Goal: Task Accomplishment & Management: Manage account settings

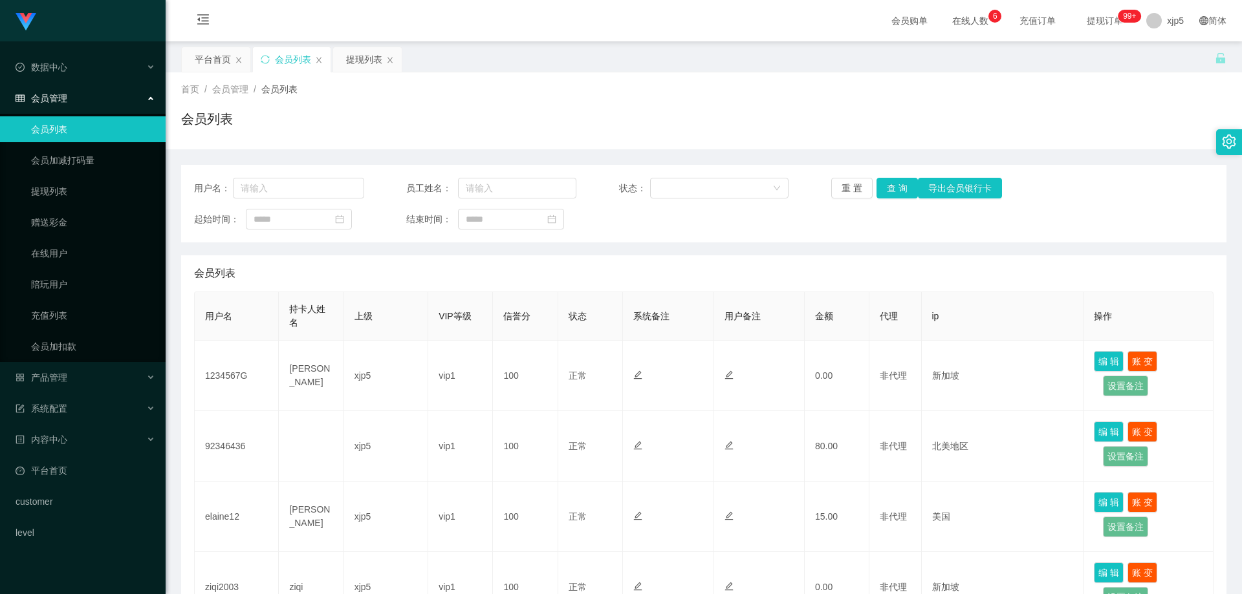
scroll to position [259, 0]
drag, startPoint x: 94, startPoint y: 369, endPoint x: 101, endPoint y: 382, distance: 13.9
click at [94, 369] on div "产品管理" at bounding box center [83, 378] width 166 height 26
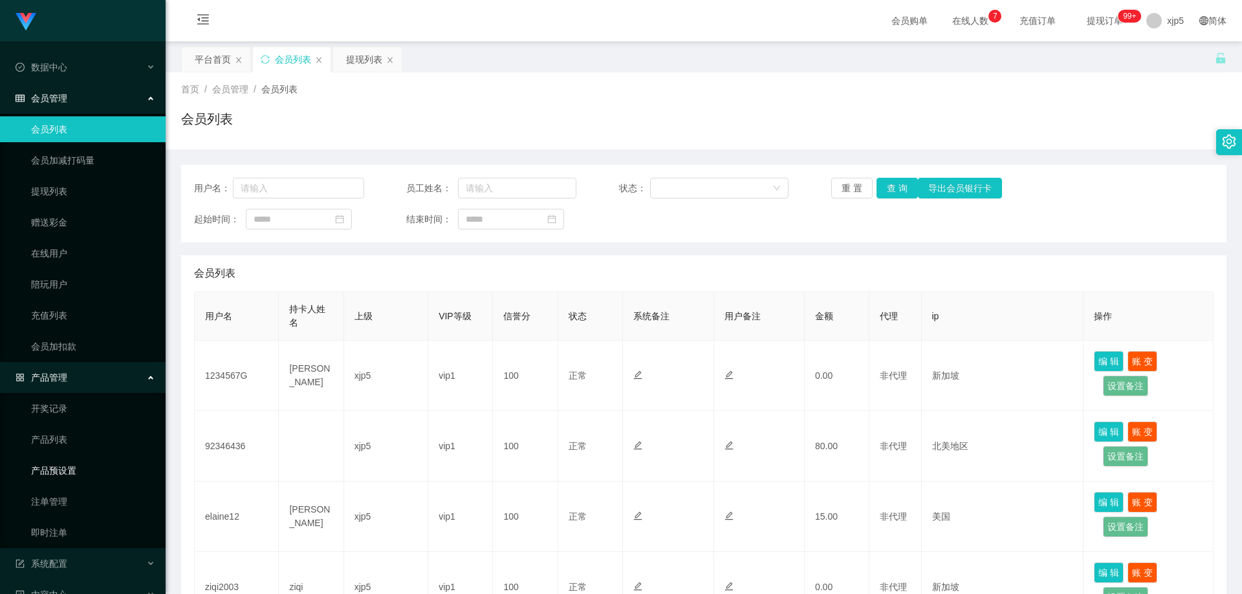
click at [84, 473] on link "产品预设置" at bounding box center [93, 471] width 124 height 26
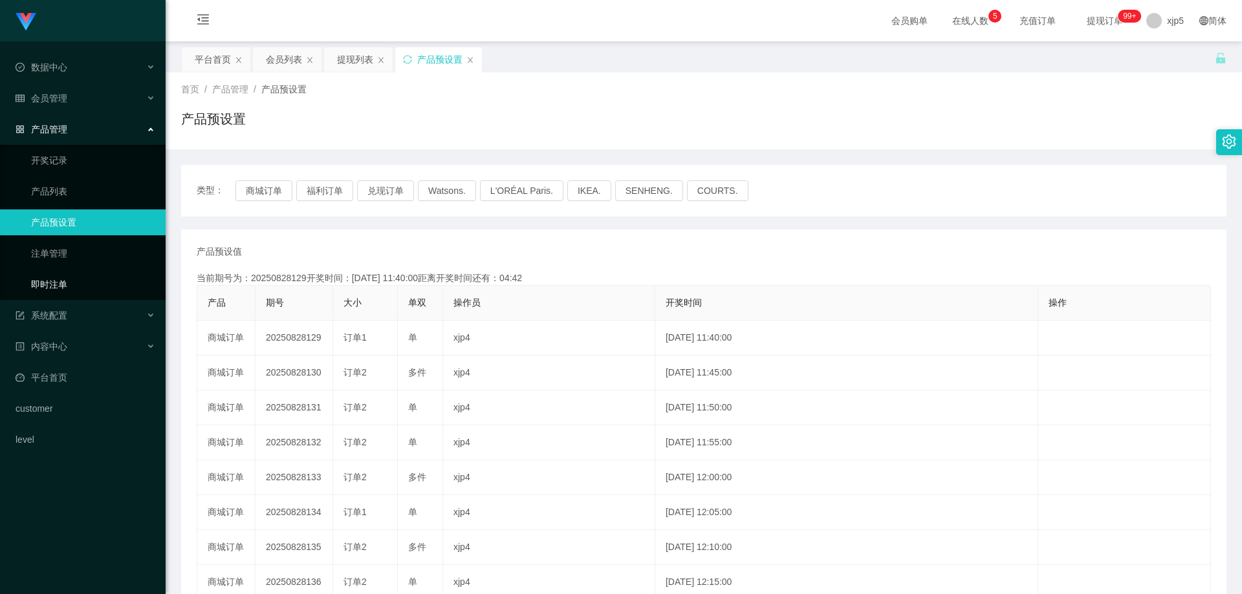
click at [51, 291] on link "即时注单" at bounding box center [93, 285] width 124 height 26
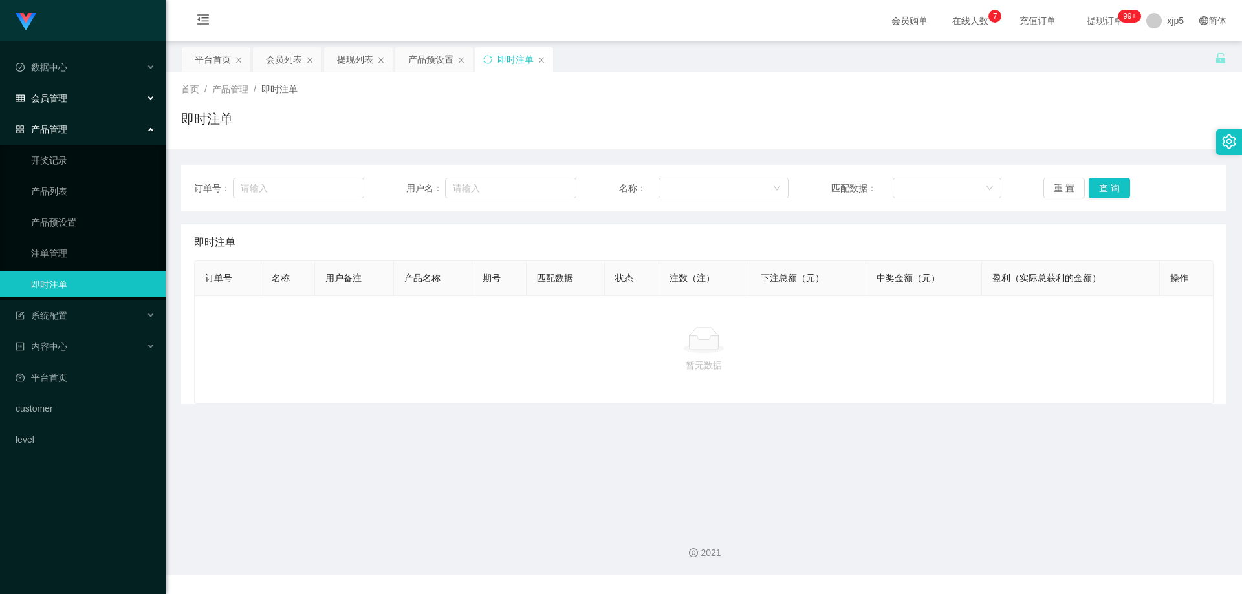
drag, startPoint x: 0, startPoint y: 0, endPoint x: 64, endPoint y: 111, distance: 127.8
click at [58, 100] on span "会员管理" at bounding box center [42, 98] width 52 height 10
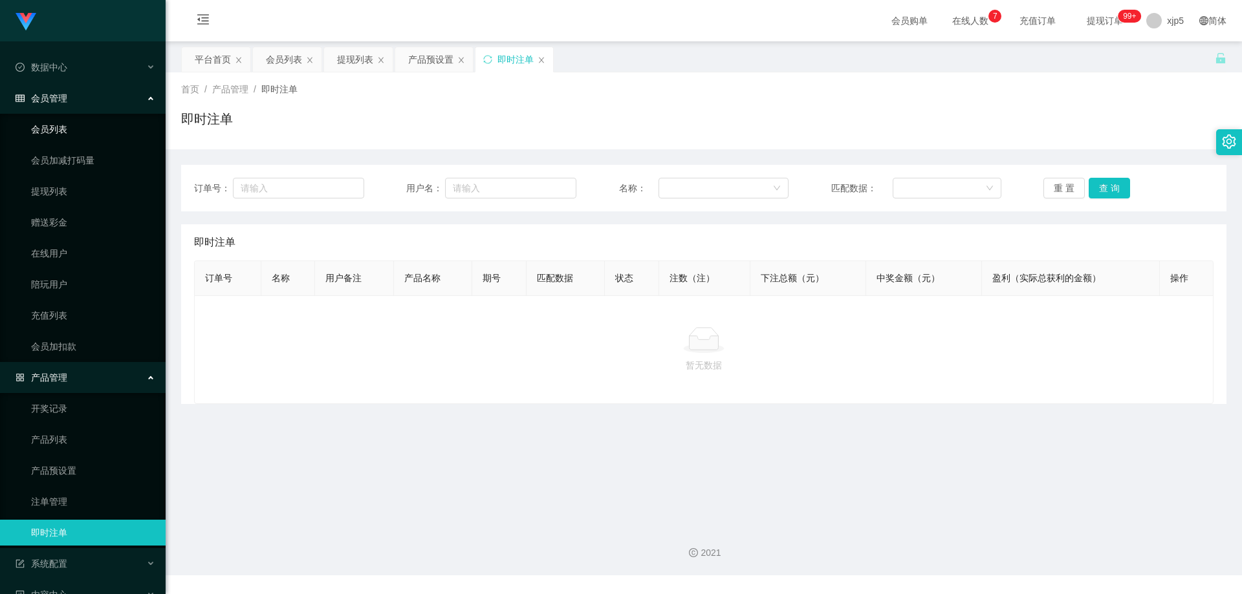
drag, startPoint x: 62, startPoint y: 135, endPoint x: 135, endPoint y: 162, distance: 77.7
click at [62, 135] on link "会员列表" at bounding box center [93, 129] width 124 height 26
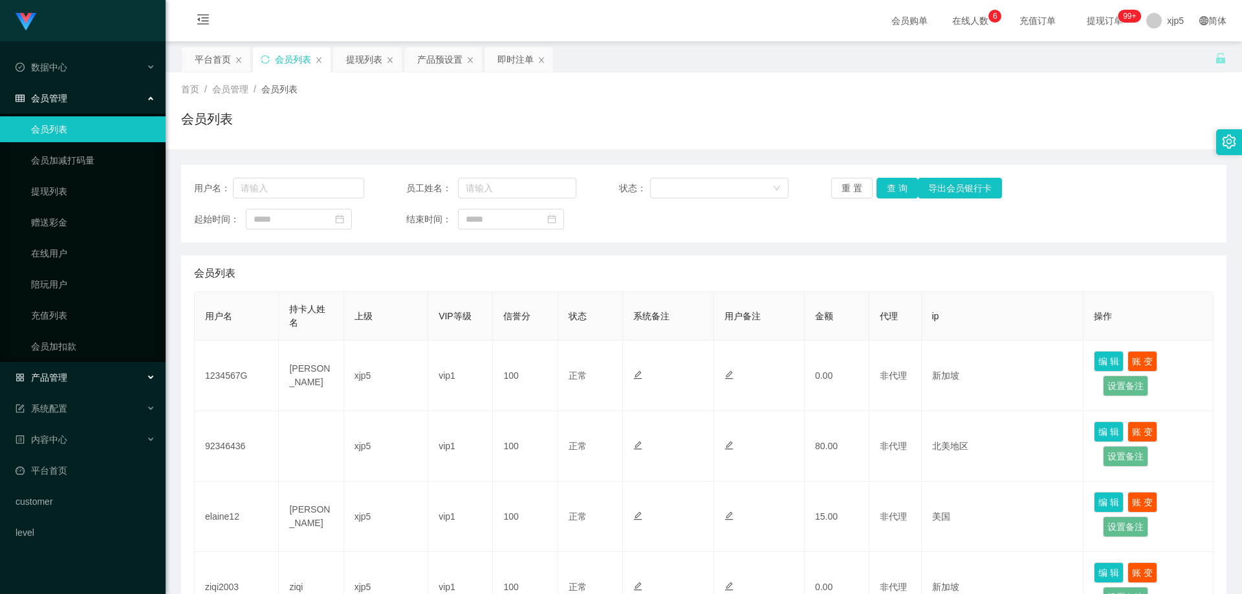
drag, startPoint x: 79, startPoint y: 375, endPoint x: 91, endPoint y: 400, distance: 27.2
click at [78, 375] on div "产品管理" at bounding box center [83, 378] width 166 height 26
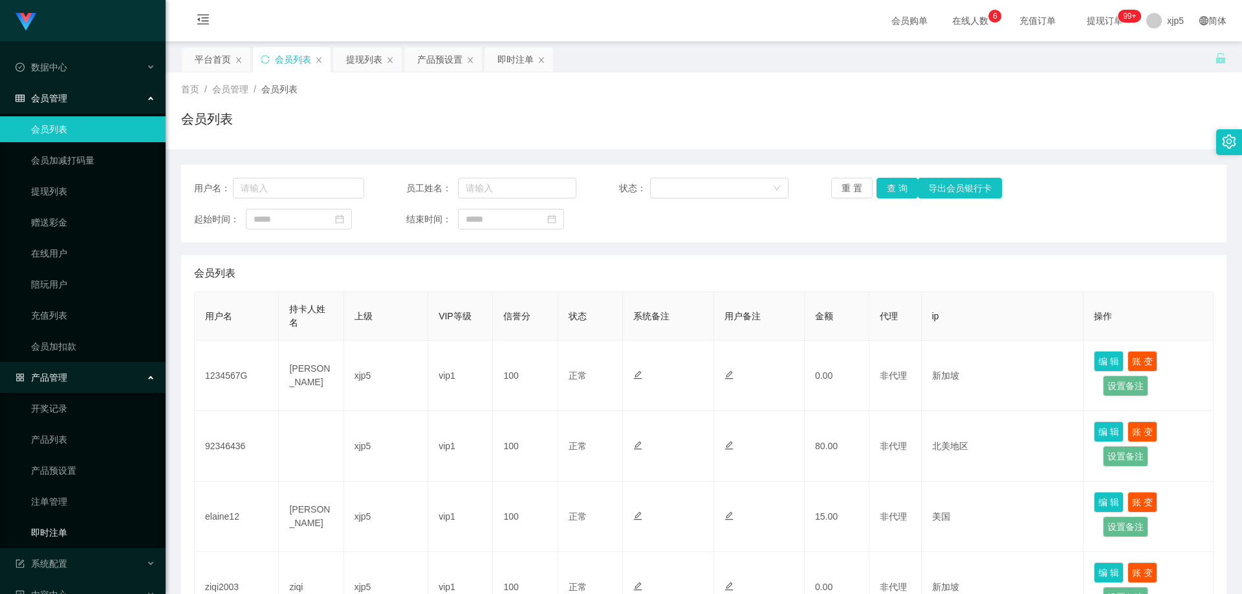
click at [72, 528] on link "即时注单" at bounding box center [93, 533] width 124 height 26
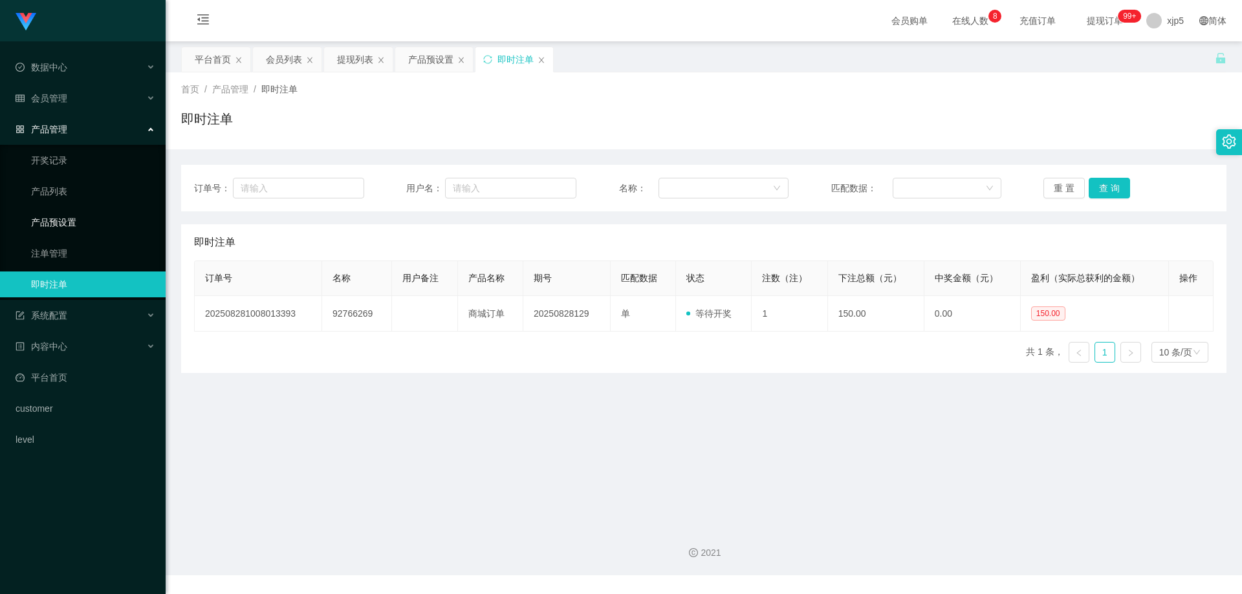
click at [100, 218] on link "产品预设置" at bounding box center [93, 223] width 124 height 26
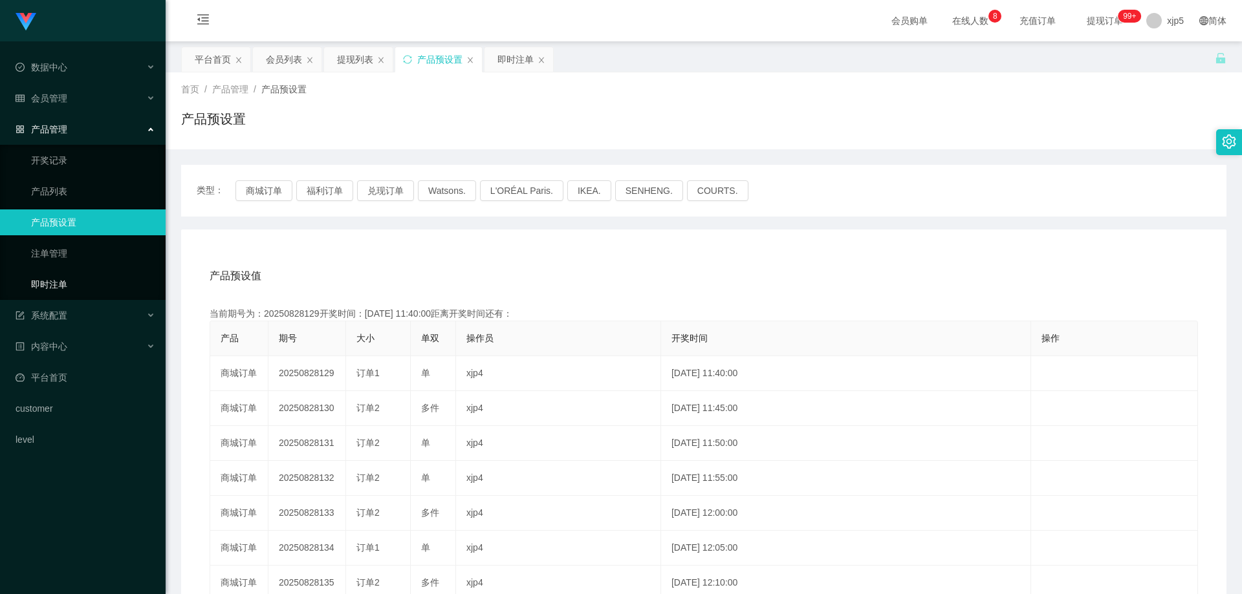
click at [81, 287] on link "即时注单" at bounding box center [93, 285] width 124 height 26
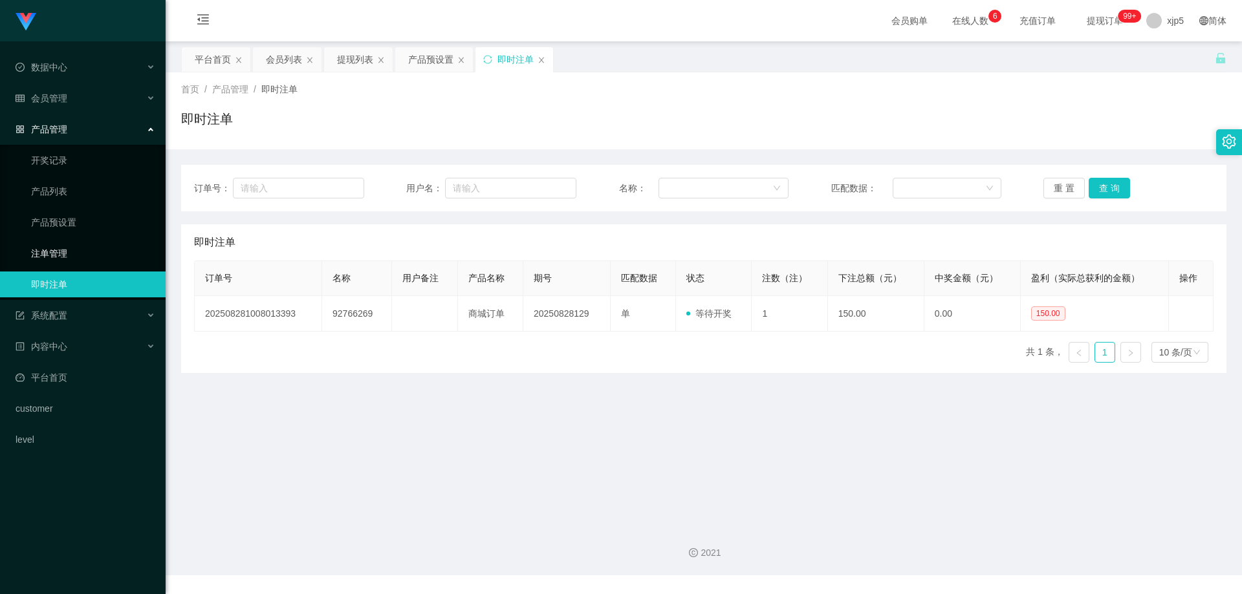
click at [61, 248] on link "注单管理" at bounding box center [93, 254] width 124 height 26
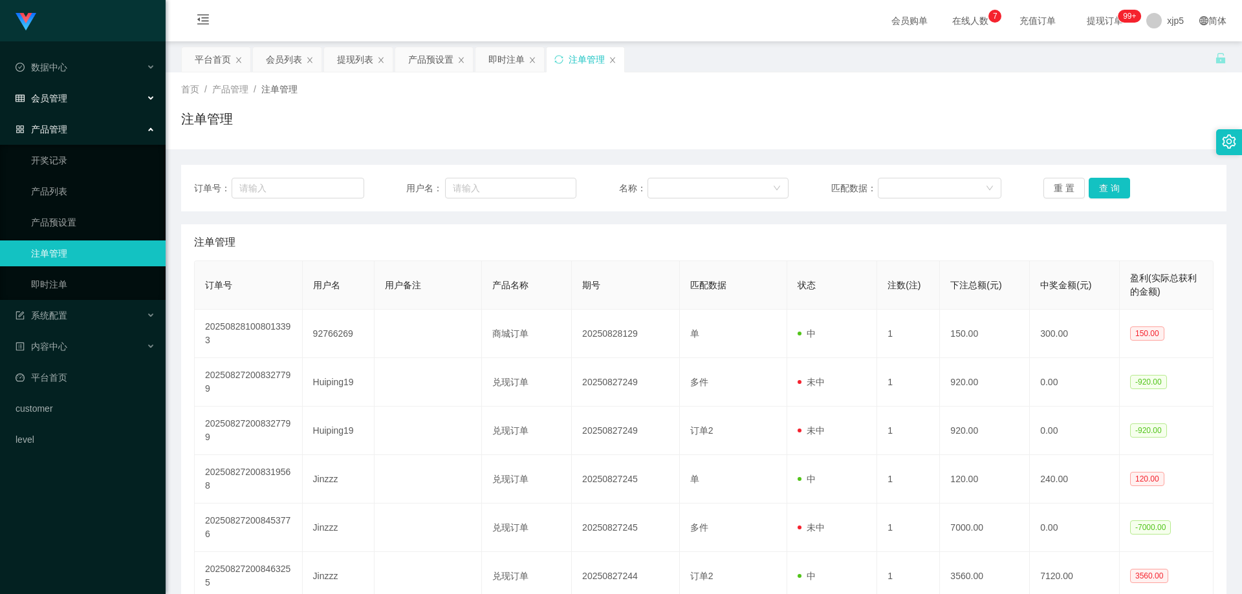
click at [63, 100] on span "会员管理" at bounding box center [42, 98] width 52 height 10
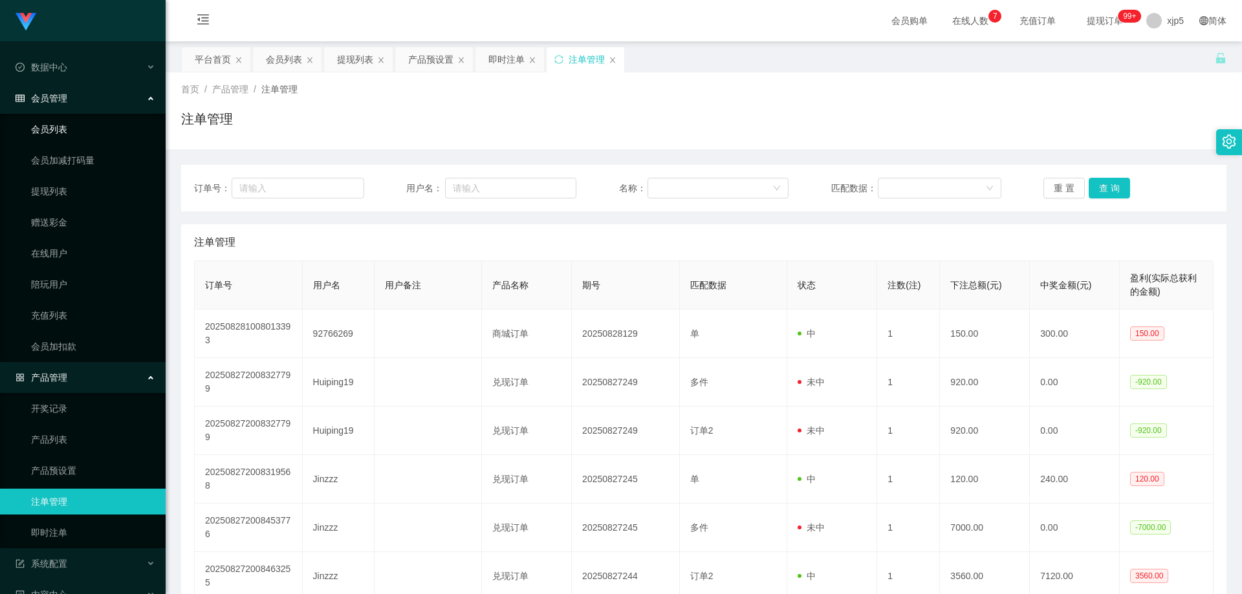
click at [53, 124] on link "会员列表" at bounding box center [93, 129] width 124 height 26
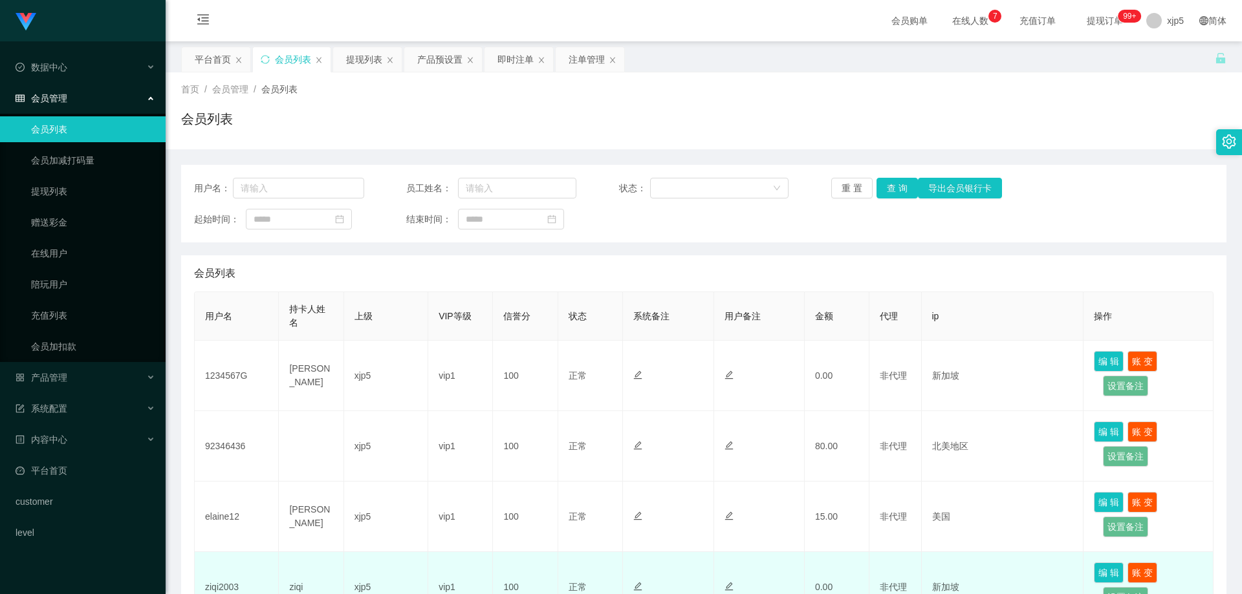
scroll to position [259, 0]
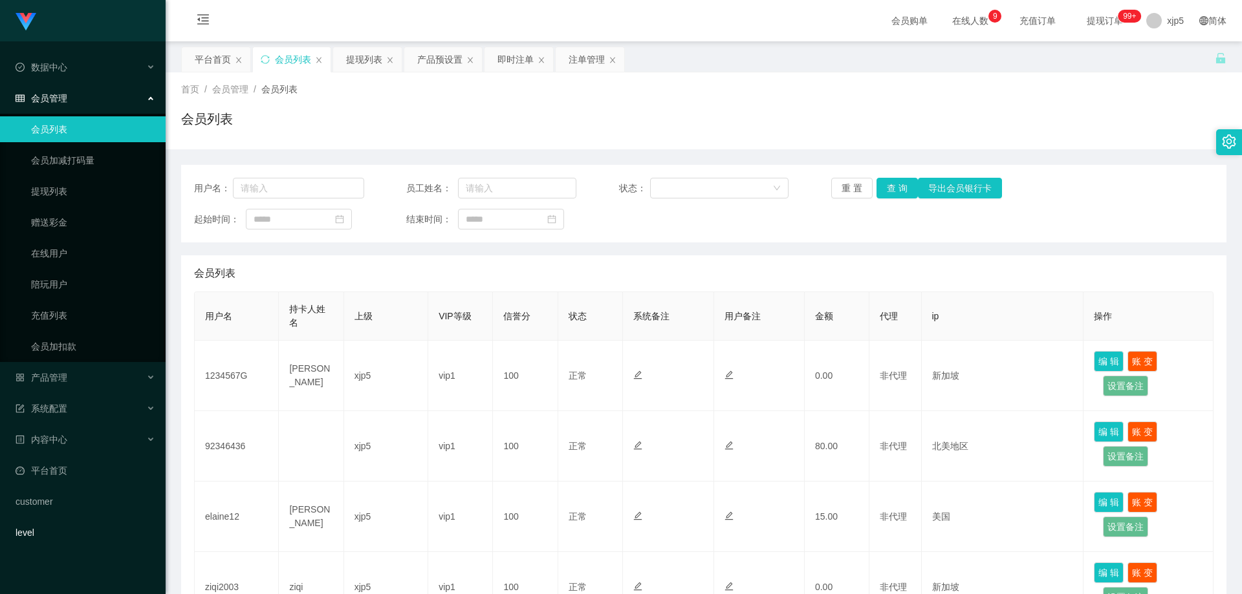
scroll to position [259, 0]
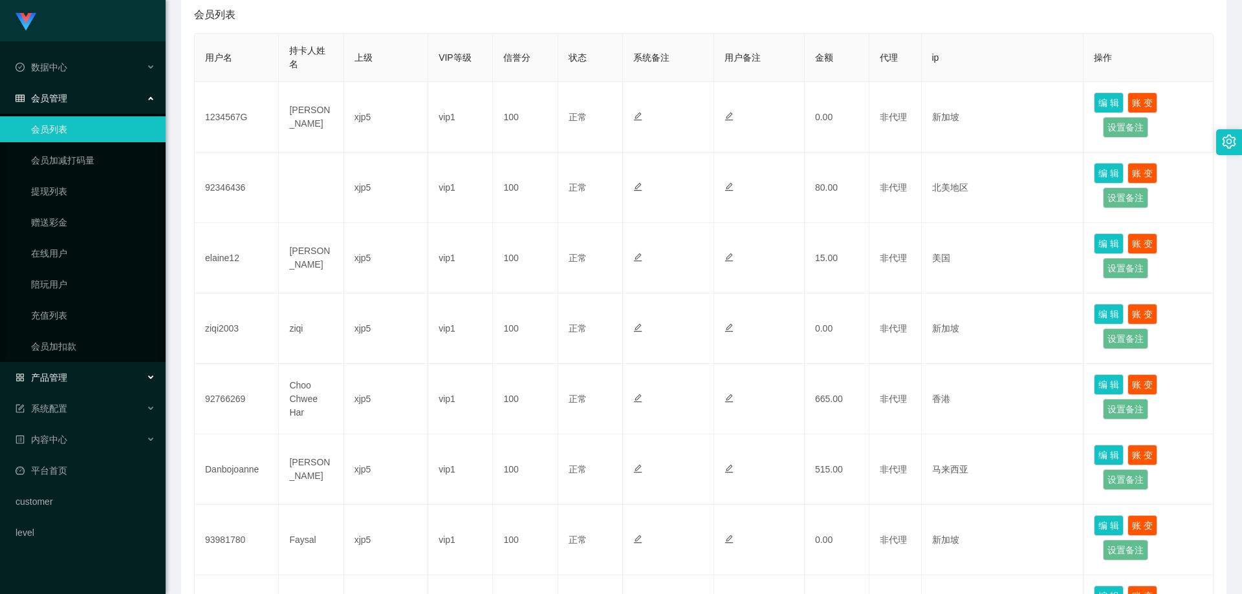
click at [91, 381] on div "产品管理" at bounding box center [83, 378] width 166 height 26
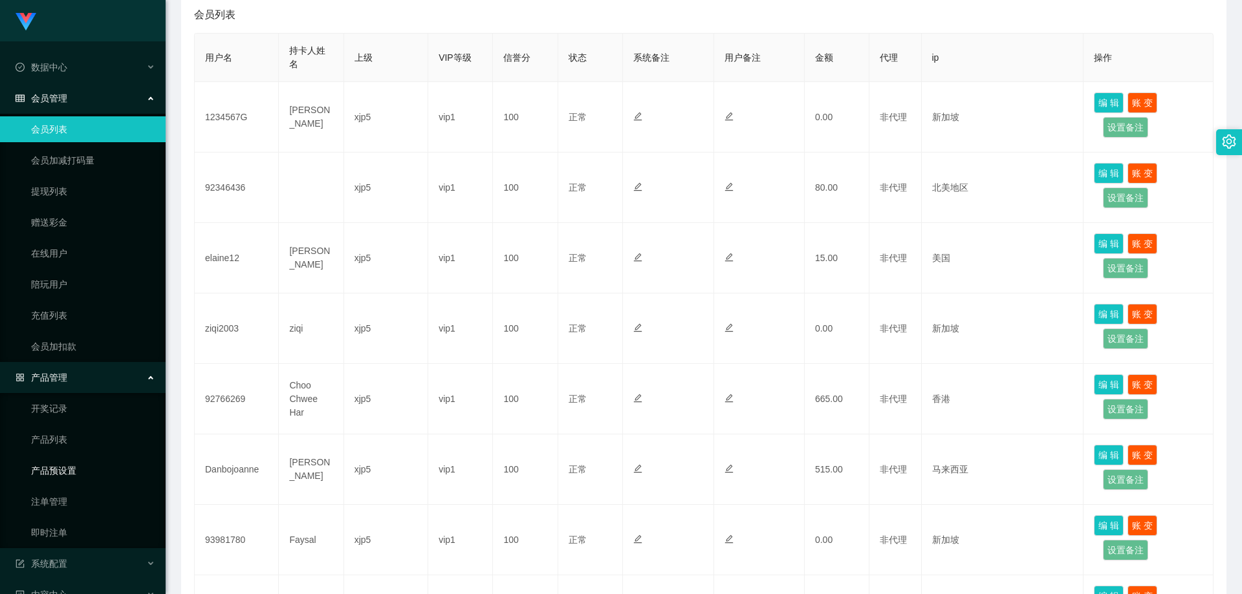
click at [81, 466] on link "产品预设置" at bounding box center [93, 471] width 124 height 26
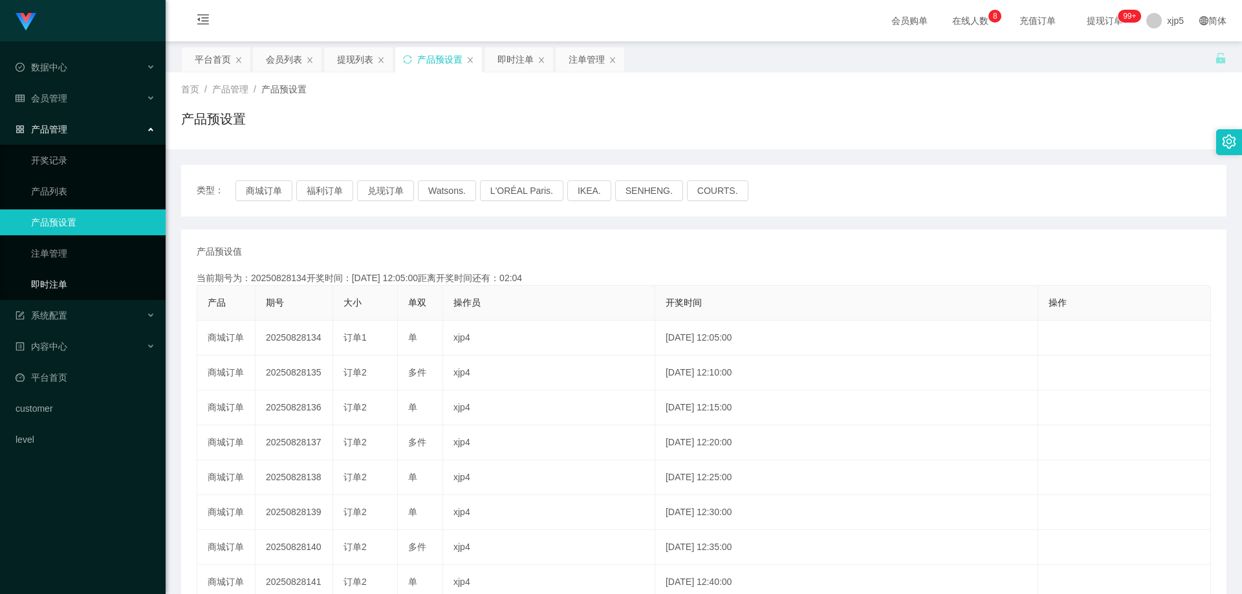
click at [100, 286] on link "即时注单" at bounding box center [93, 285] width 124 height 26
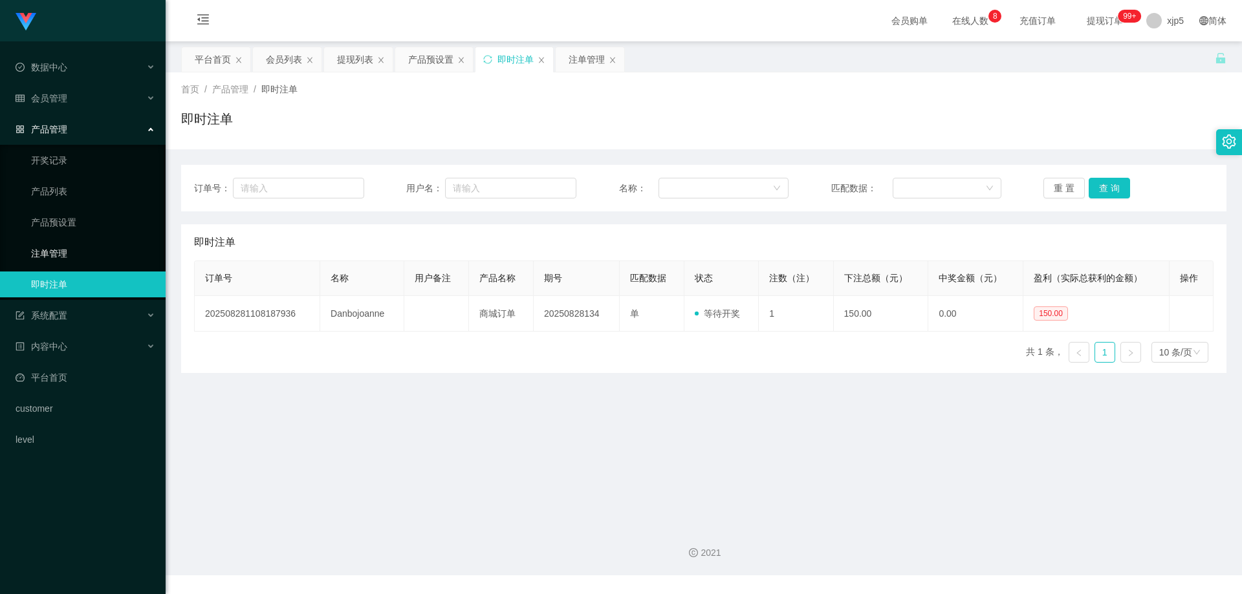
drag, startPoint x: 80, startPoint y: 252, endPoint x: 120, endPoint y: 40, distance: 215.2
click at [80, 251] on link "注单管理" at bounding box center [93, 254] width 124 height 26
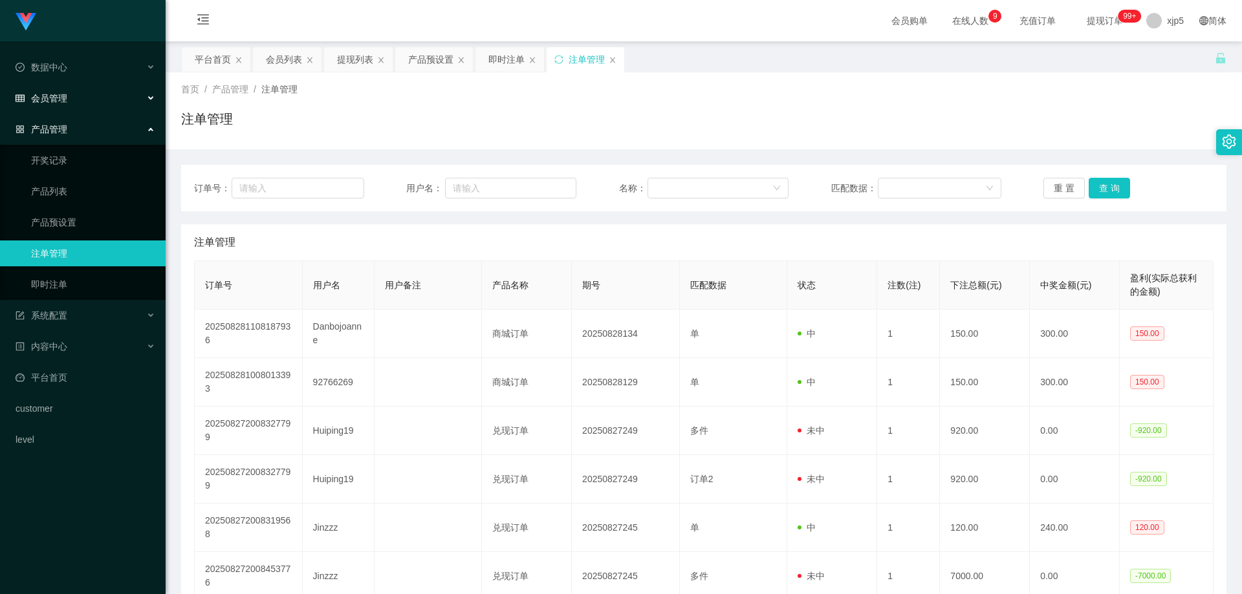
click at [54, 103] on span "会员管理" at bounding box center [42, 98] width 52 height 10
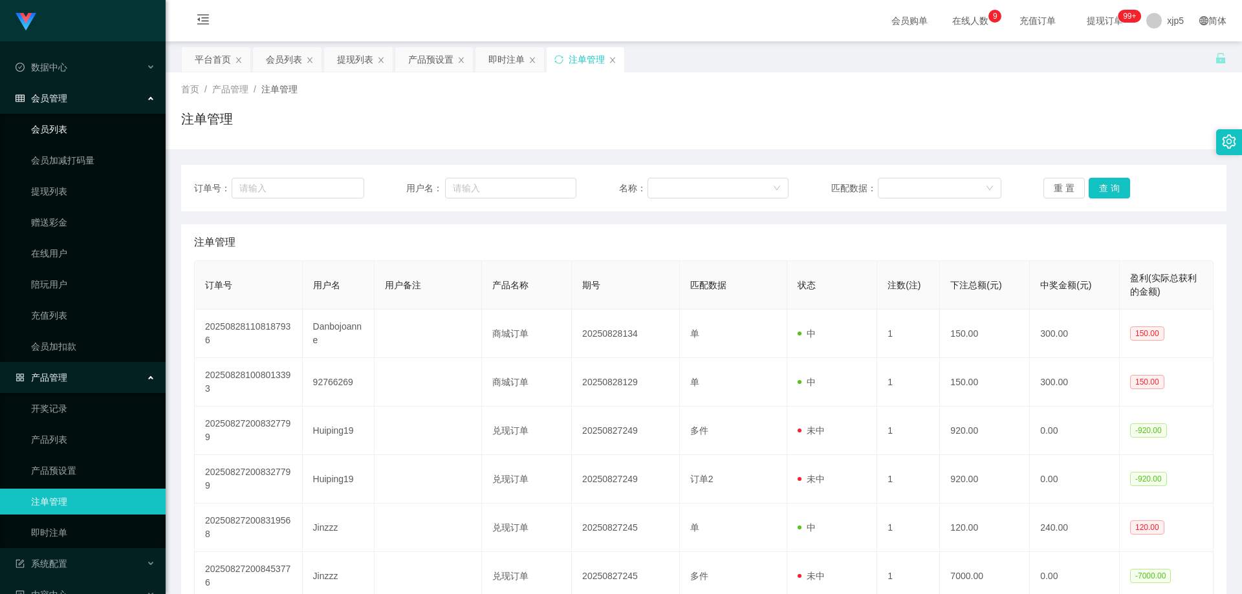
click at [67, 127] on link "会员列表" at bounding box center [93, 129] width 124 height 26
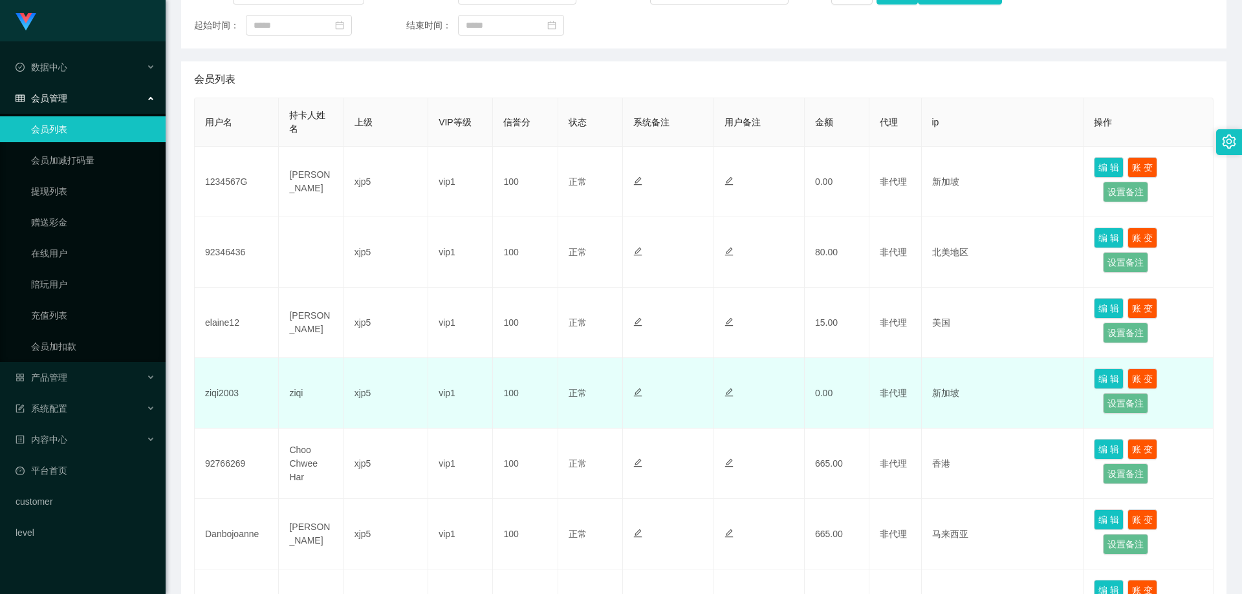
scroll to position [259, 0]
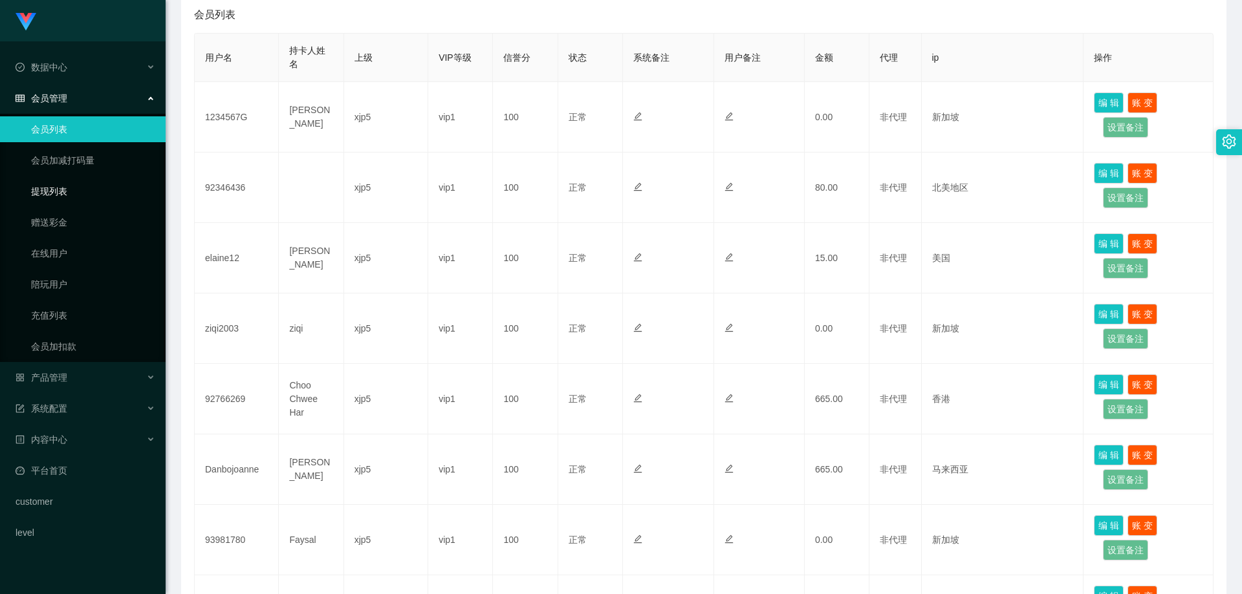
click at [74, 193] on link "提现列表" at bounding box center [93, 191] width 124 height 26
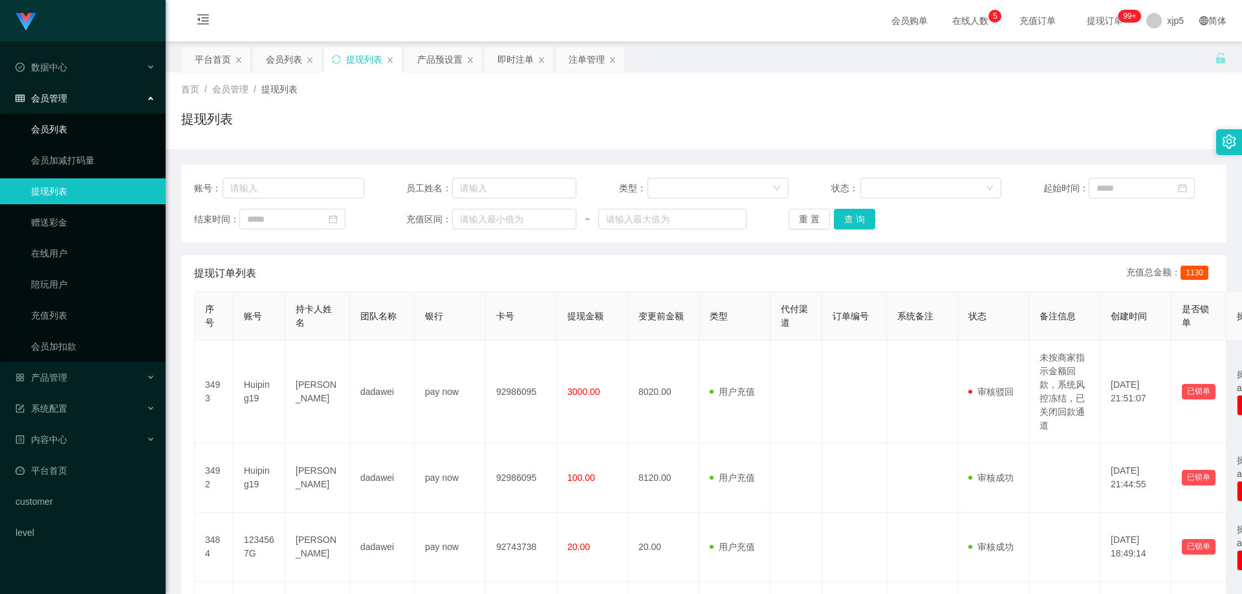
drag, startPoint x: 67, startPoint y: 127, endPoint x: 523, endPoint y: 76, distance: 459.4
click at [67, 127] on link "会员列表" at bounding box center [93, 129] width 124 height 26
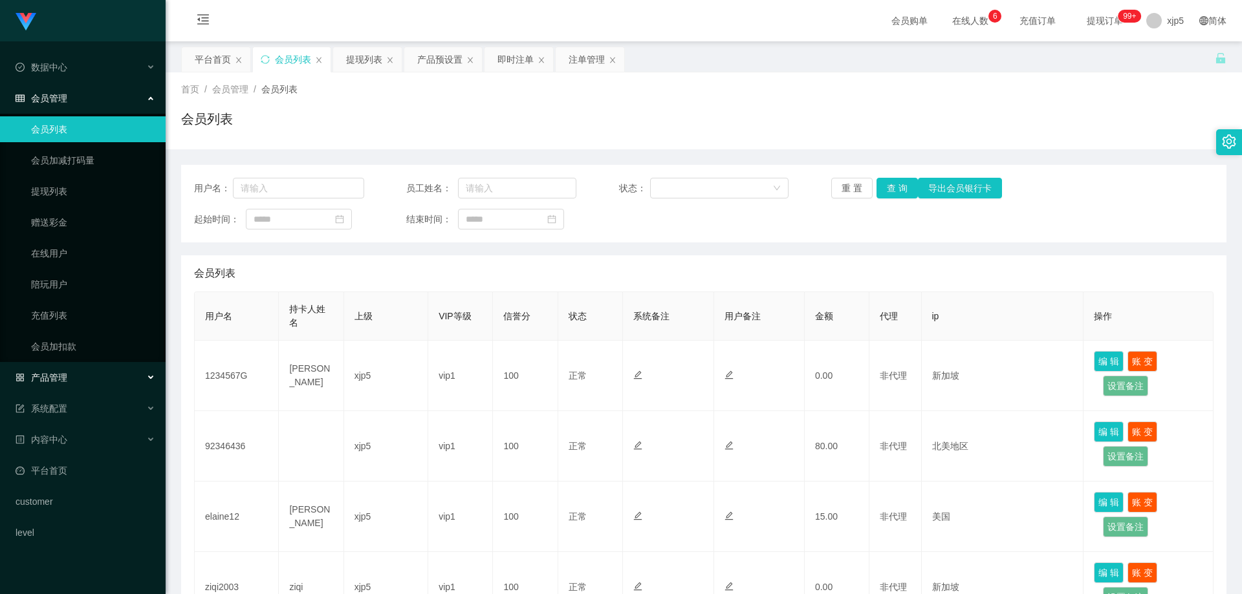
click at [65, 379] on span "产品管理" at bounding box center [42, 378] width 52 height 10
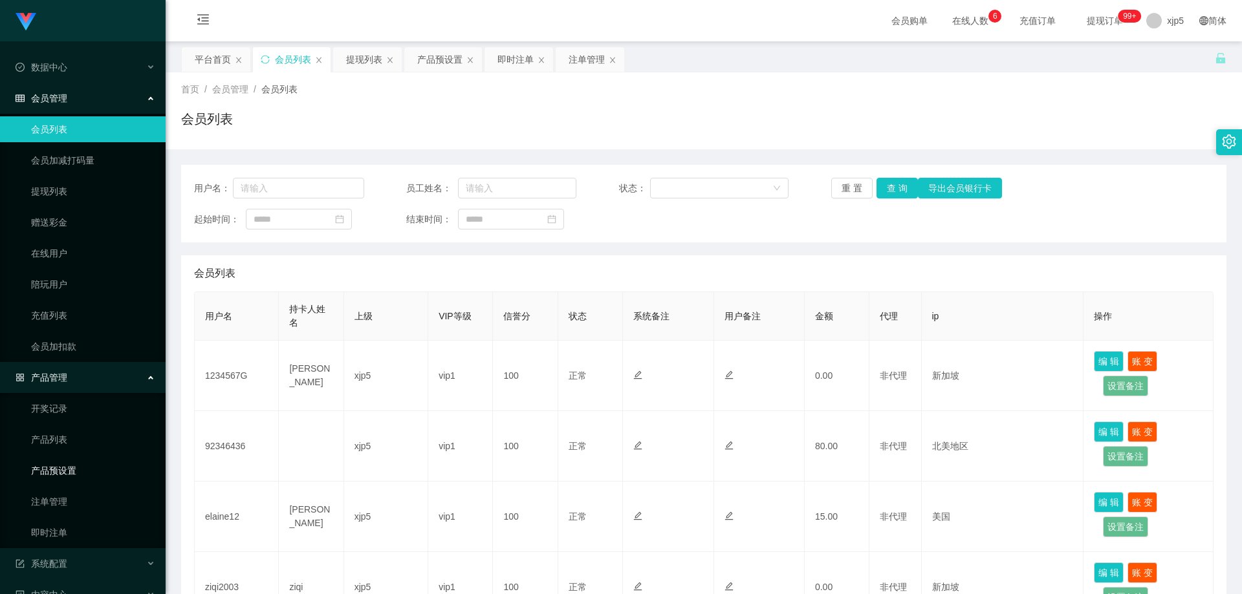
click at [70, 473] on link "产品预设置" at bounding box center [93, 471] width 124 height 26
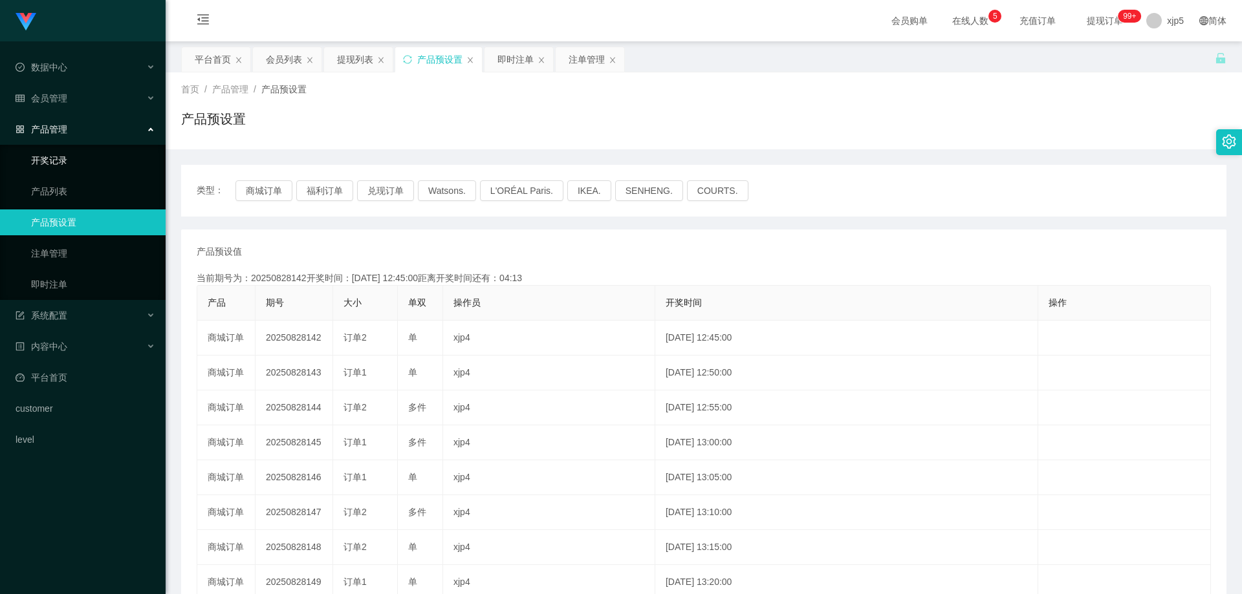
click at [70, 156] on link "开奖记录" at bounding box center [93, 160] width 124 height 26
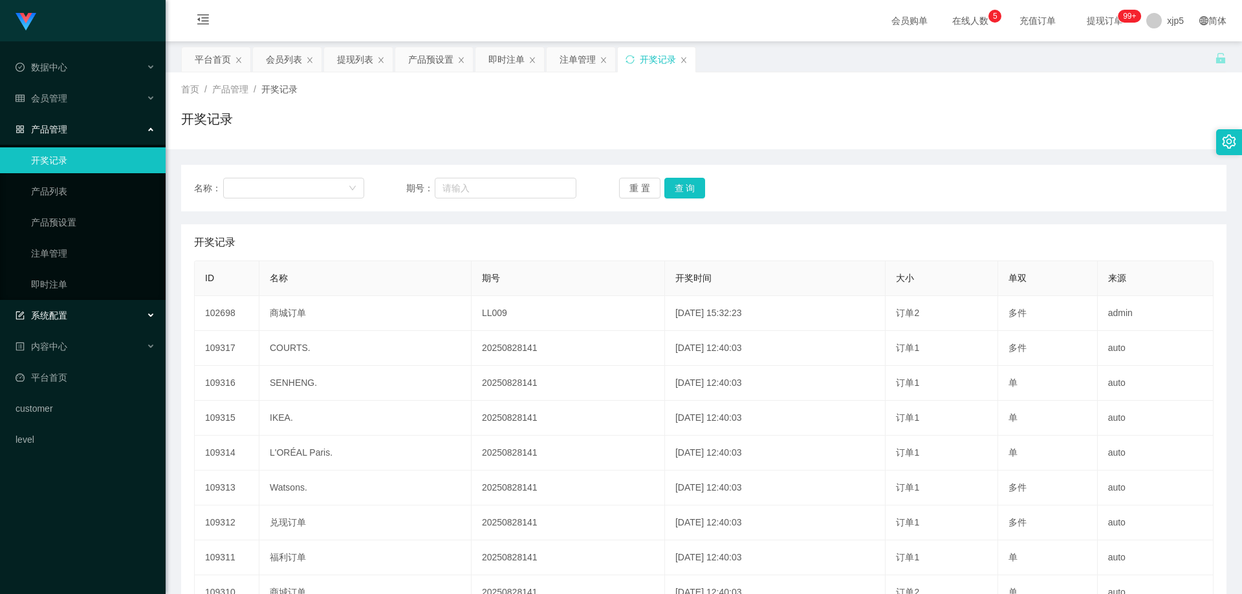
click at [83, 312] on div "系统配置" at bounding box center [83, 316] width 166 height 26
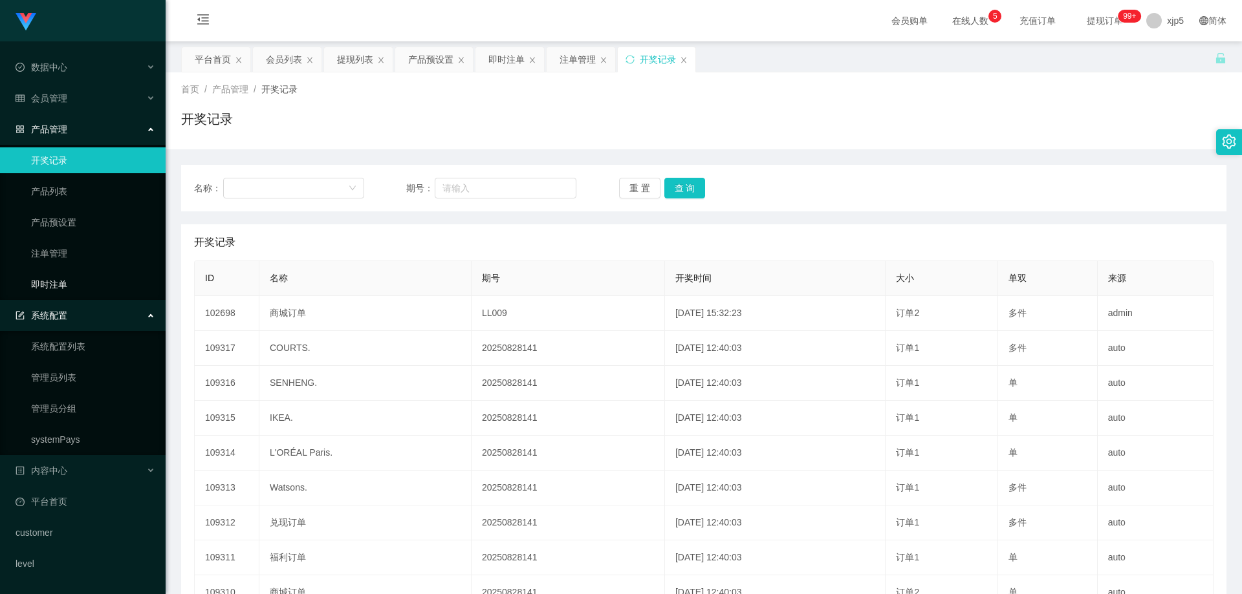
click at [76, 289] on link "即时注单" at bounding box center [93, 285] width 124 height 26
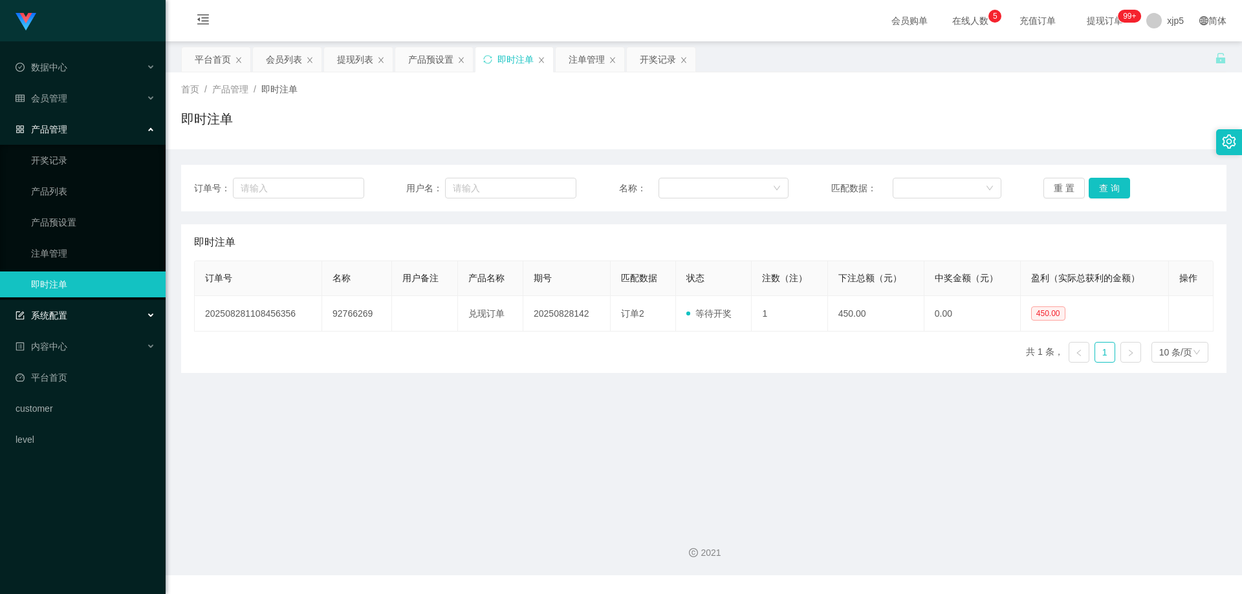
click at [70, 319] on div "系统配置" at bounding box center [83, 316] width 166 height 26
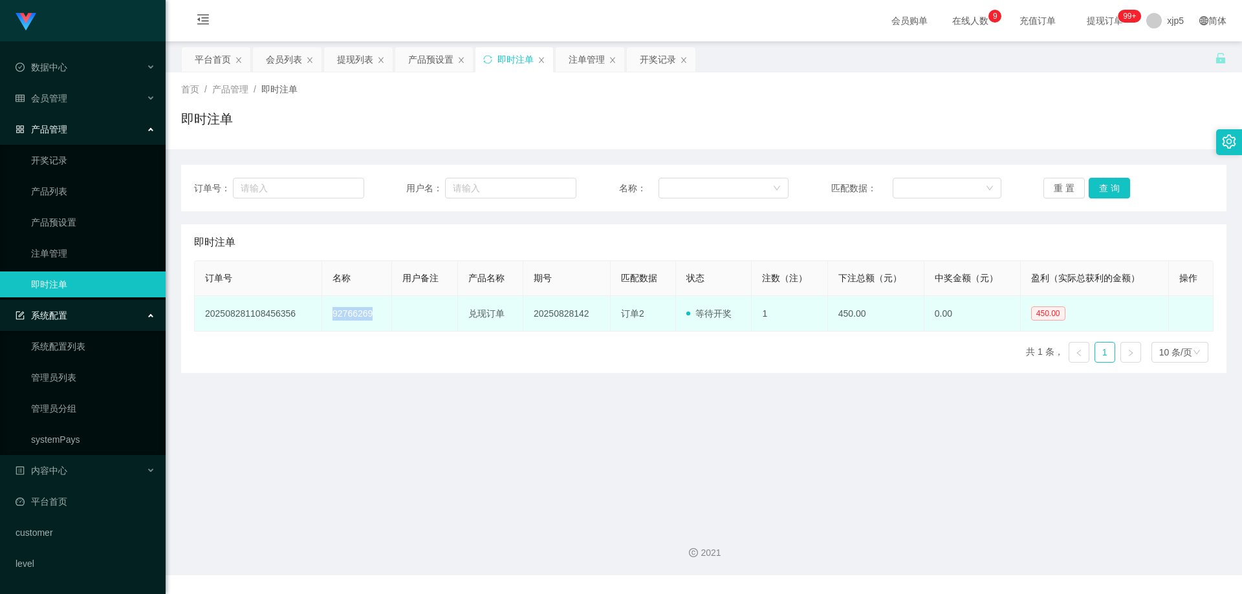
drag, startPoint x: 375, startPoint y: 318, endPoint x: 331, endPoint y: 316, distance: 44.1
click at [331, 316] on td "92766269" at bounding box center [357, 314] width 70 height 36
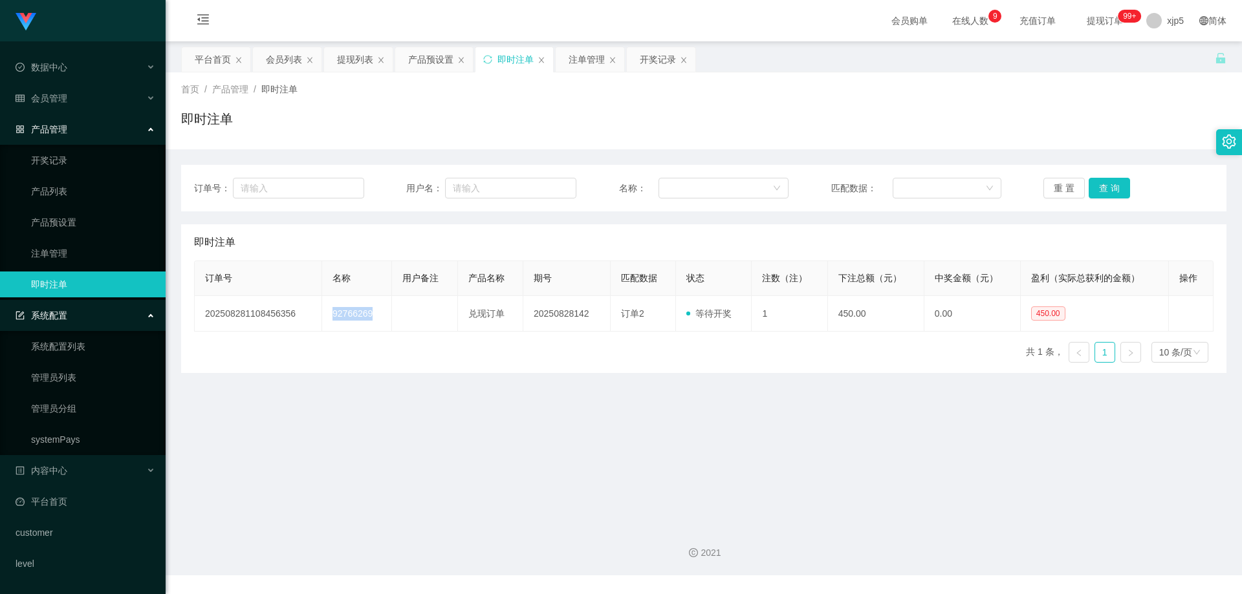
copy td "92766269"
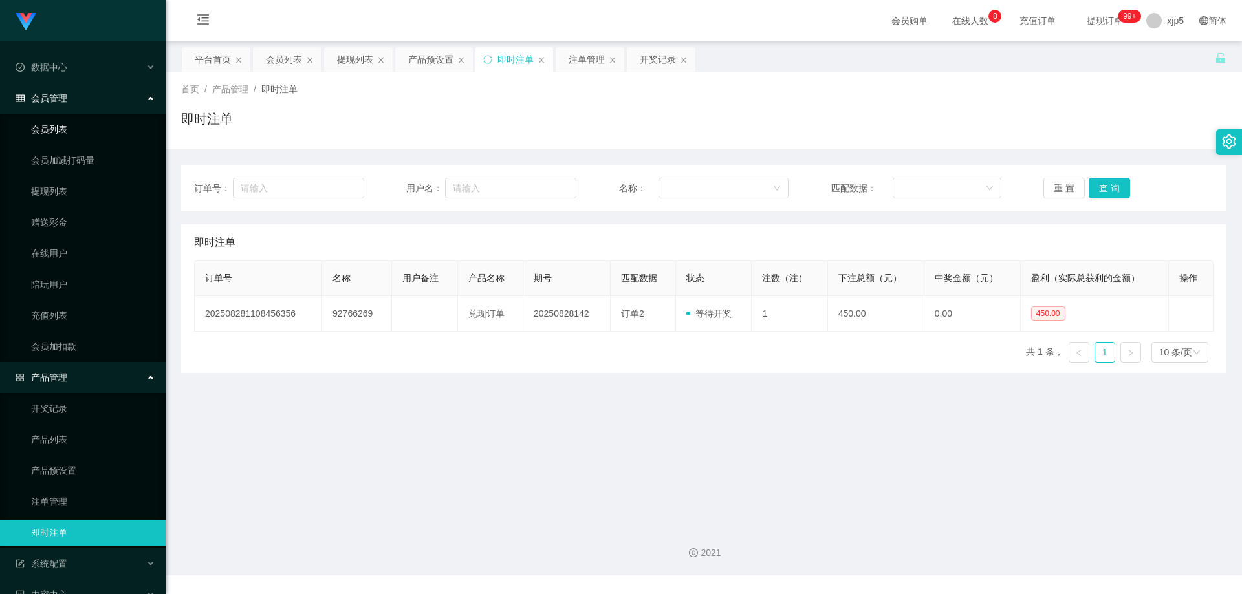
click at [67, 121] on link "会员列表" at bounding box center [93, 129] width 124 height 26
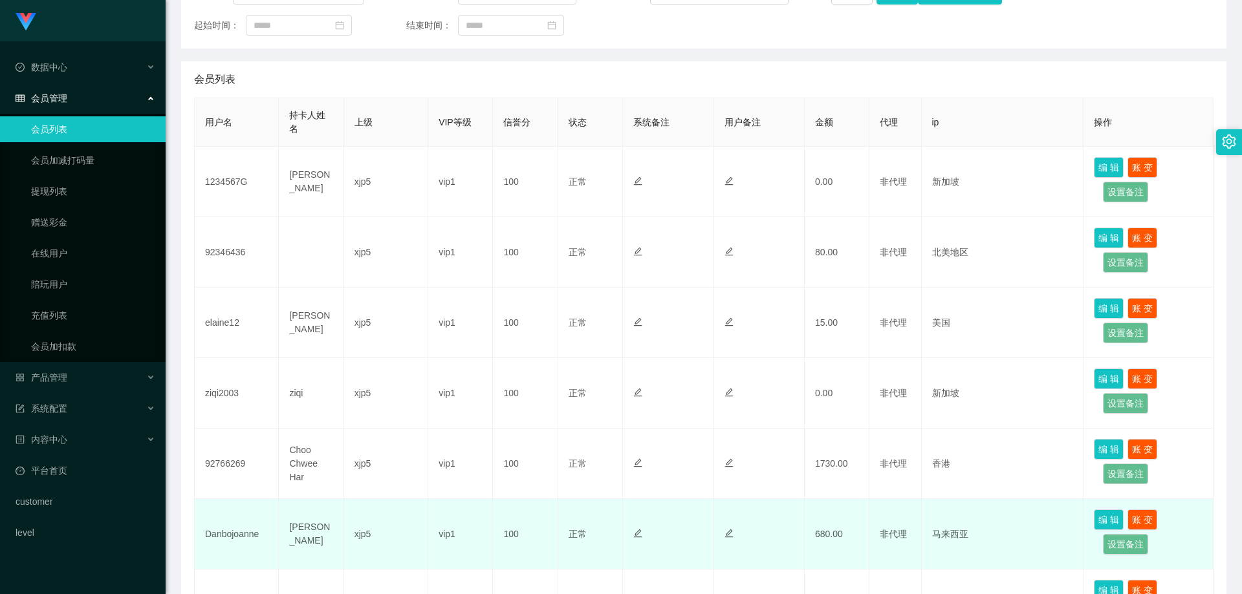
scroll to position [259, 0]
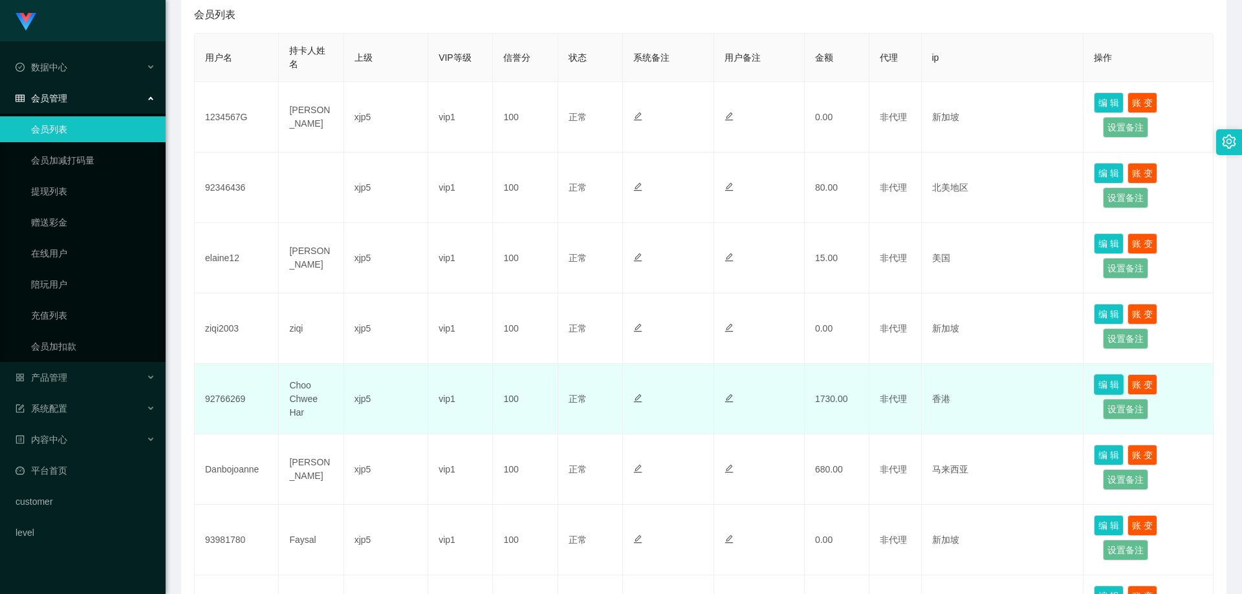
click at [1099, 383] on button "编 辑" at bounding box center [1109, 384] width 30 height 21
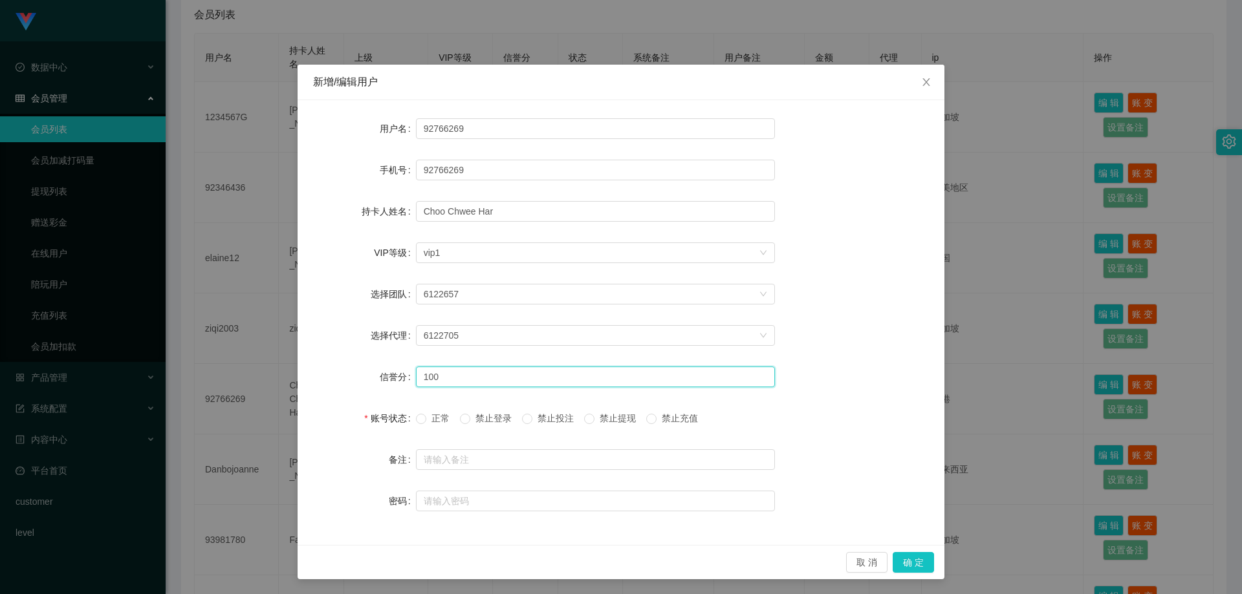
drag, startPoint x: 496, startPoint y: 372, endPoint x: 369, endPoint y: 364, distance: 127.6
click at [369, 364] on div "信誉分 100" at bounding box center [621, 377] width 616 height 26
type input "90"
click at [918, 560] on button "确 定" at bounding box center [912, 562] width 41 height 21
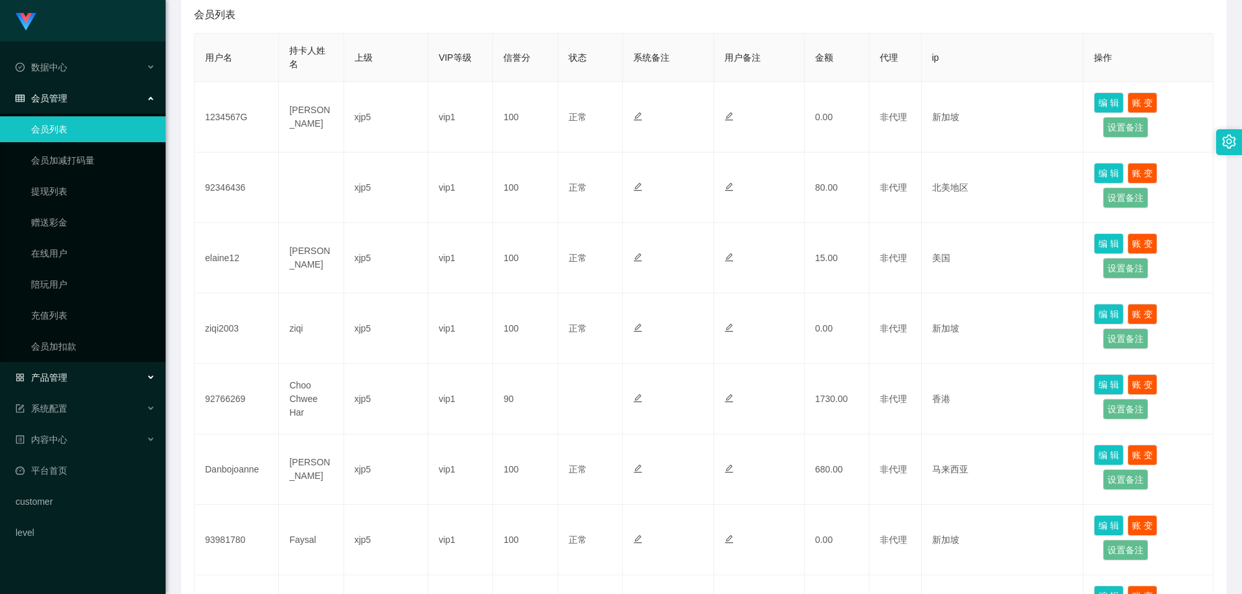
click at [79, 367] on div "产品管理" at bounding box center [83, 378] width 166 height 26
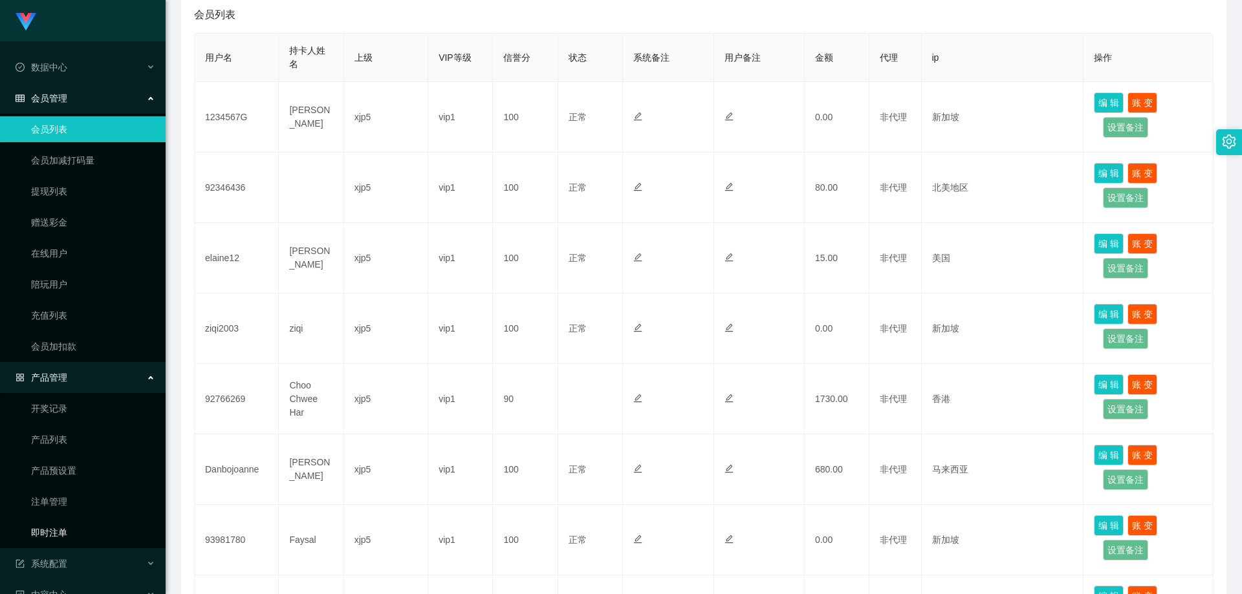
click at [69, 524] on link "即时注单" at bounding box center [93, 533] width 124 height 26
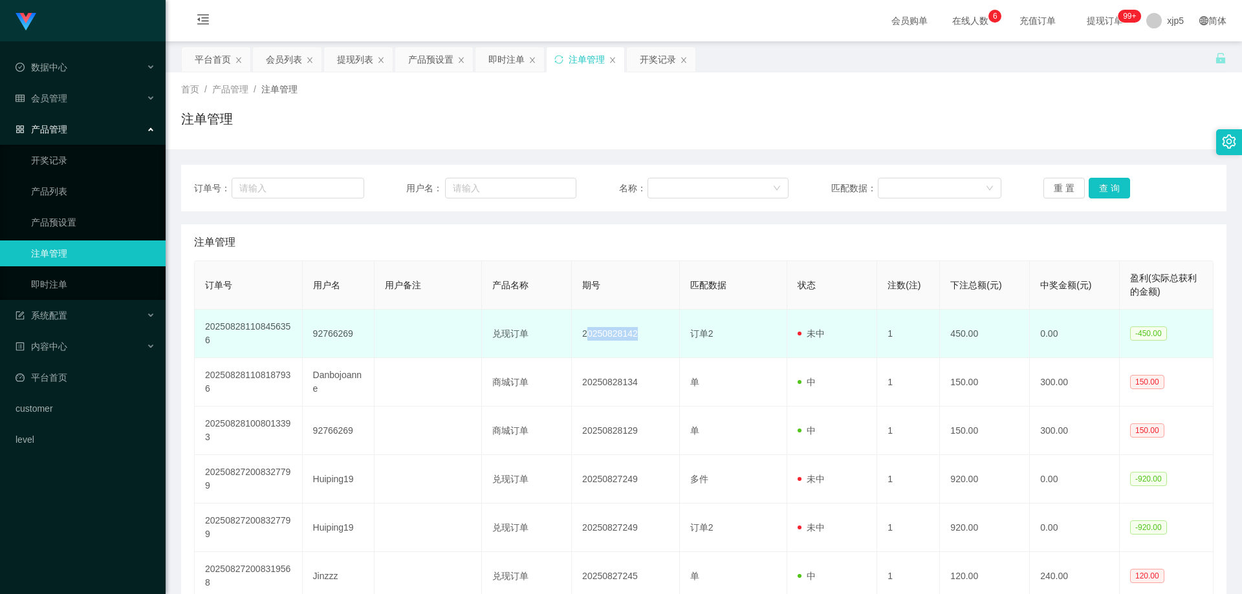
drag, startPoint x: 590, startPoint y: 333, endPoint x: 610, endPoint y: 336, distance: 19.6
click at [648, 333] on td "20250828142" at bounding box center [626, 334] width 108 height 49
click at [607, 336] on td "20250828142" at bounding box center [626, 334] width 108 height 49
drag, startPoint x: 581, startPoint y: 334, endPoint x: 634, endPoint y: 337, distance: 52.5
click at [634, 337] on td "20250828142" at bounding box center [626, 334] width 108 height 49
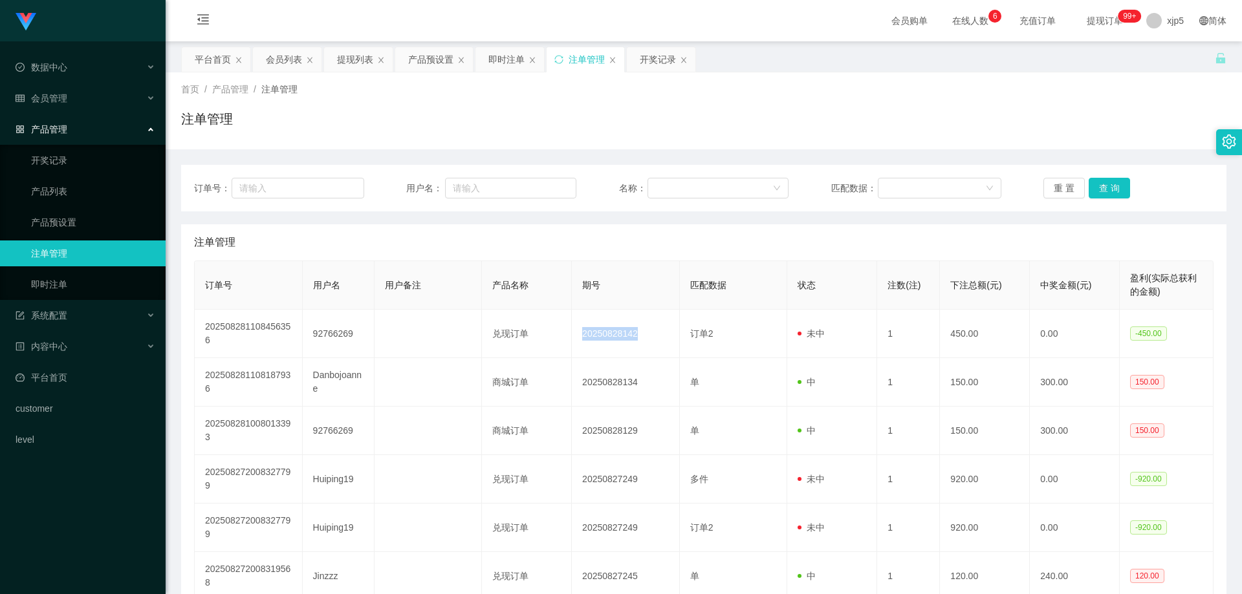
copy td "20250828142"
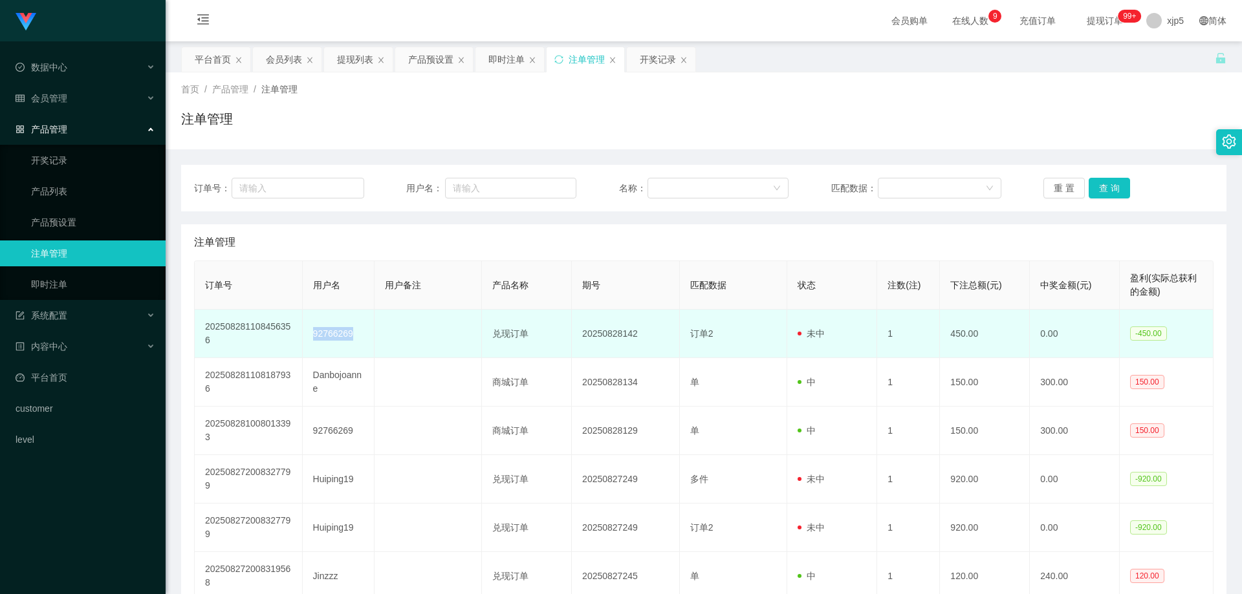
drag, startPoint x: 340, startPoint y: 336, endPoint x: 307, endPoint y: 334, distance: 33.0
click at [306, 335] on td "92766269" at bounding box center [339, 334] width 72 height 49
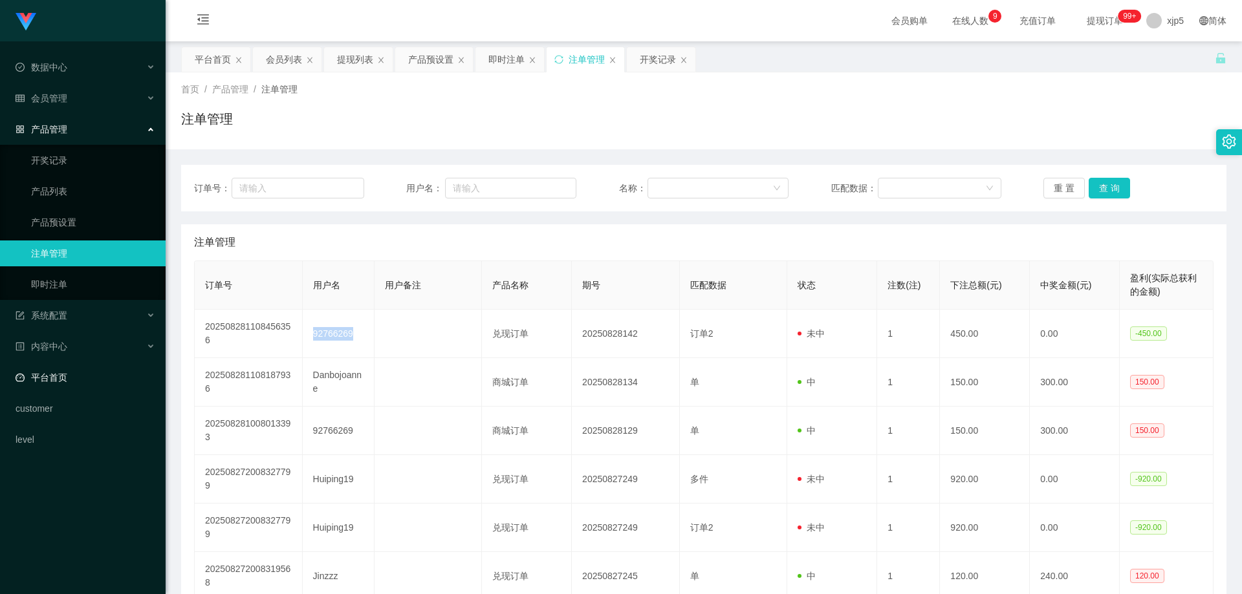
copy td "92766269"
click at [83, 225] on link "产品预设置" at bounding box center [93, 223] width 124 height 26
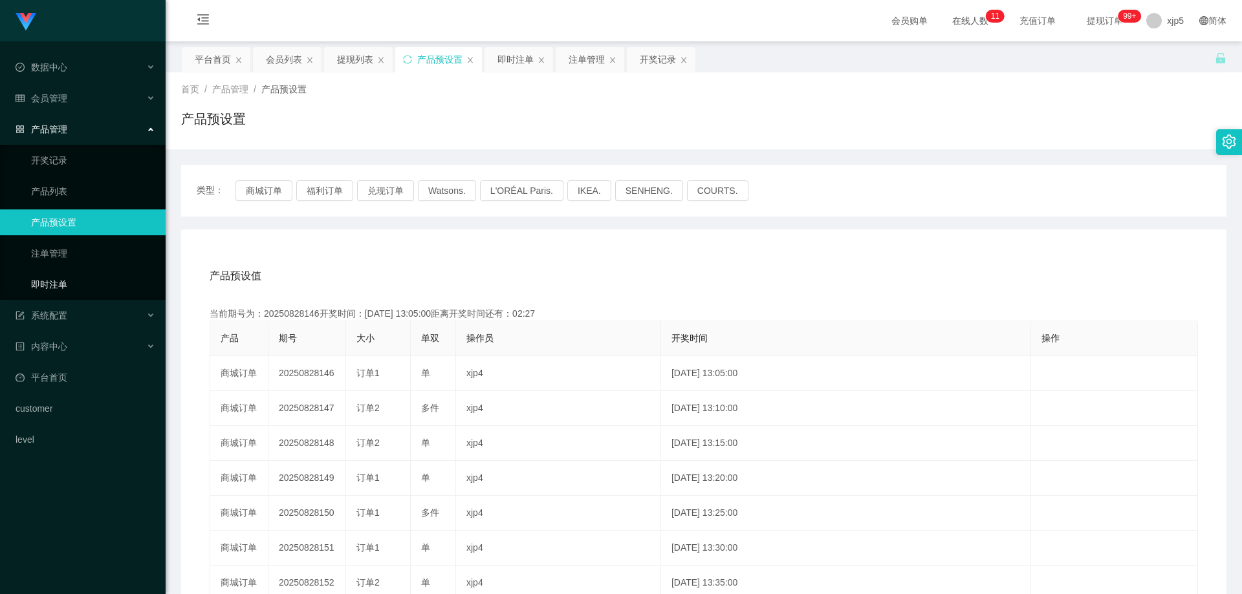
click at [77, 279] on link "即时注单" at bounding box center [93, 285] width 124 height 26
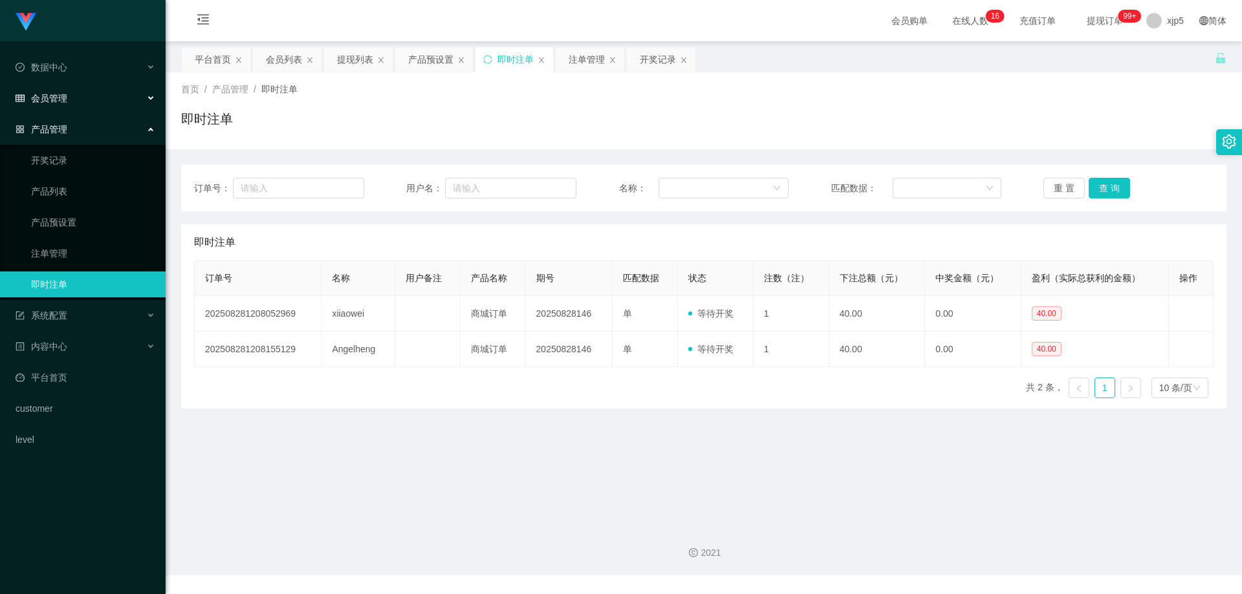
click at [56, 102] on span "会员管理" at bounding box center [42, 98] width 52 height 10
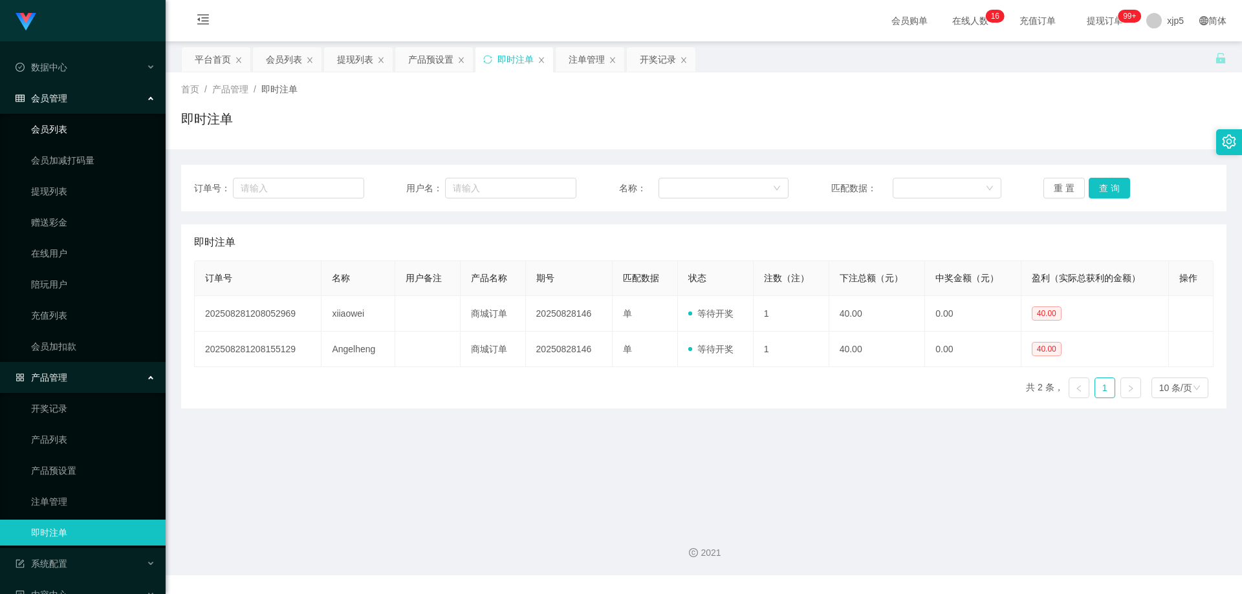
drag, startPoint x: 63, startPoint y: 131, endPoint x: 75, endPoint y: 55, distance: 77.2
click at [63, 131] on link "会员列表" at bounding box center [93, 129] width 124 height 26
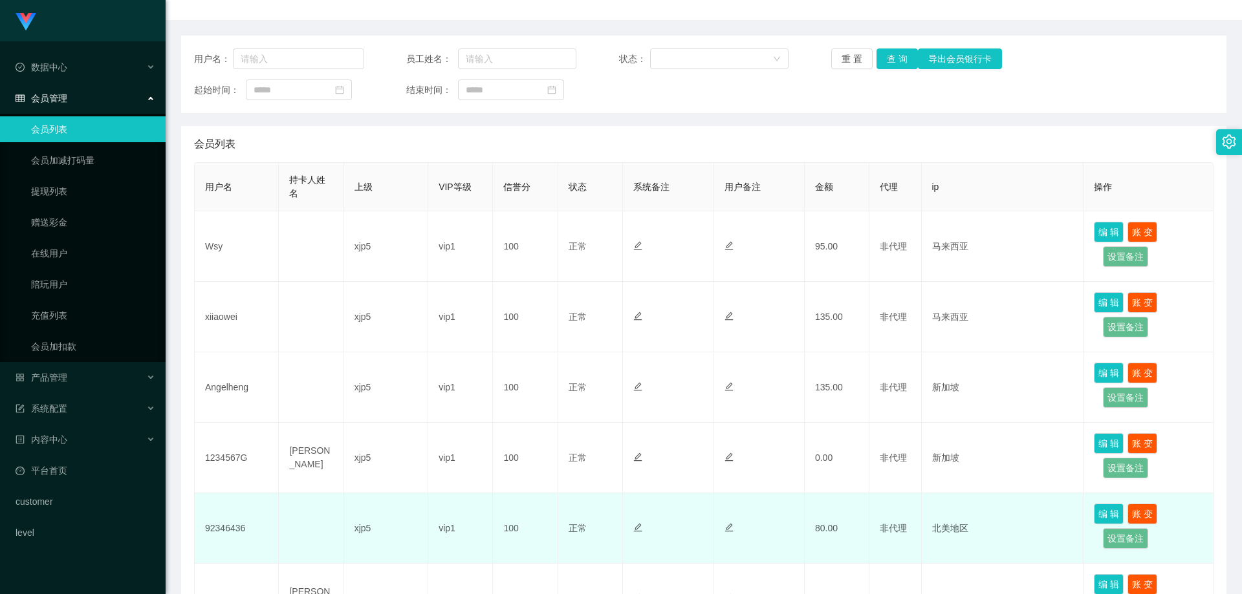
scroll to position [194, 0]
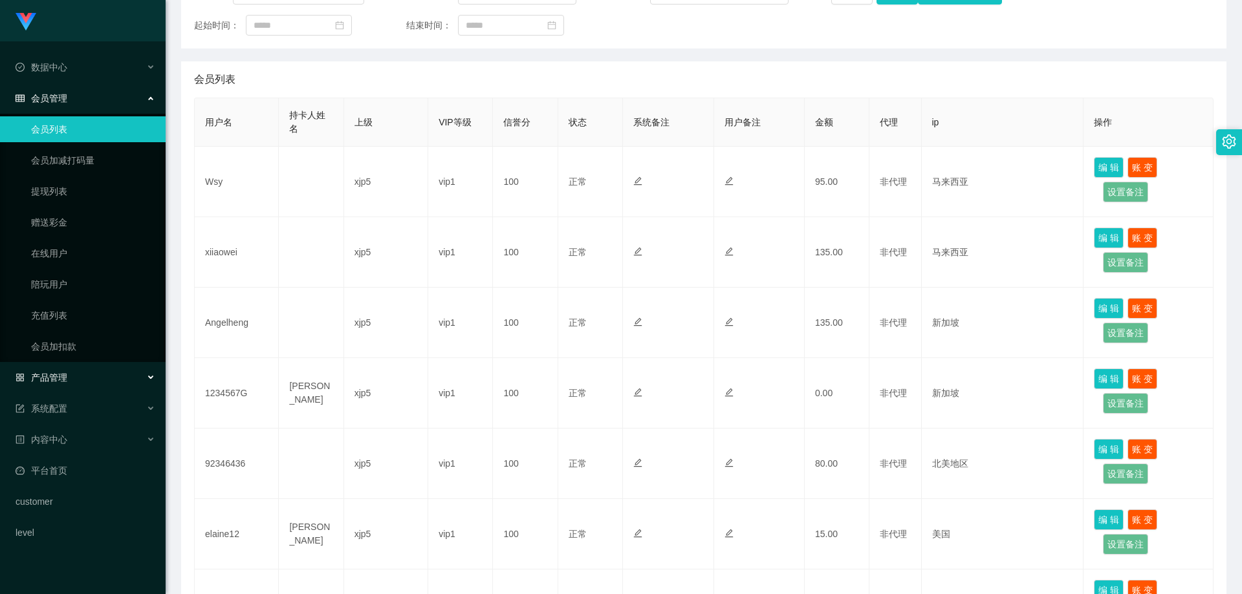
click at [98, 380] on div "产品管理" at bounding box center [83, 378] width 166 height 26
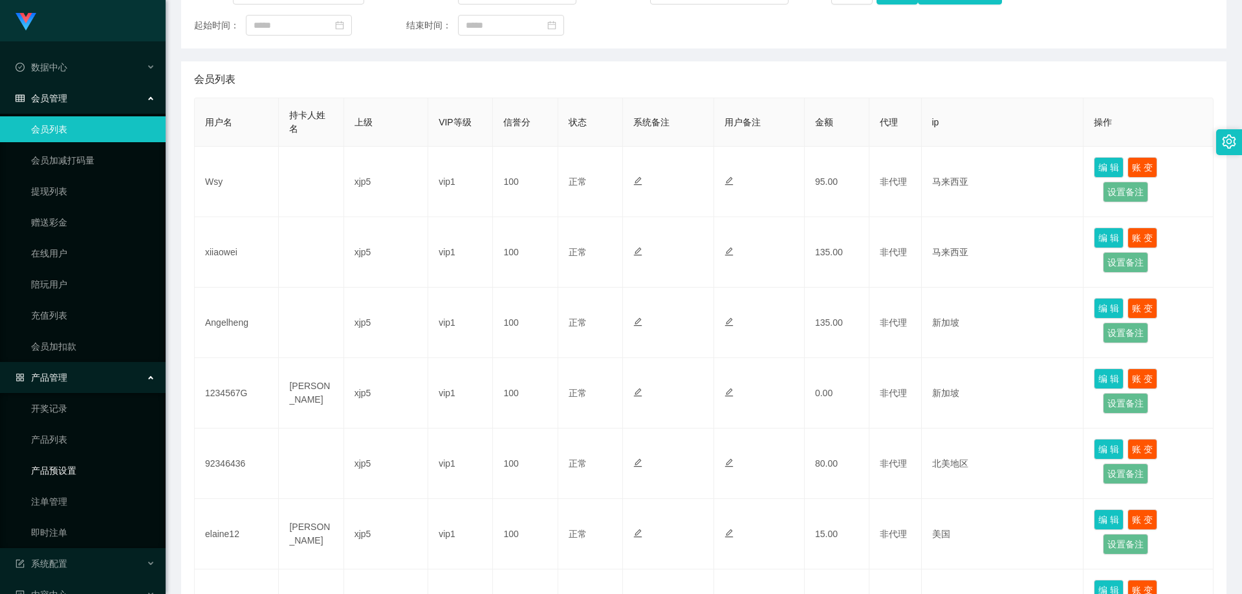
click at [69, 469] on link "产品预设置" at bounding box center [93, 471] width 124 height 26
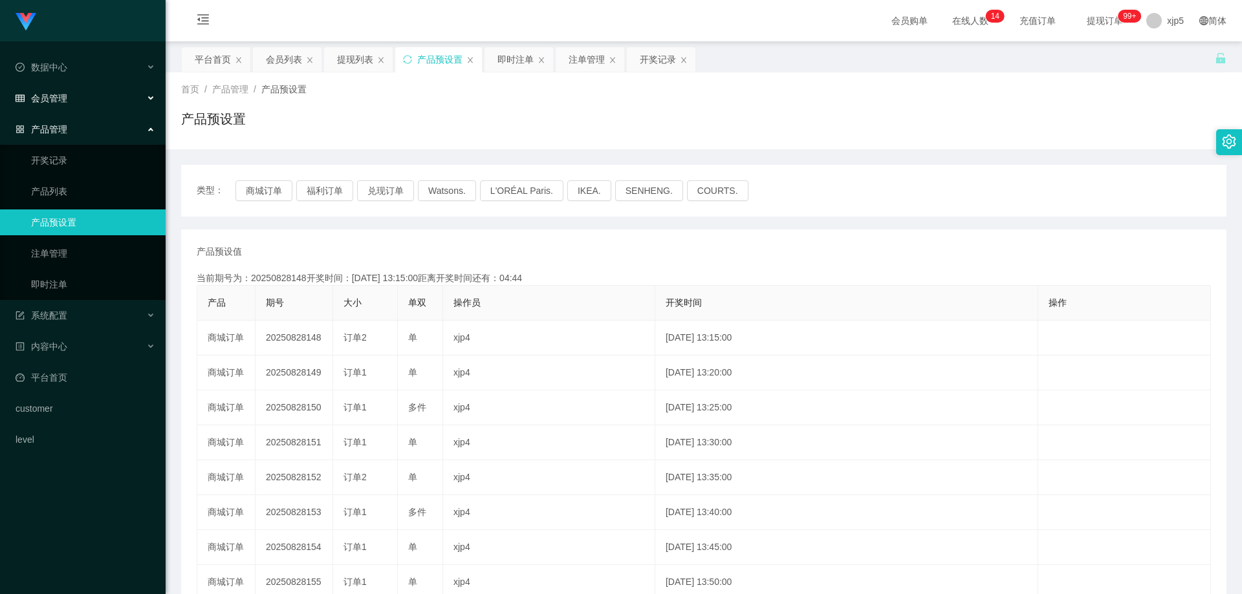
click at [65, 102] on span "会员管理" at bounding box center [42, 98] width 52 height 10
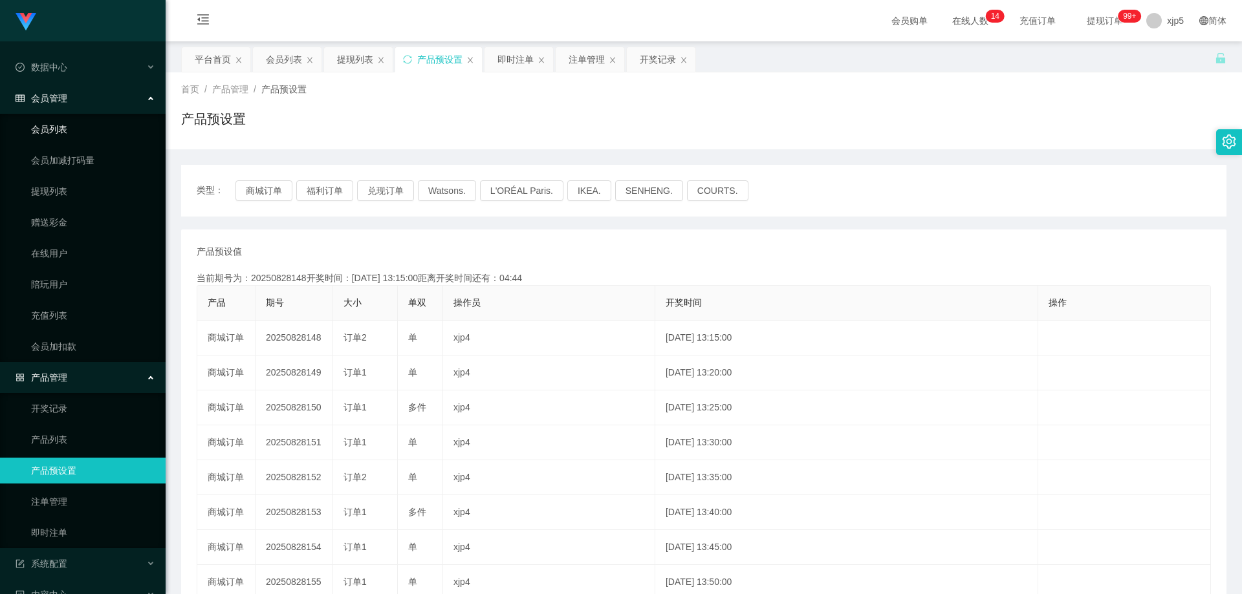
click at [61, 122] on link "会员列表" at bounding box center [93, 129] width 124 height 26
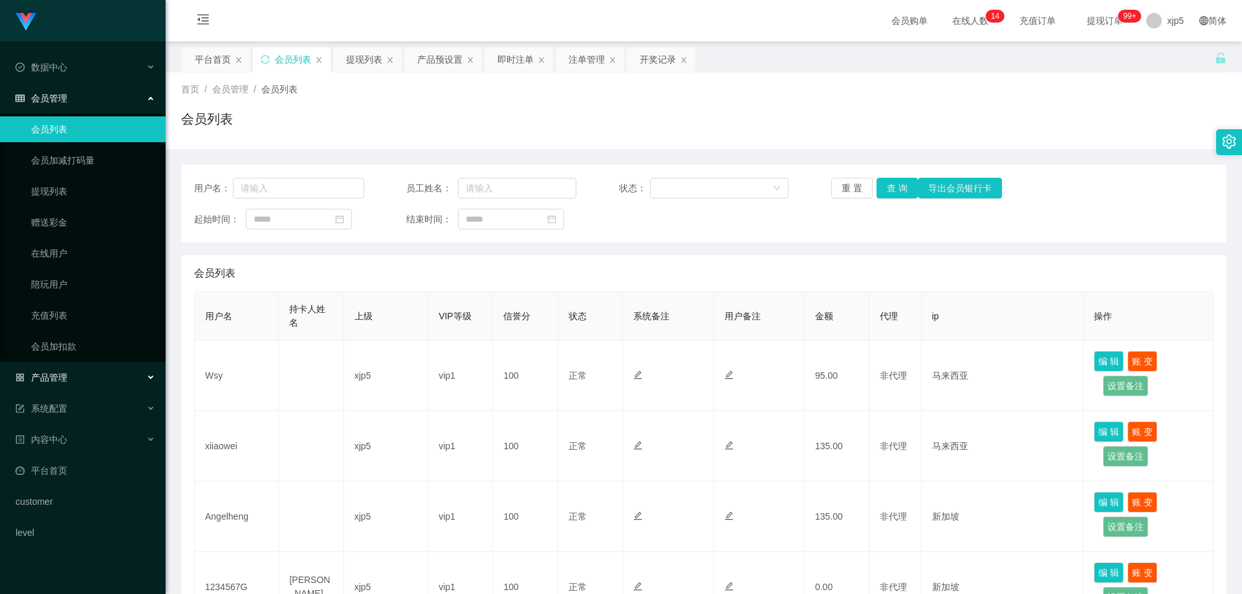
click at [87, 376] on div "产品管理" at bounding box center [83, 378] width 166 height 26
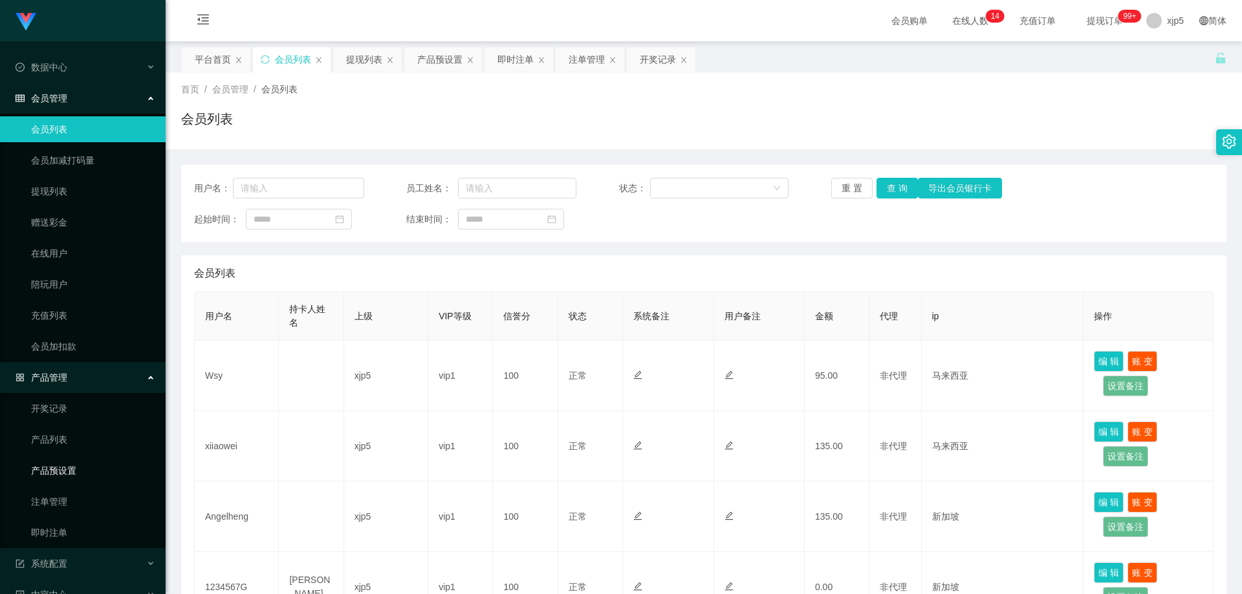
click at [88, 463] on link "产品预设置" at bounding box center [93, 471] width 124 height 26
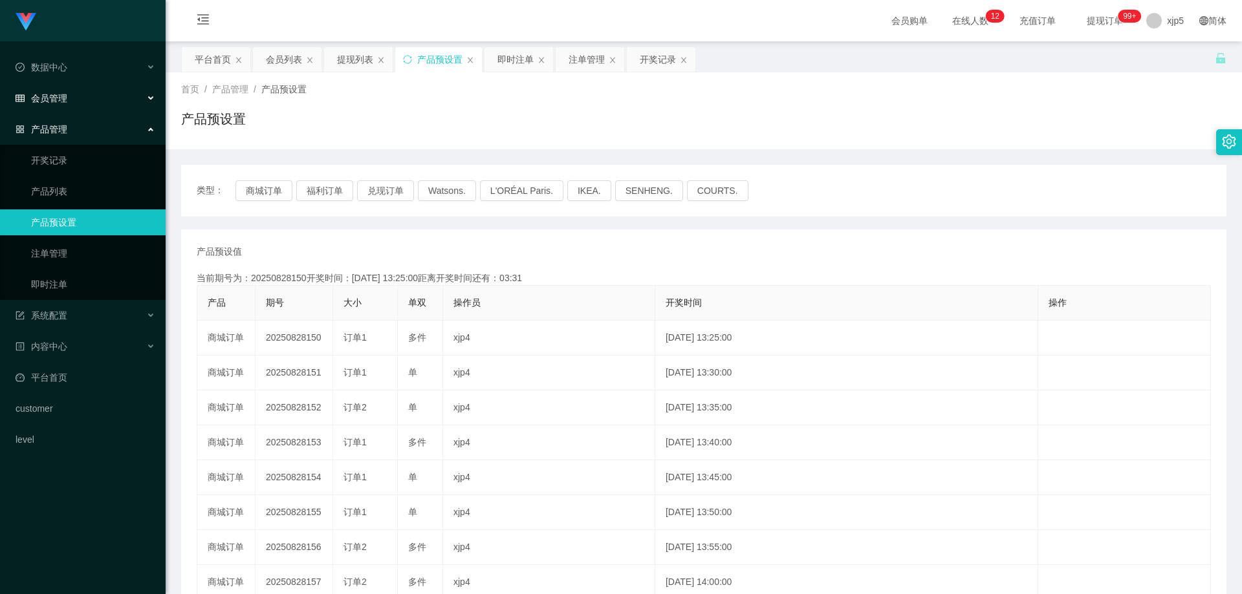
click at [56, 99] on span "会员管理" at bounding box center [42, 98] width 52 height 10
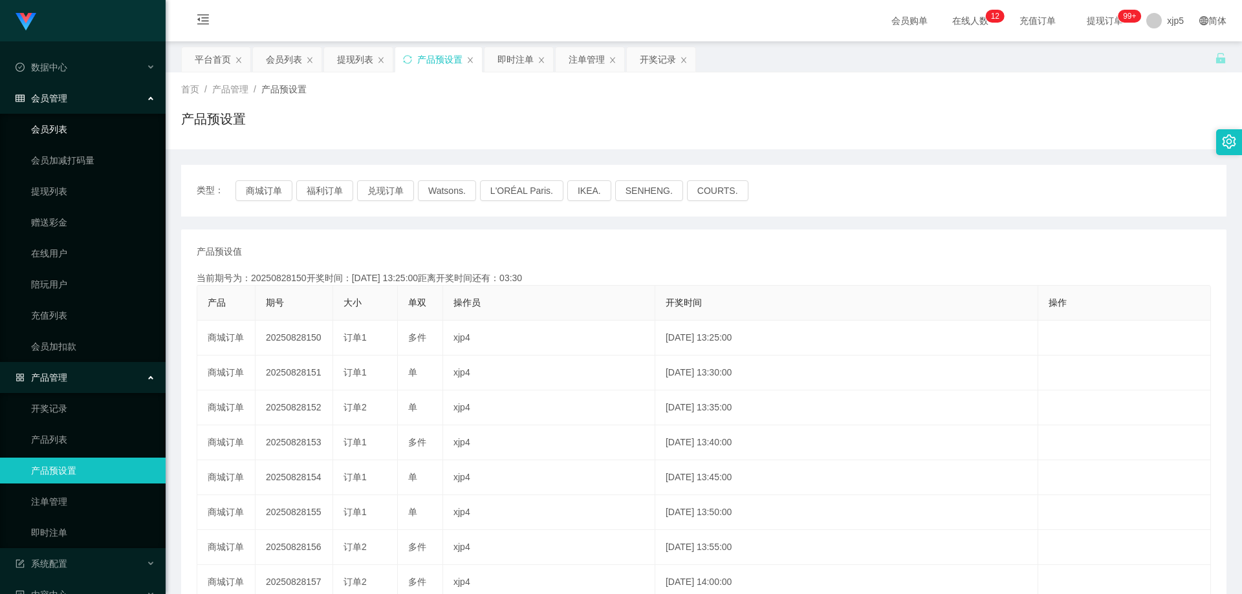
click at [62, 128] on link "会员列表" at bounding box center [93, 129] width 124 height 26
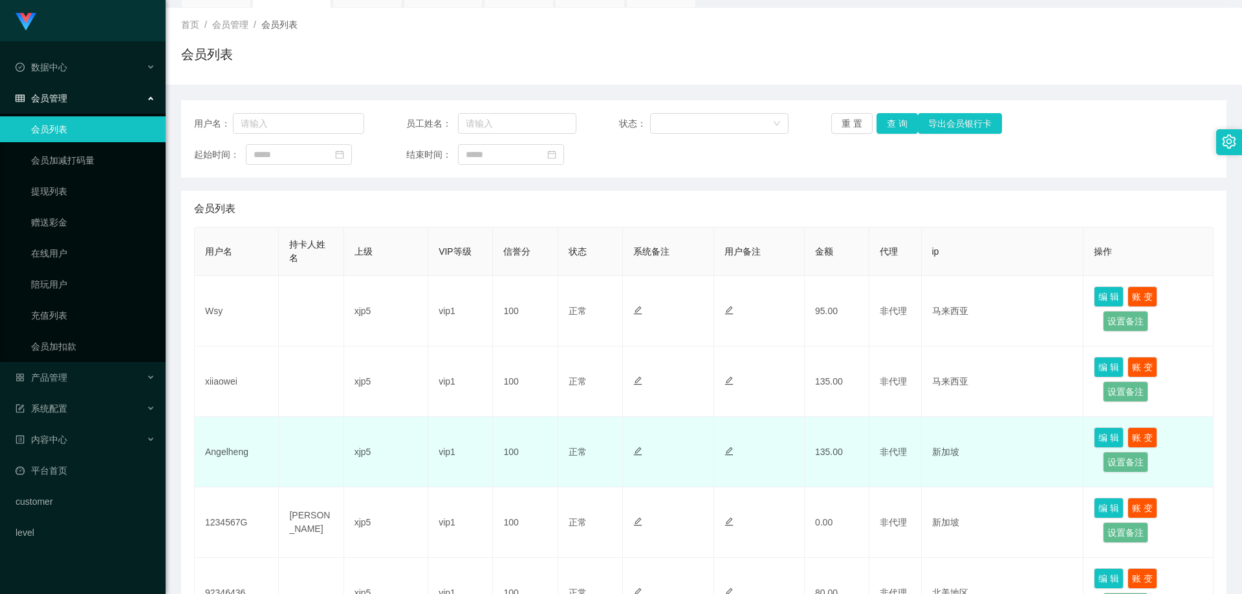
scroll to position [129, 0]
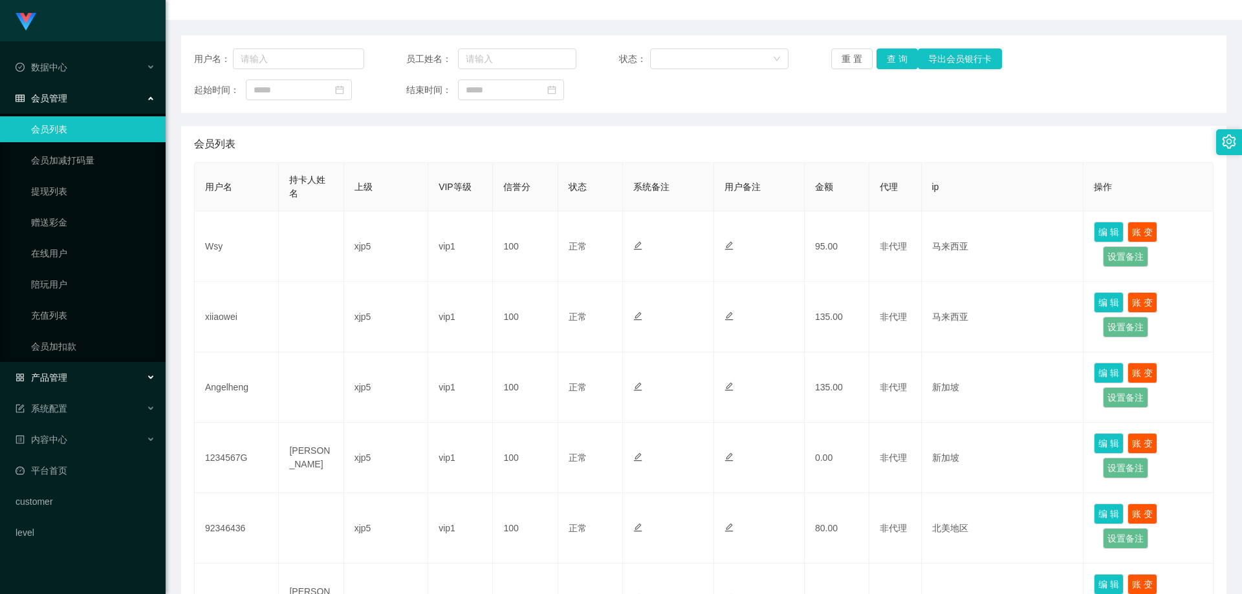
click at [97, 379] on div "产品管理" at bounding box center [83, 378] width 166 height 26
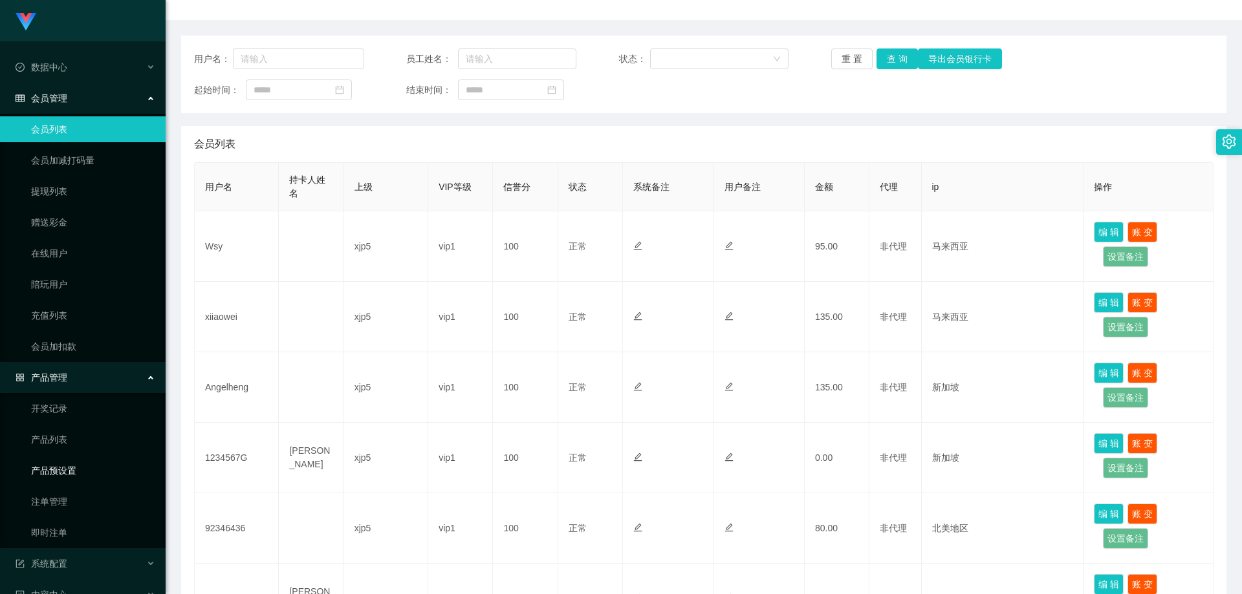
click at [75, 470] on link "产品预设置" at bounding box center [93, 471] width 124 height 26
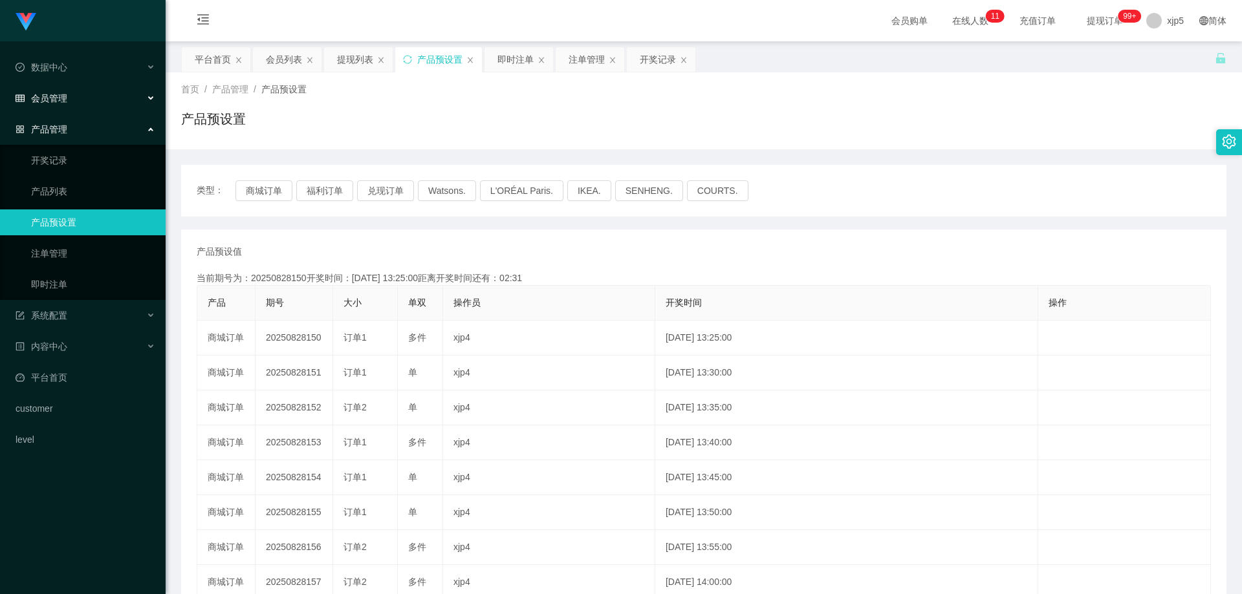
click at [58, 95] on span "会员管理" at bounding box center [42, 98] width 52 height 10
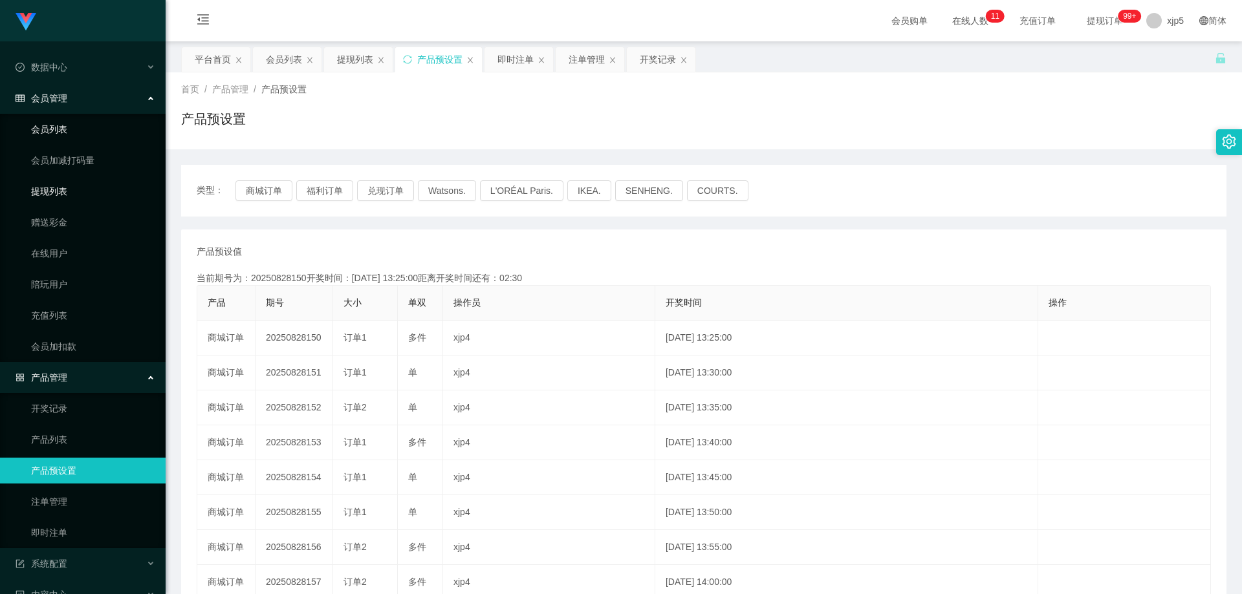
click at [70, 195] on link "提现列表" at bounding box center [93, 191] width 124 height 26
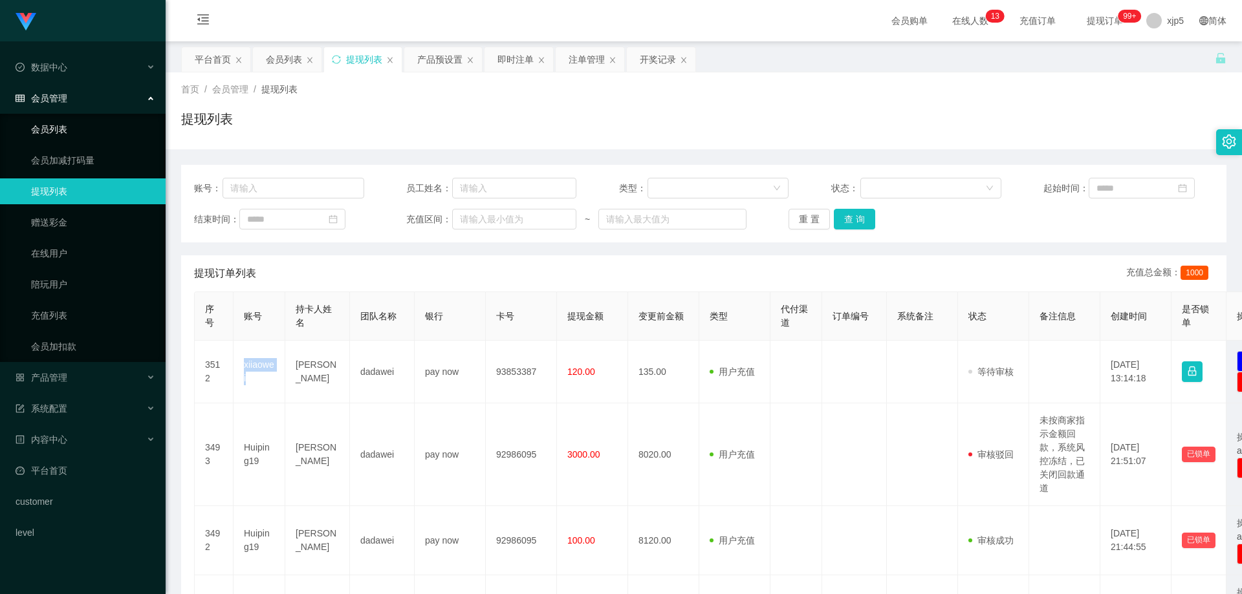
click at [77, 127] on link "会员列表" at bounding box center [93, 129] width 124 height 26
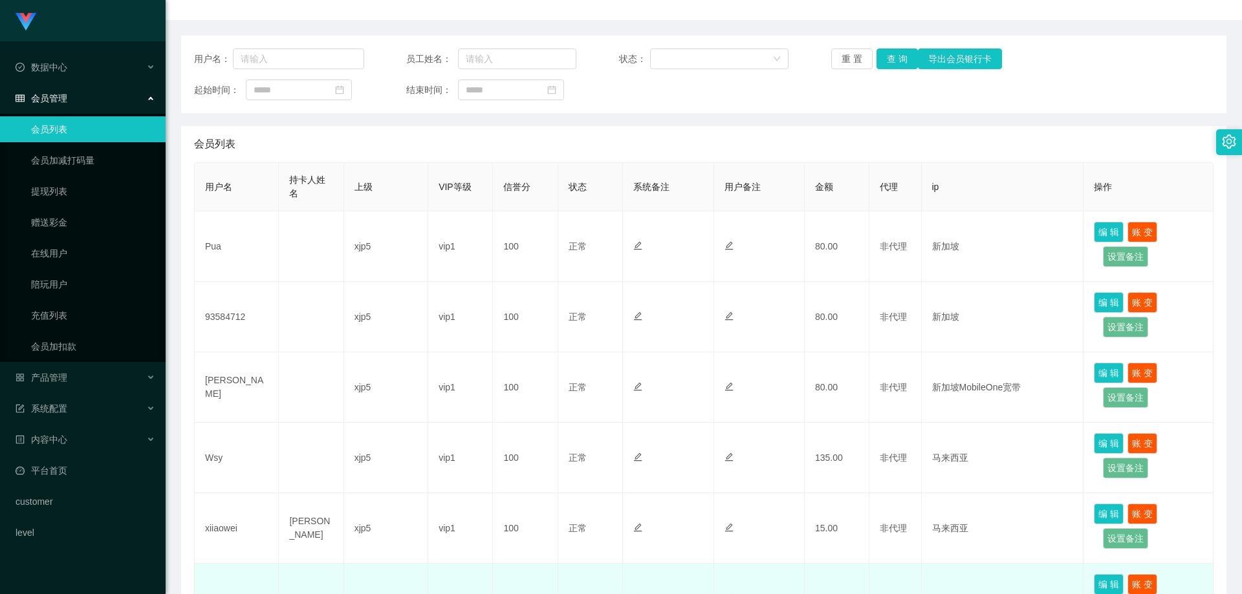
scroll to position [259, 0]
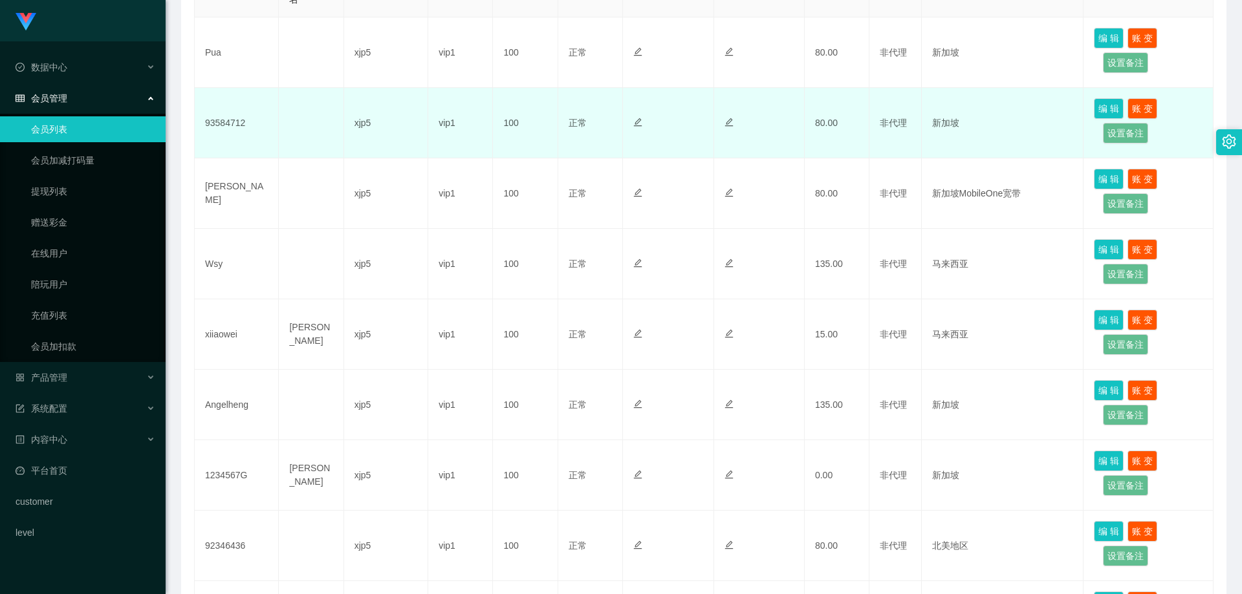
scroll to position [194, 0]
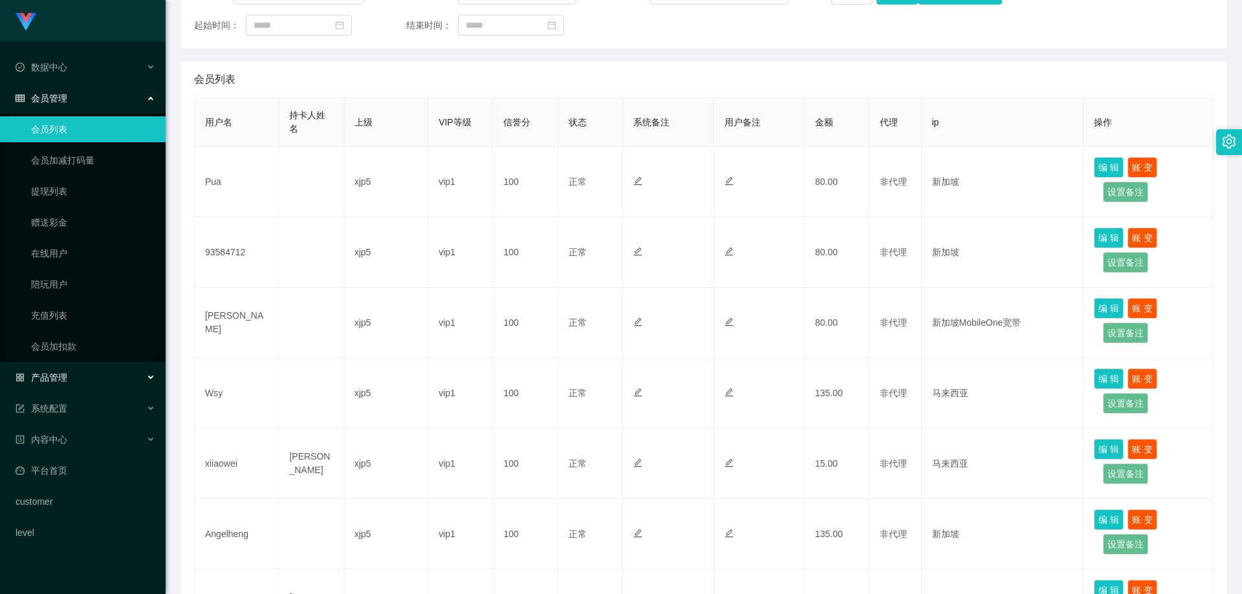
click at [90, 382] on div "产品管理" at bounding box center [83, 378] width 166 height 26
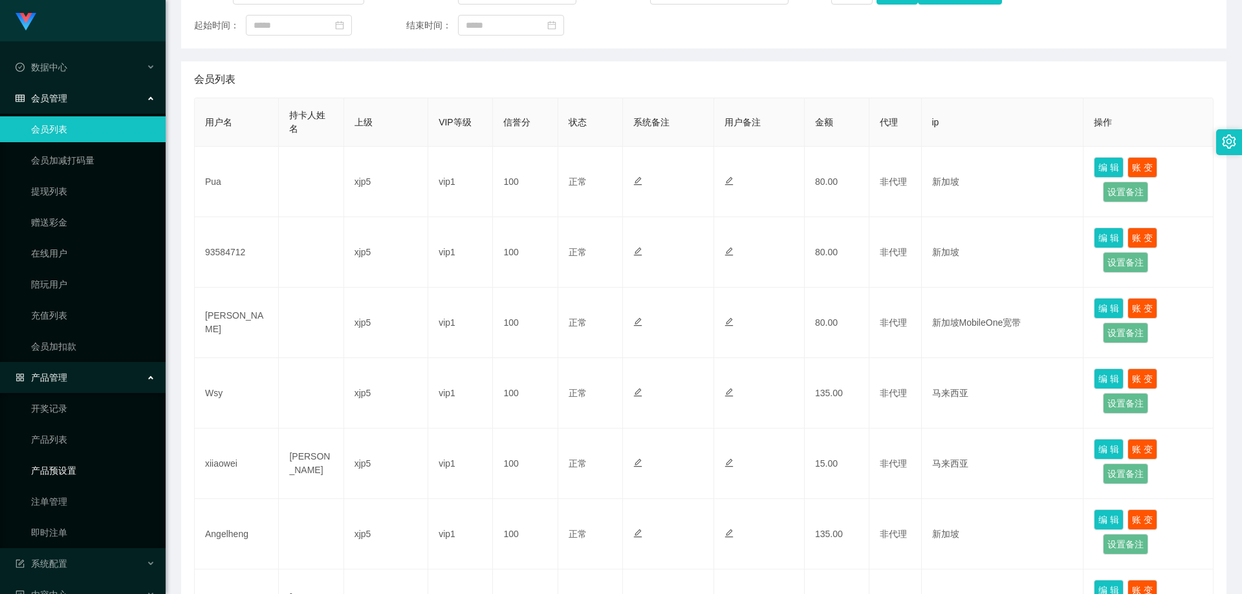
click at [95, 468] on link "产品预设置" at bounding box center [93, 471] width 124 height 26
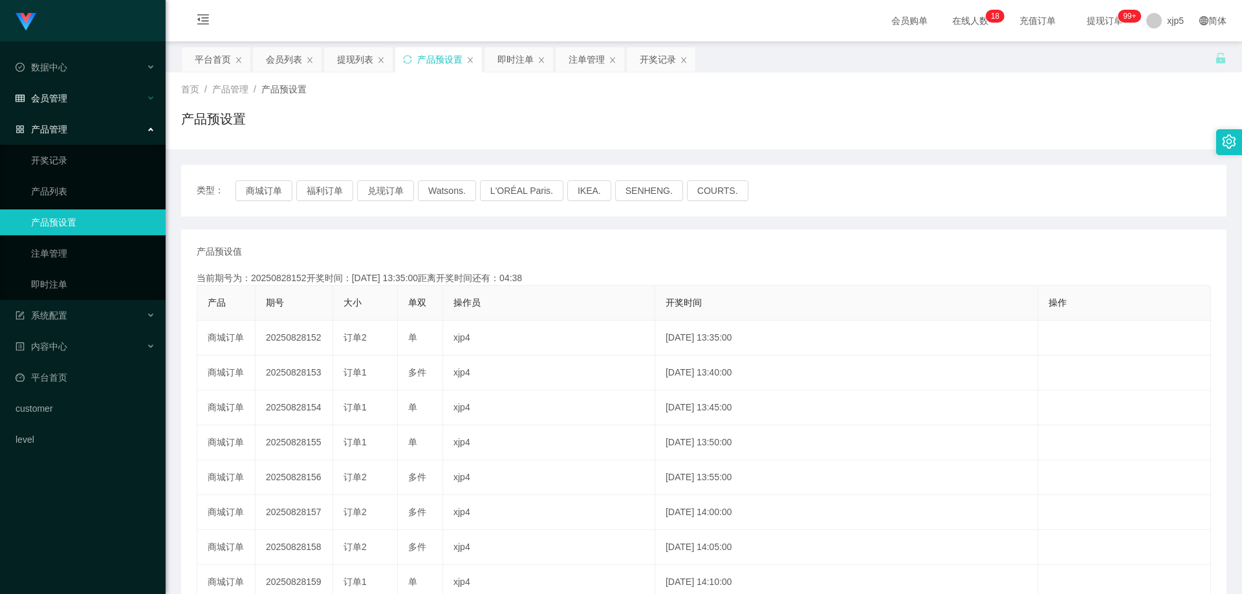
click at [62, 103] on div "会员管理" at bounding box center [83, 98] width 166 height 26
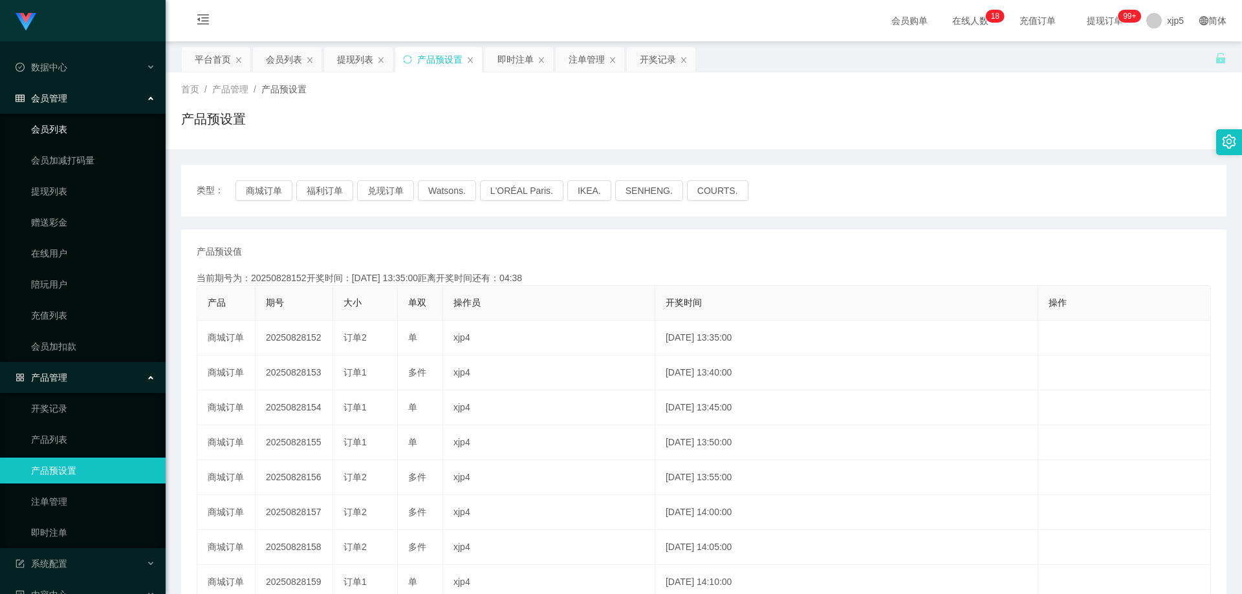
click at [66, 127] on link "会员列表" at bounding box center [93, 129] width 124 height 26
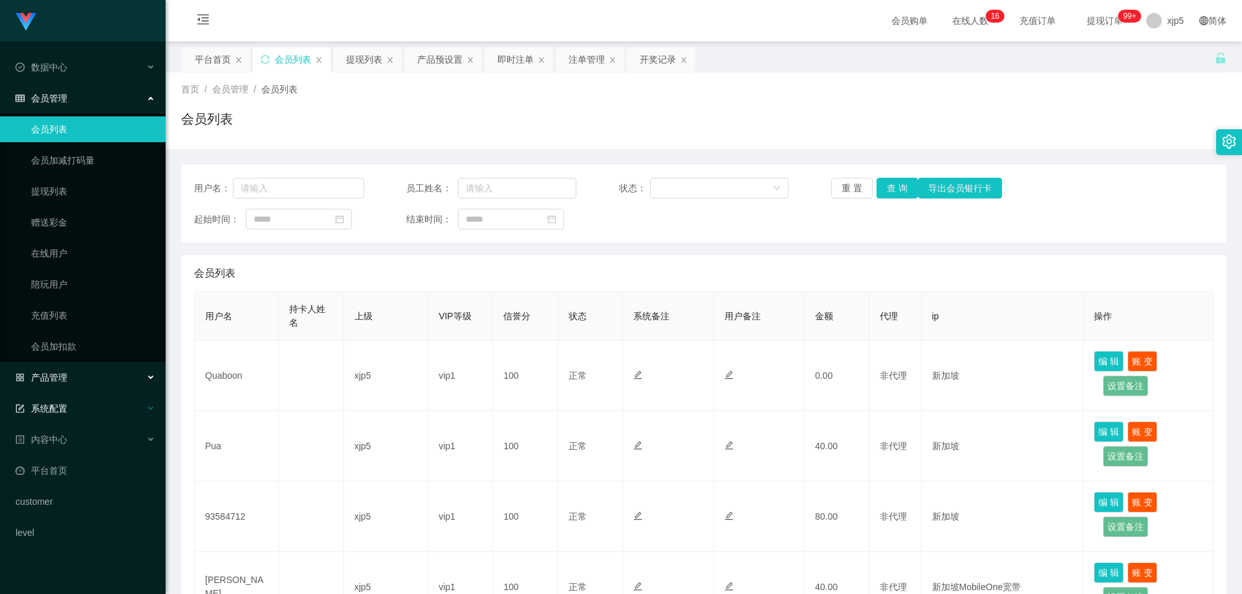
drag, startPoint x: 52, startPoint y: 387, endPoint x: 65, endPoint y: 406, distance: 23.0
click at [52, 387] on div "产品管理" at bounding box center [83, 378] width 166 height 26
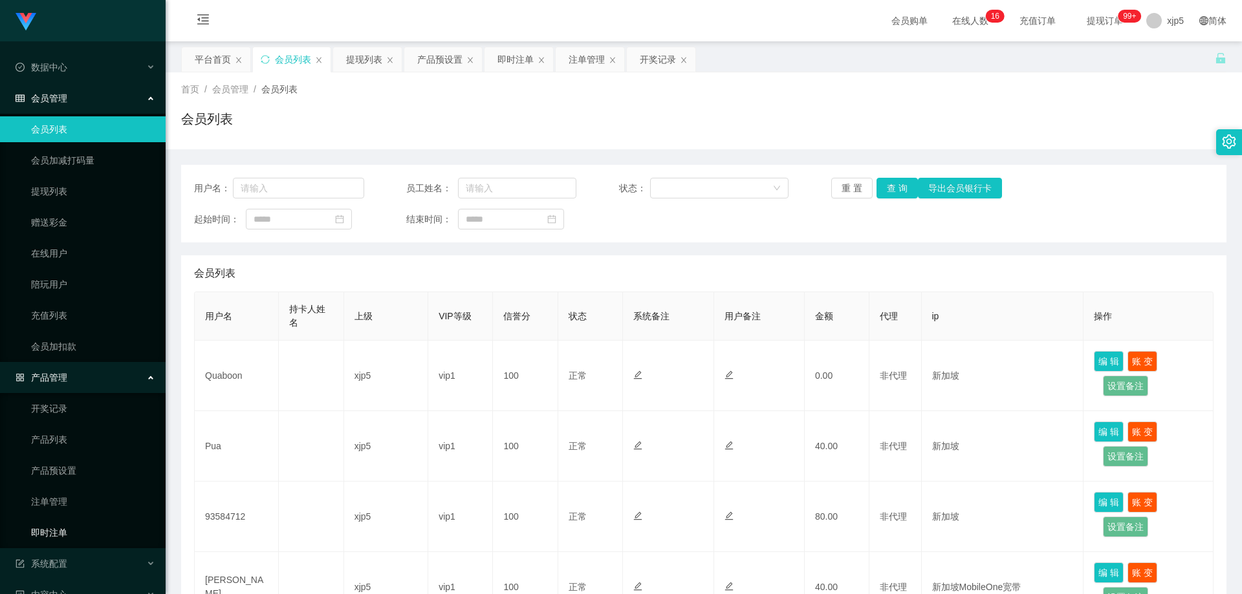
click at [74, 526] on link "即时注单" at bounding box center [93, 533] width 124 height 26
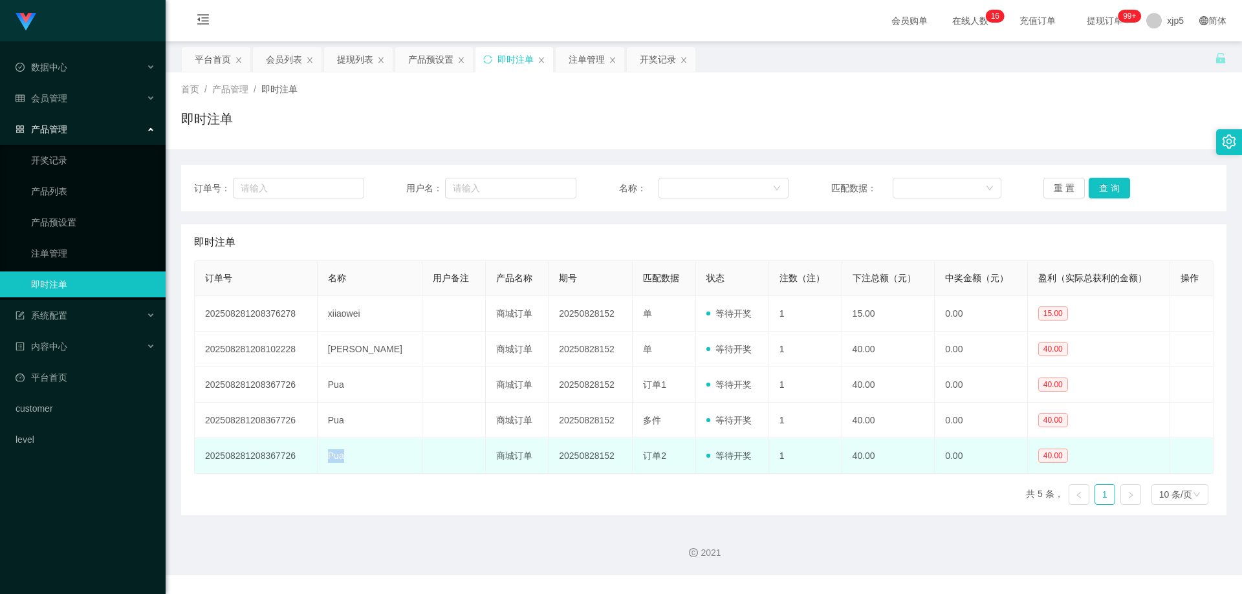
click at [330, 459] on td "Pua" at bounding box center [370, 456] width 105 height 36
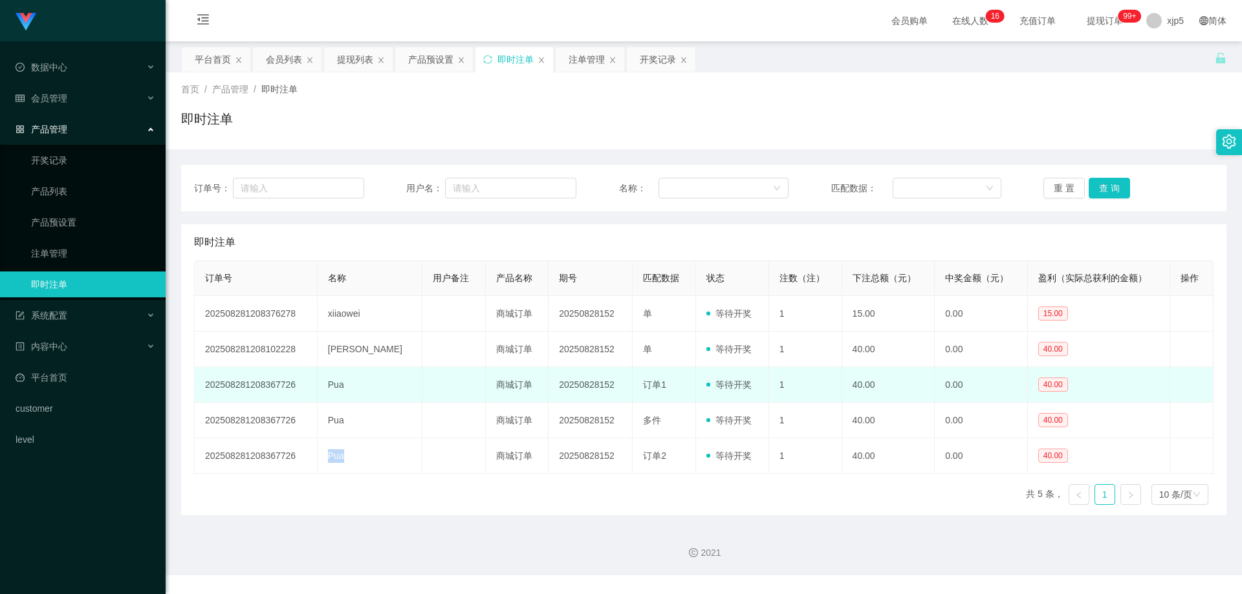
copy td "Pua"
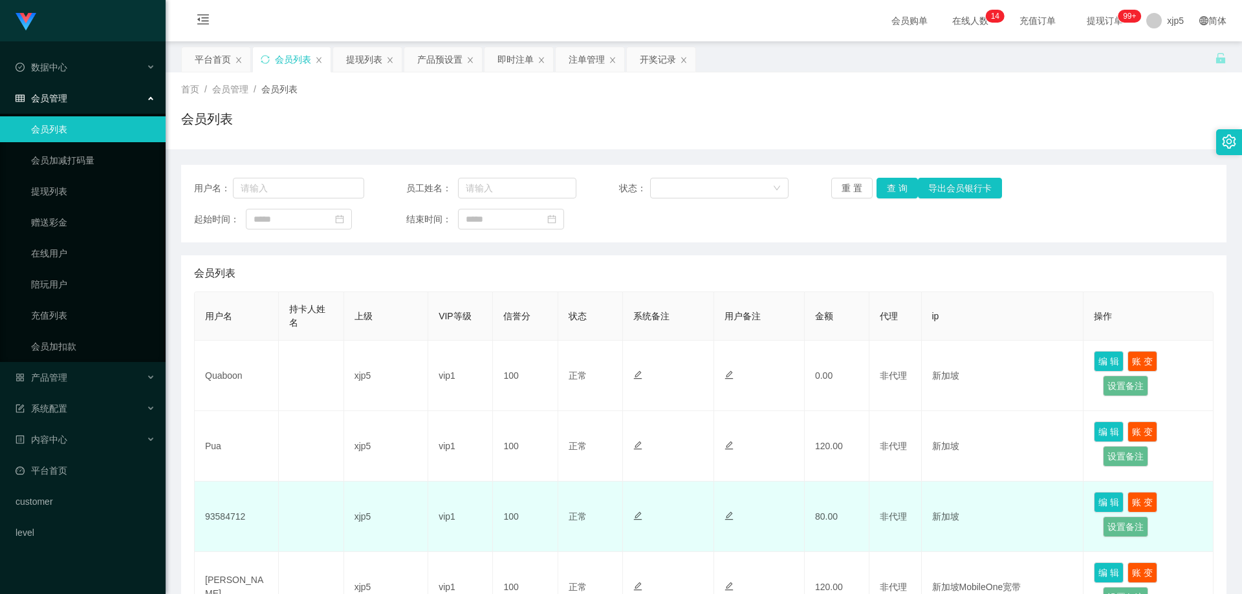
scroll to position [129, 0]
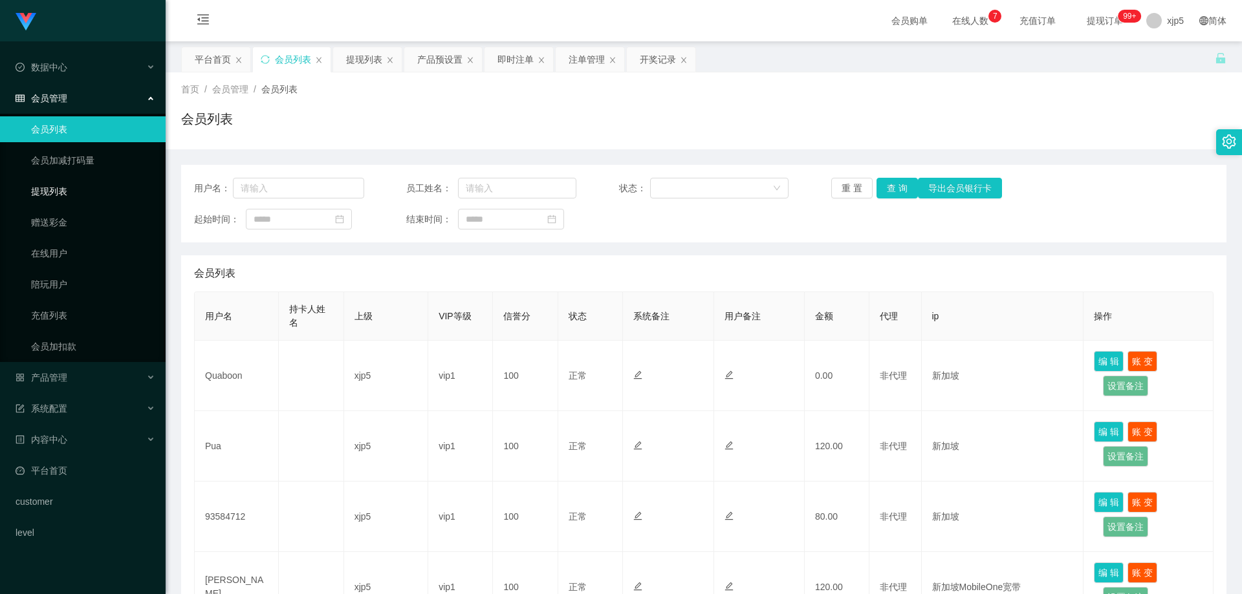
click at [59, 193] on link "提现列表" at bounding box center [93, 191] width 124 height 26
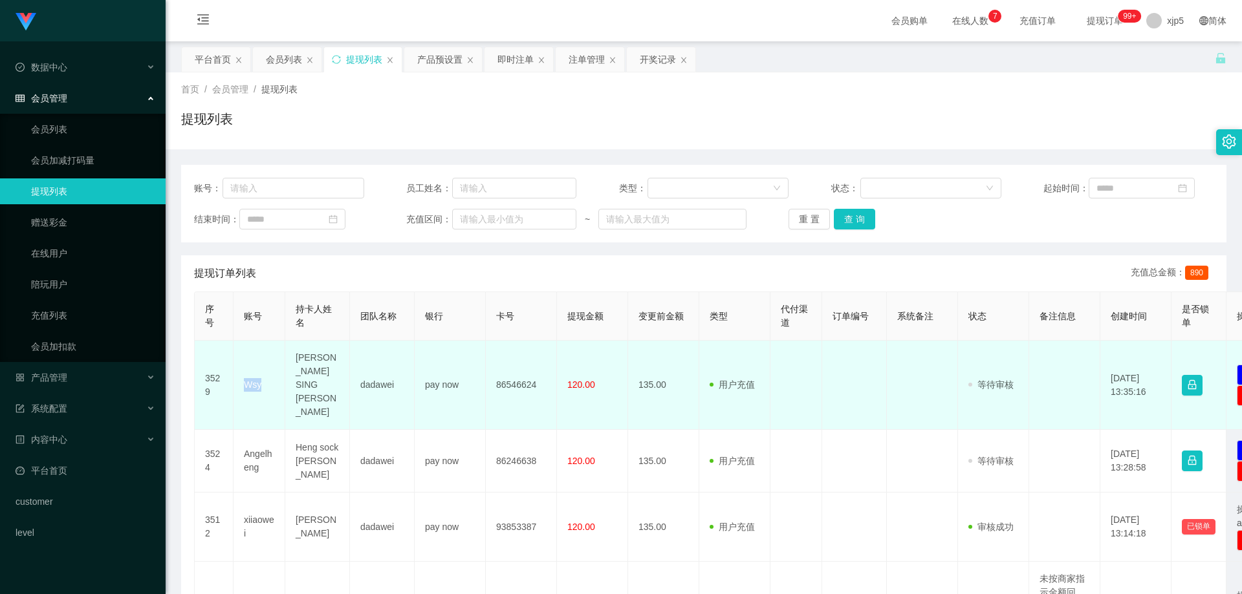
drag, startPoint x: 273, startPoint y: 367, endPoint x: 281, endPoint y: 357, distance: 12.9
click at [242, 370] on td "Wsy" at bounding box center [259, 385] width 52 height 89
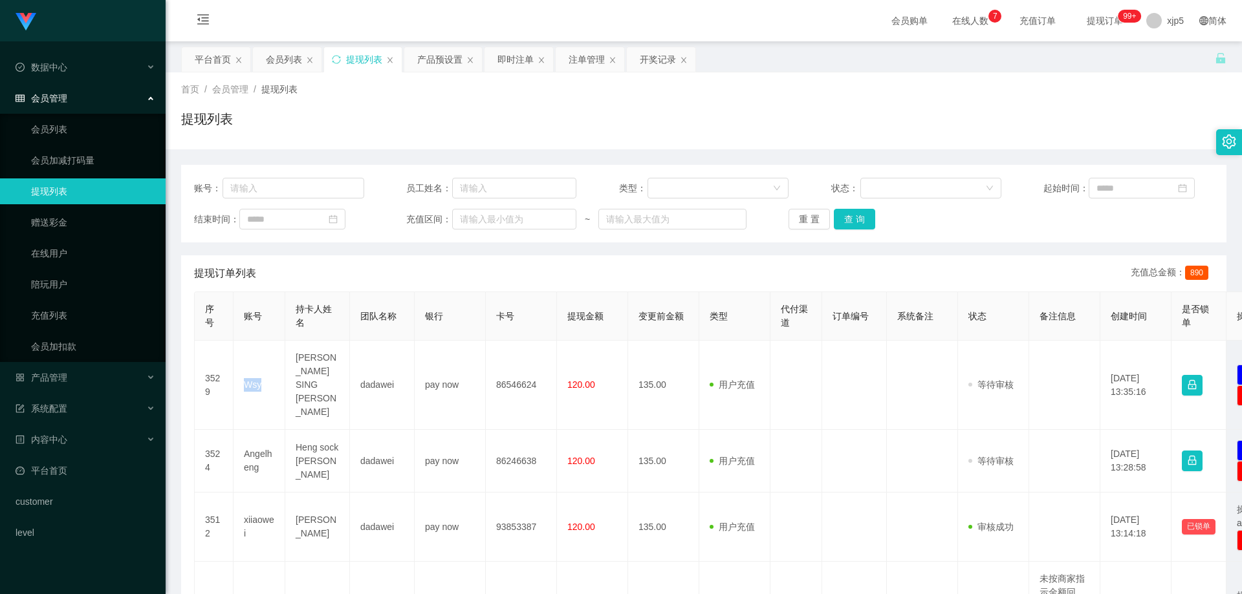
copy td "Wsy"
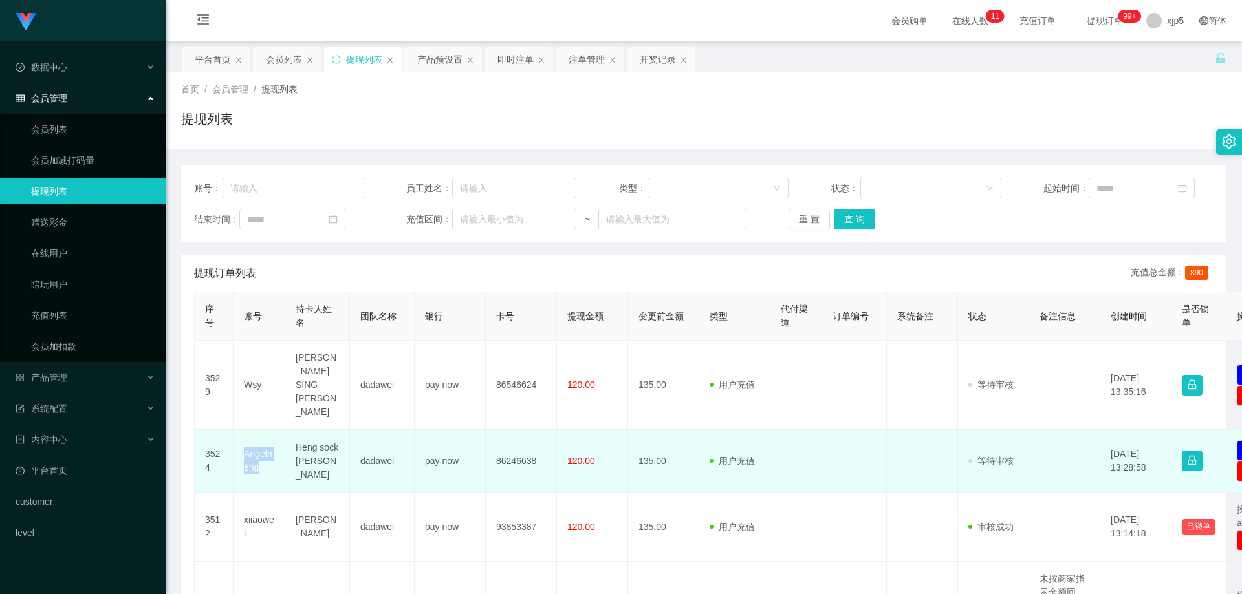
drag, startPoint x: 268, startPoint y: 443, endPoint x: 239, endPoint y: 431, distance: 31.6
click at [239, 431] on td "Angelheng" at bounding box center [259, 461] width 52 height 63
copy td "Angelheng"
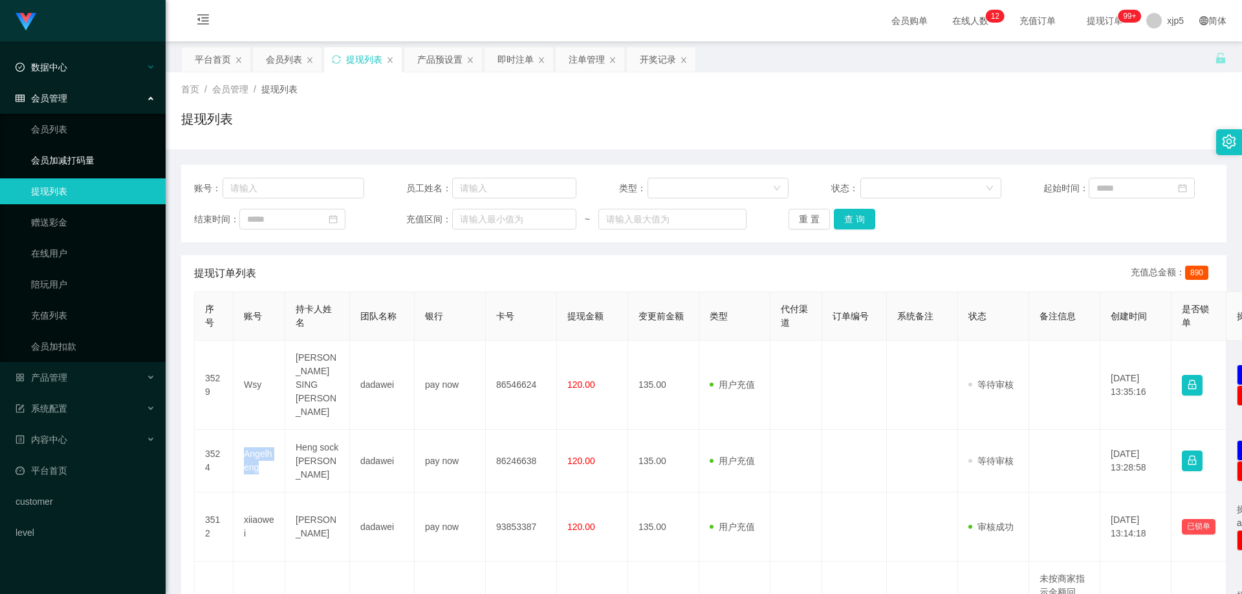
drag, startPoint x: 63, startPoint y: 133, endPoint x: 102, endPoint y: 63, distance: 79.3
click at [62, 132] on link "会员列表" at bounding box center [93, 129] width 124 height 26
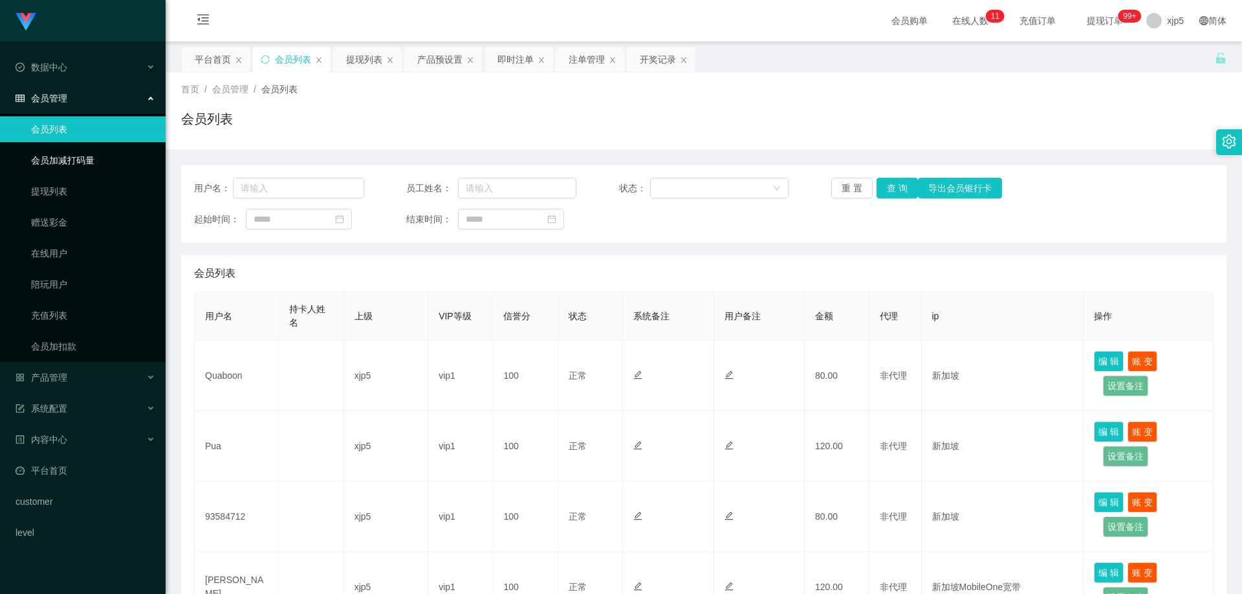
click at [52, 187] on link "提现列表" at bounding box center [93, 191] width 124 height 26
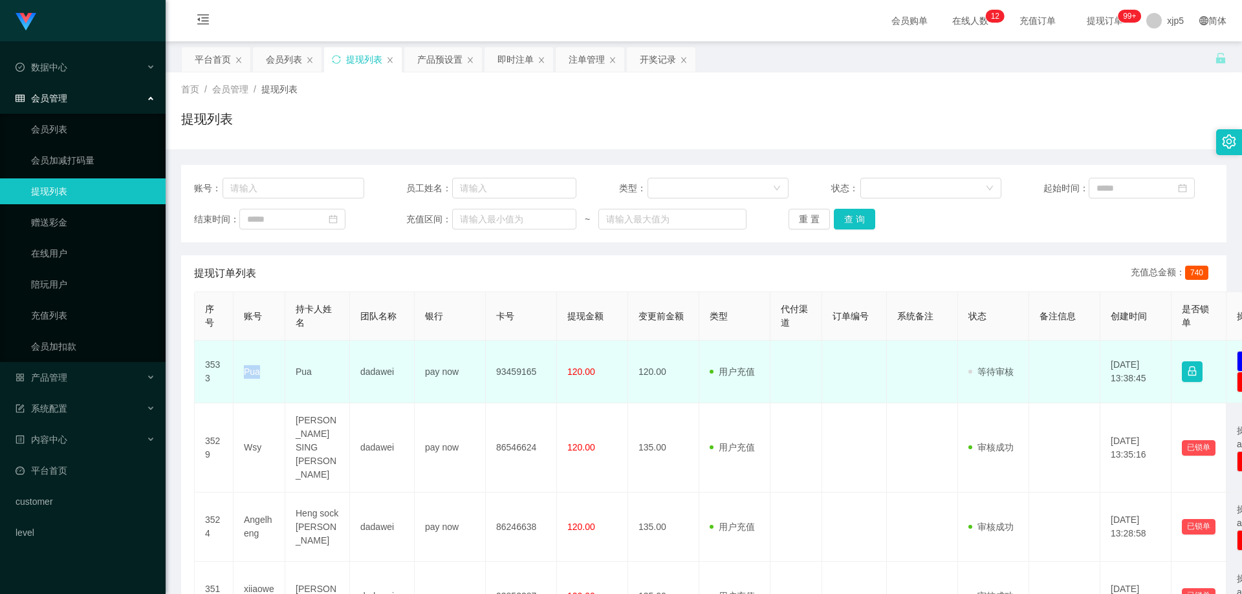
drag, startPoint x: 258, startPoint y: 374, endPoint x: 241, endPoint y: 371, distance: 17.1
click at [241, 371] on td "Pua" at bounding box center [259, 372] width 52 height 63
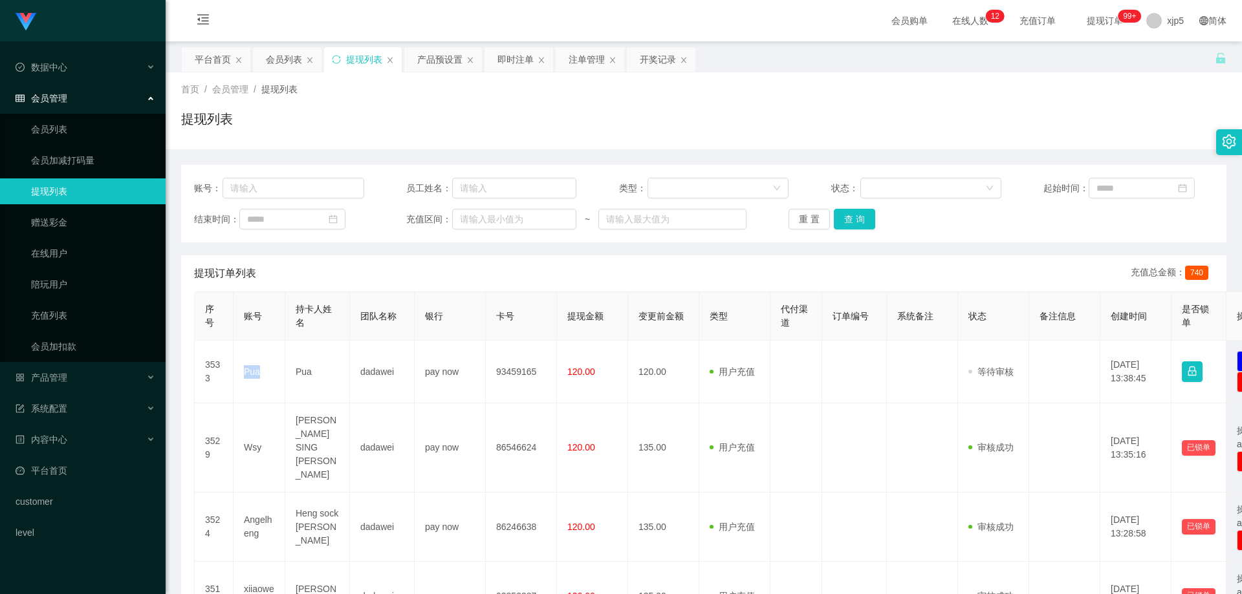
copy td "Pua"
drag, startPoint x: 76, startPoint y: 372, endPoint x: 87, endPoint y: 405, distance: 35.4
click at [77, 372] on div "产品管理" at bounding box center [83, 378] width 166 height 26
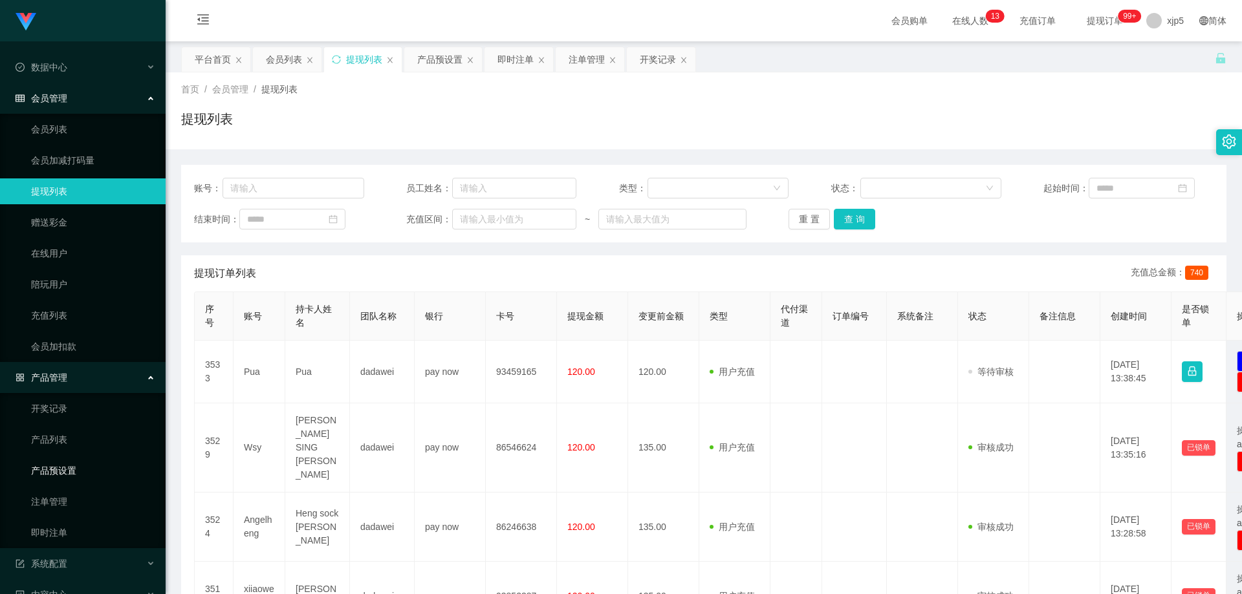
click at [76, 476] on link "产品预设置" at bounding box center [93, 471] width 124 height 26
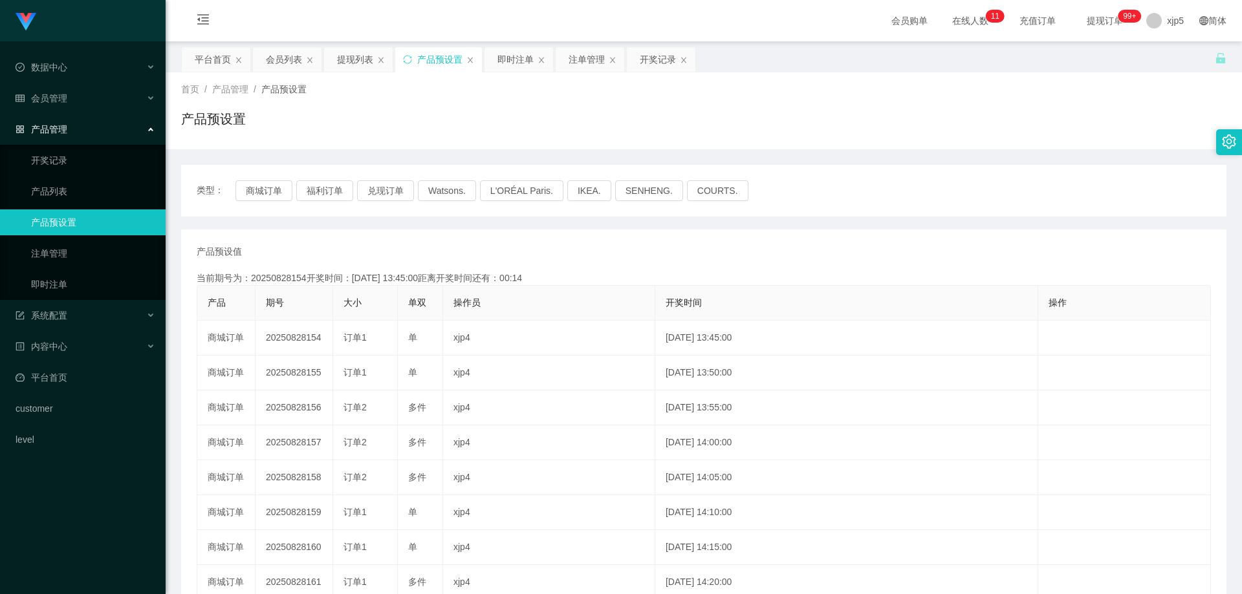
click at [65, 118] on div "产品管理" at bounding box center [83, 129] width 166 height 26
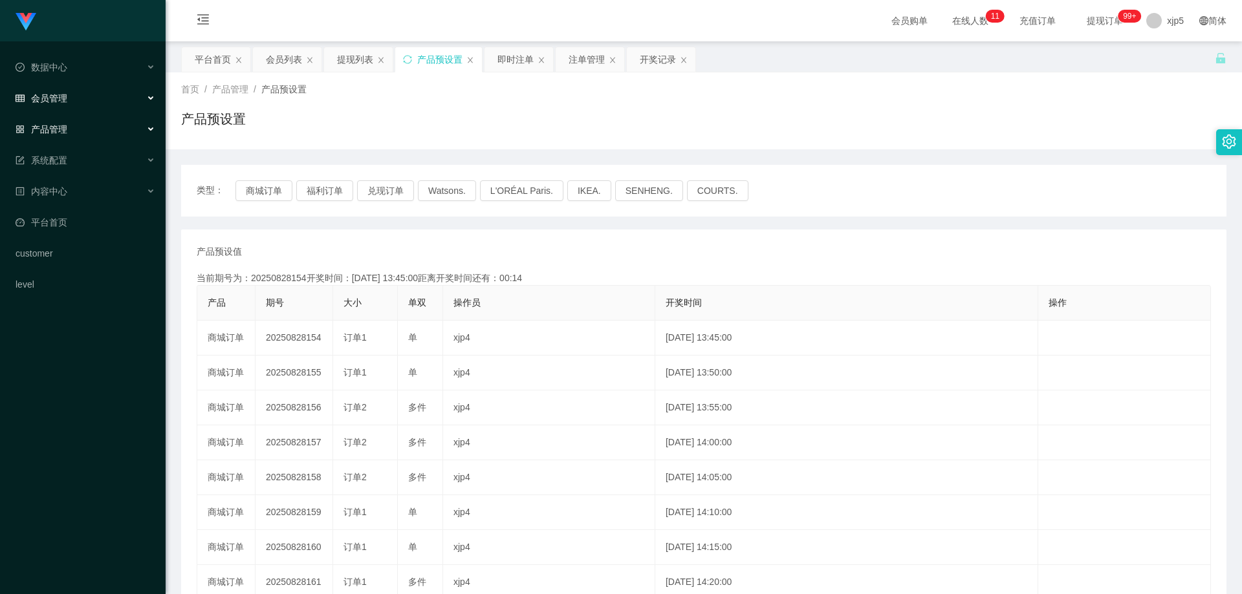
click at [64, 105] on div "会员管理" at bounding box center [83, 98] width 166 height 26
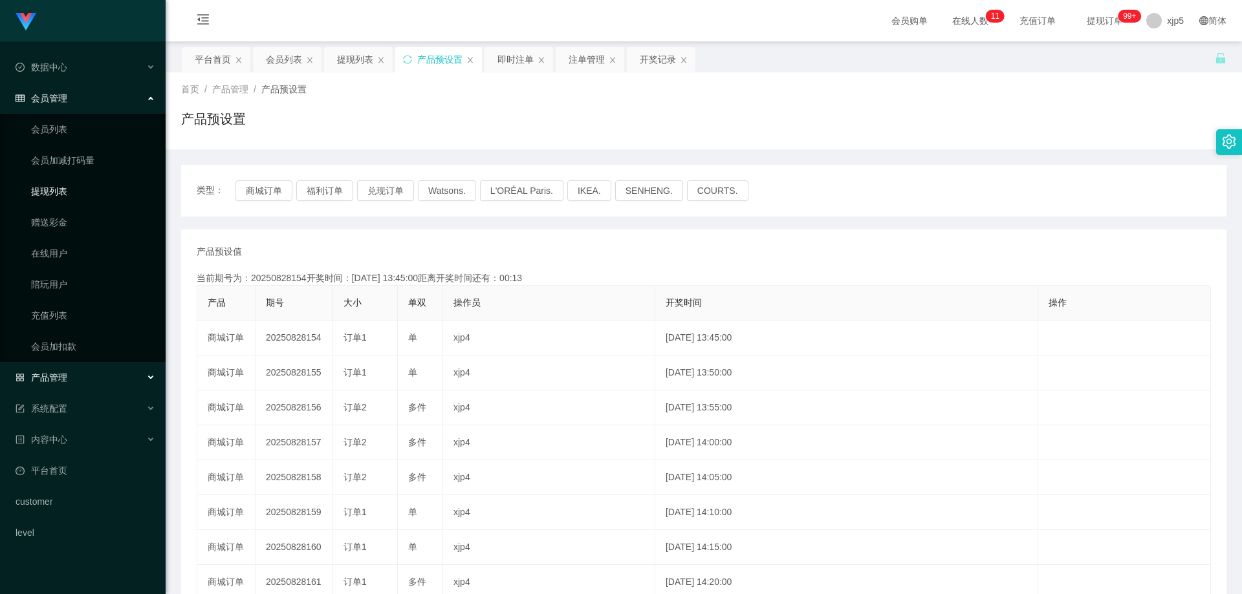
click at [64, 195] on link "提现列表" at bounding box center [93, 191] width 124 height 26
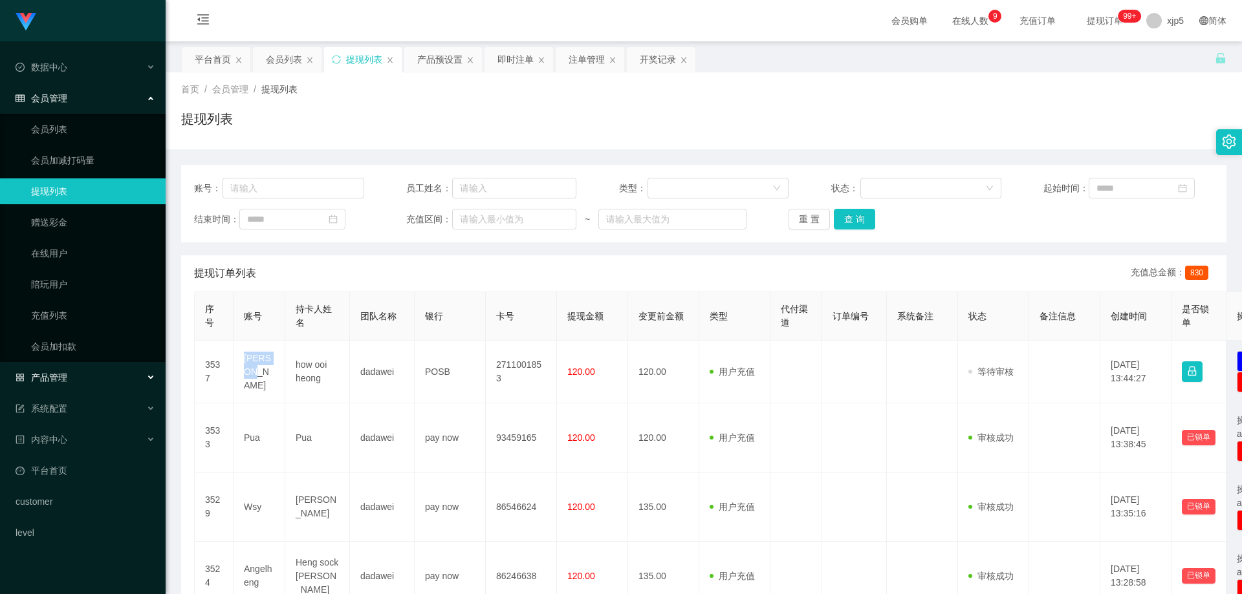
click at [87, 379] on div "产品管理" at bounding box center [83, 378] width 166 height 26
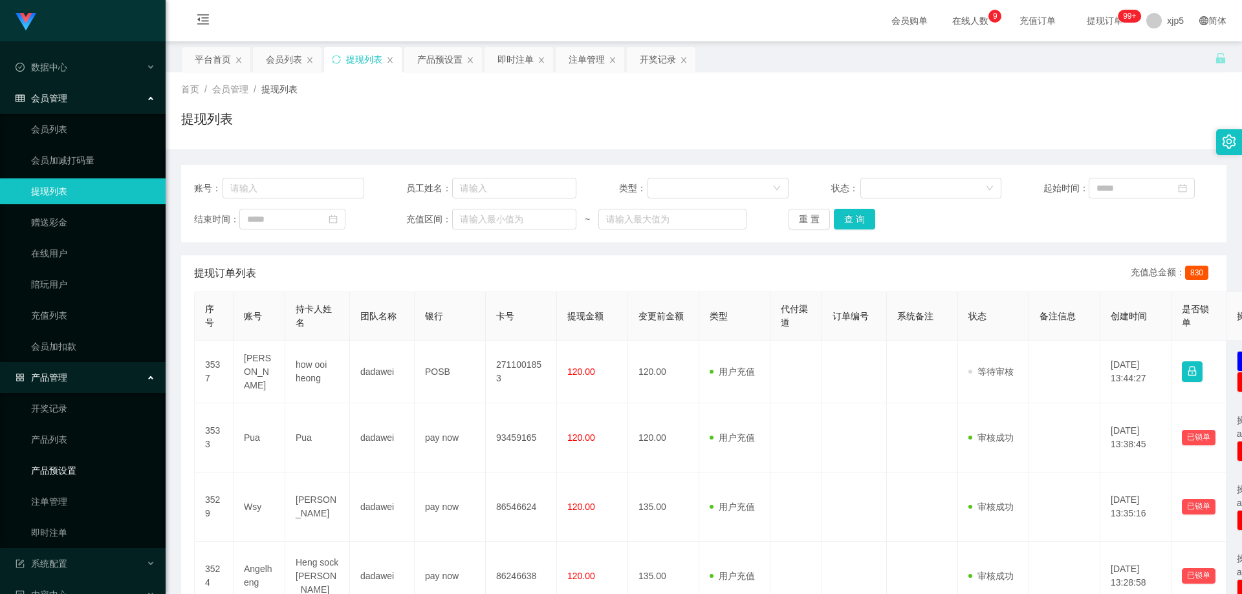
click at [67, 474] on link "产品预设置" at bounding box center [93, 471] width 124 height 26
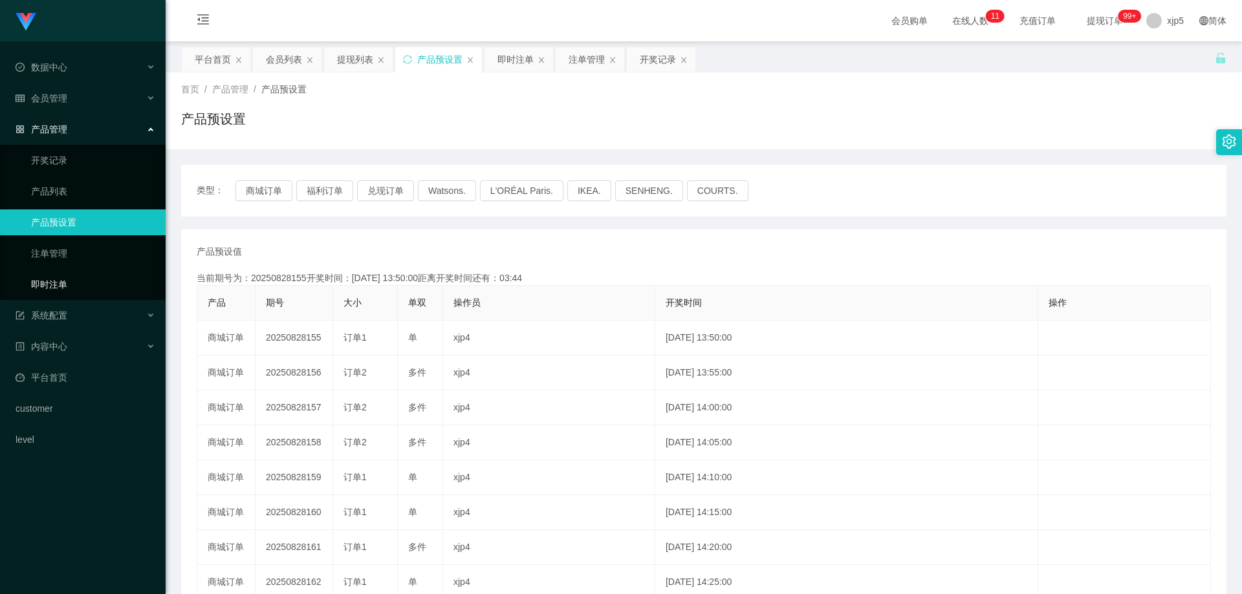
click at [74, 285] on link "即时注单" at bounding box center [93, 285] width 124 height 26
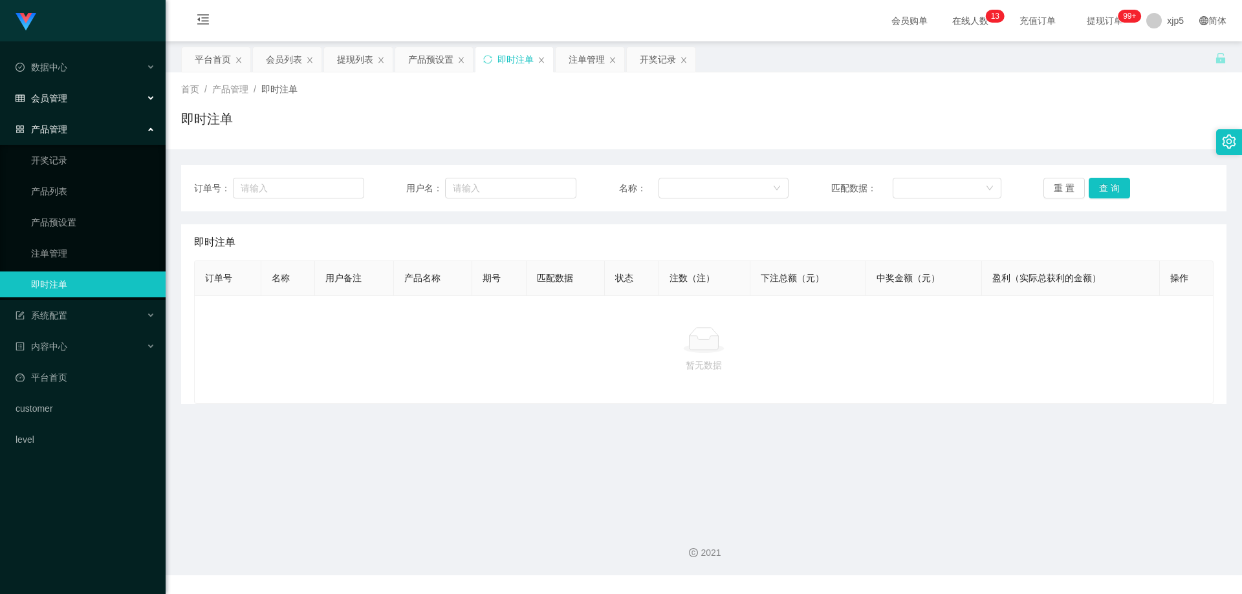
click at [72, 98] on div "会员管理" at bounding box center [83, 98] width 166 height 26
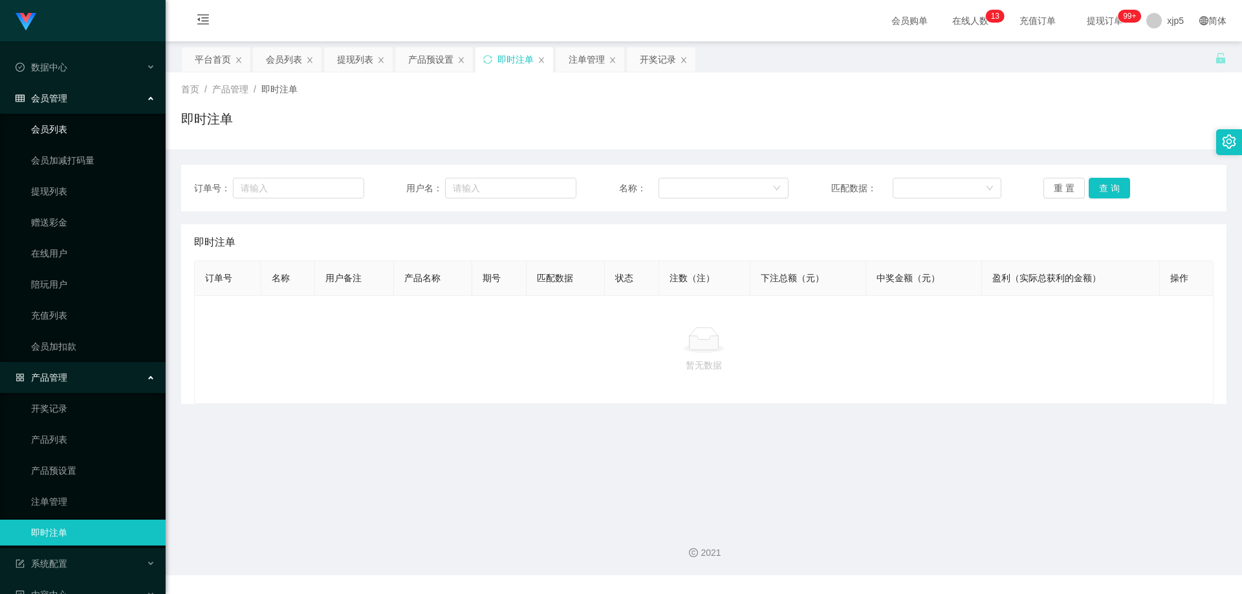
click at [62, 125] on link "会员列表" at bounding box center [93, 129] width 124 height 26
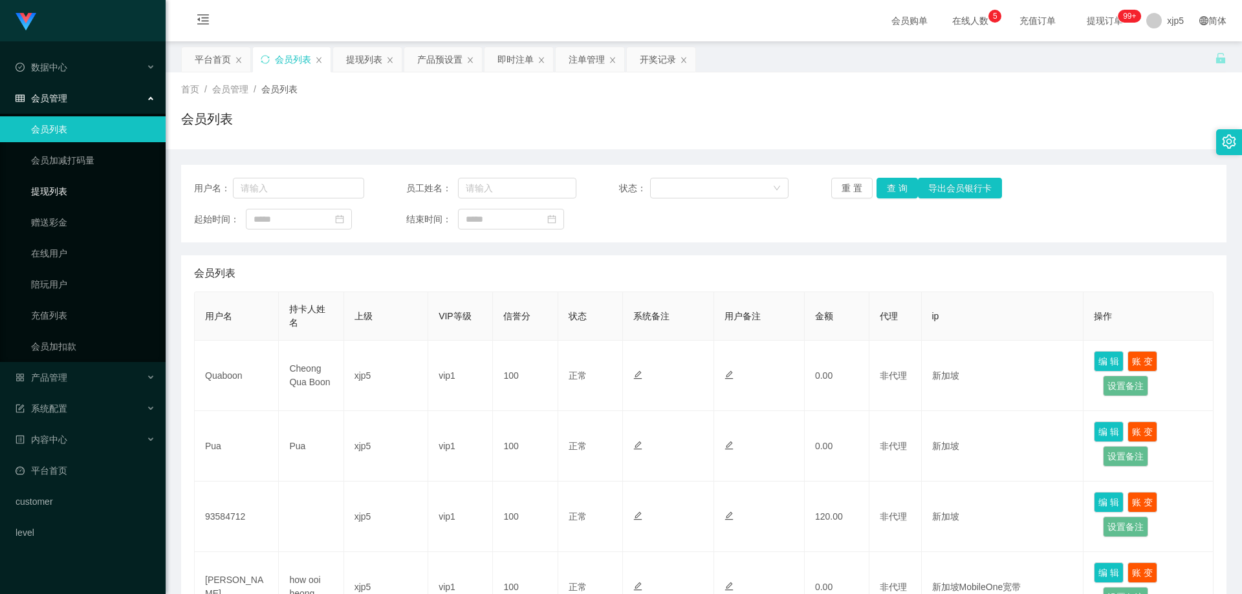
click at [62, 193] on link "提现列表" at bounding box center [93, 191] width 124 height 26
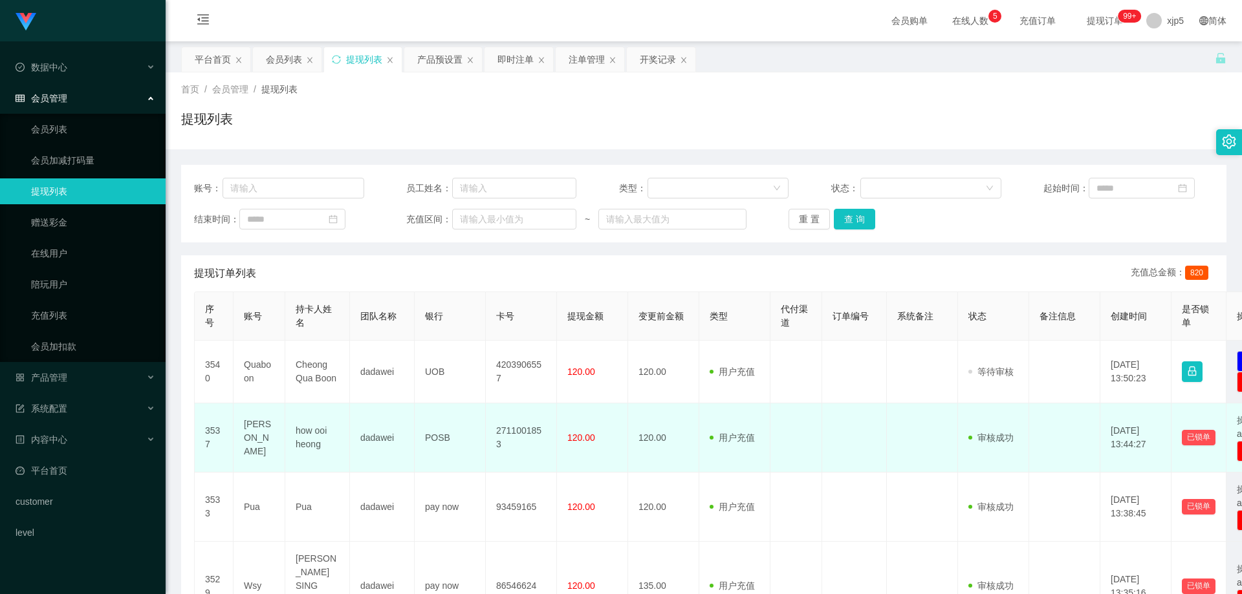
scroll to position [65, 0]
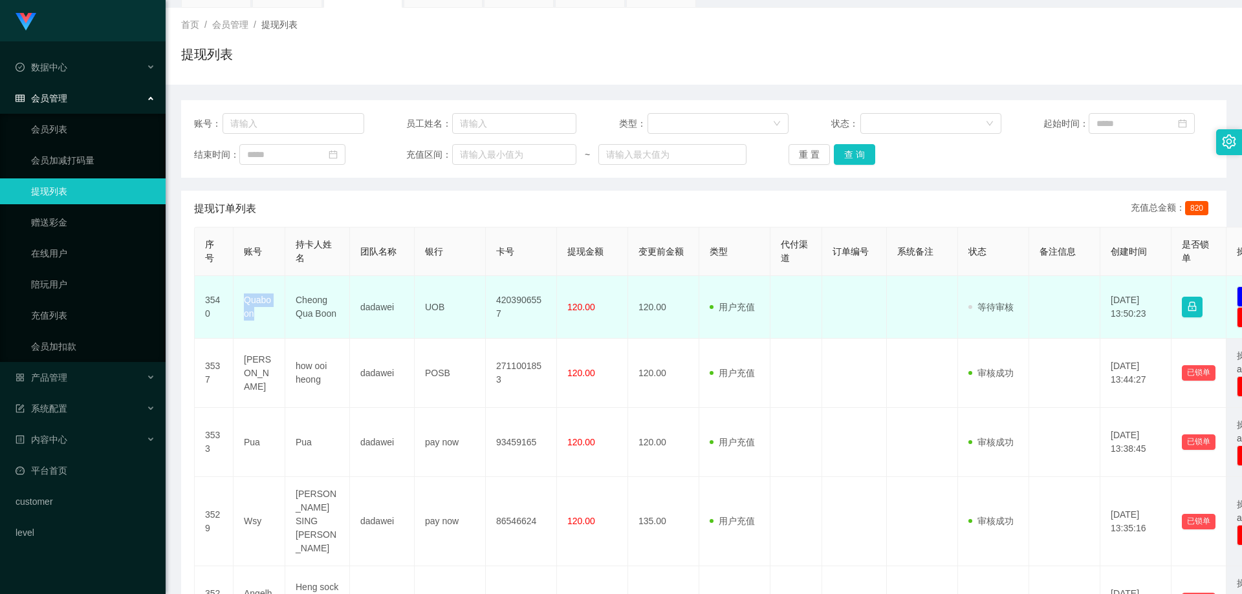
drag, startPoint x: 265, startPoint y: 319, endPoint x: 241, endPoint y: 305, distance: 27.5
click at [241, 305] on td "Quaboon" at bounding box center [259, 307] width 52 height 63
copy td "Quaboon"
click at [401, 323] on td "dadawei" at bounding box center [382, 307] width 65 height 63
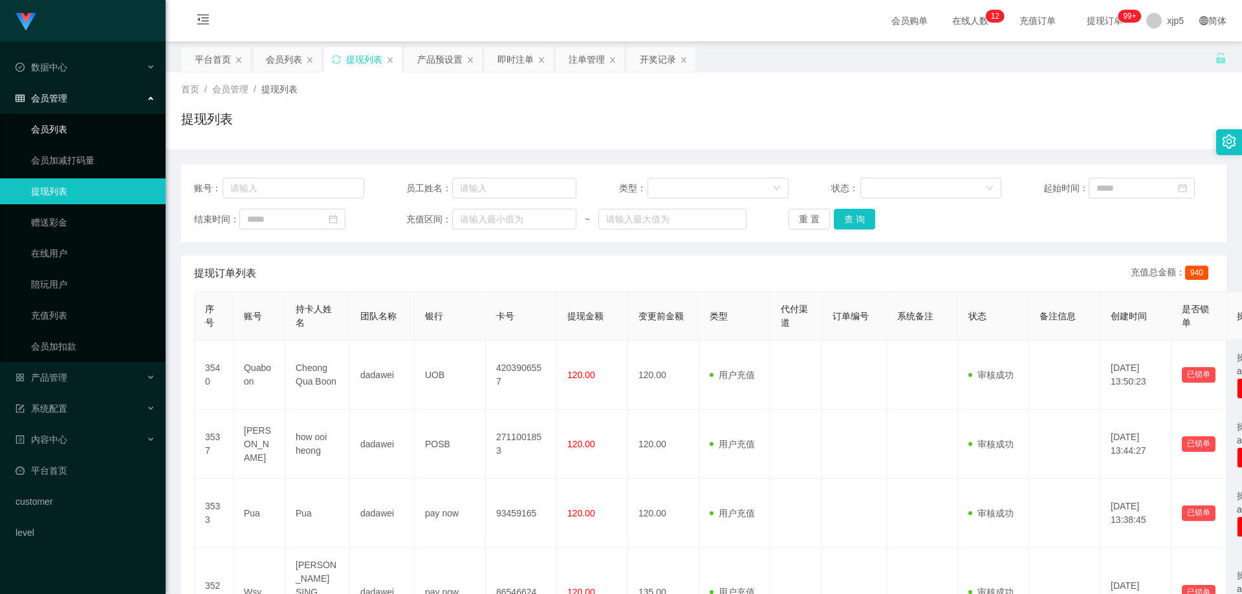
click at [54, 131] on link "会员列表" at bounding box center [93, 129] width 124 height 26
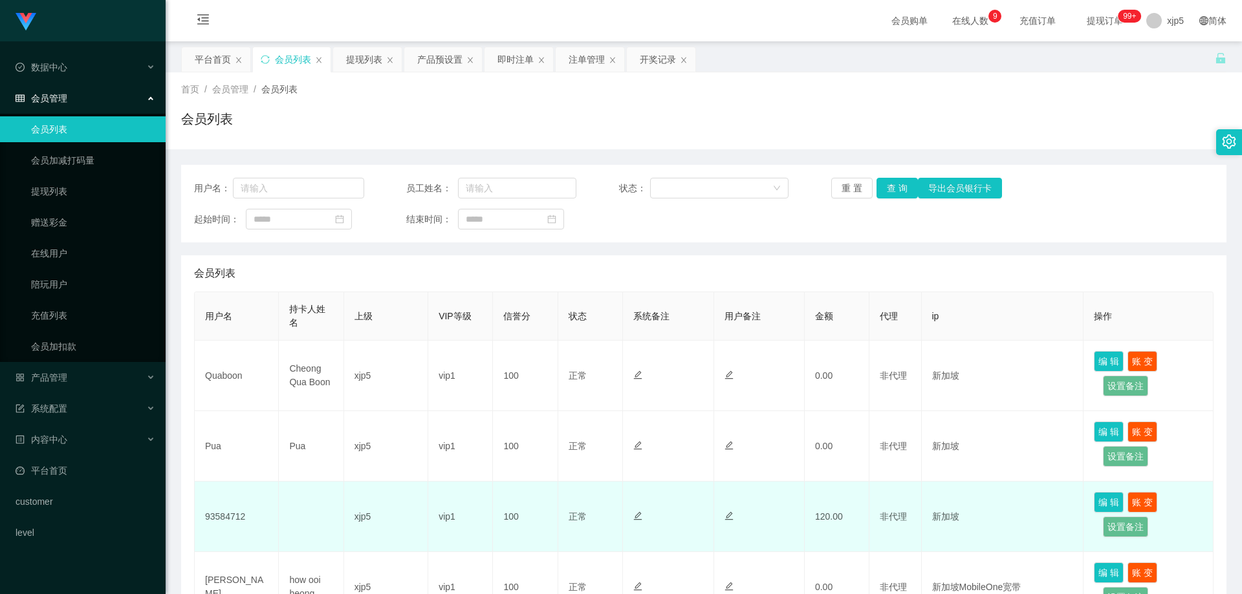
scroll to position [129, 0]
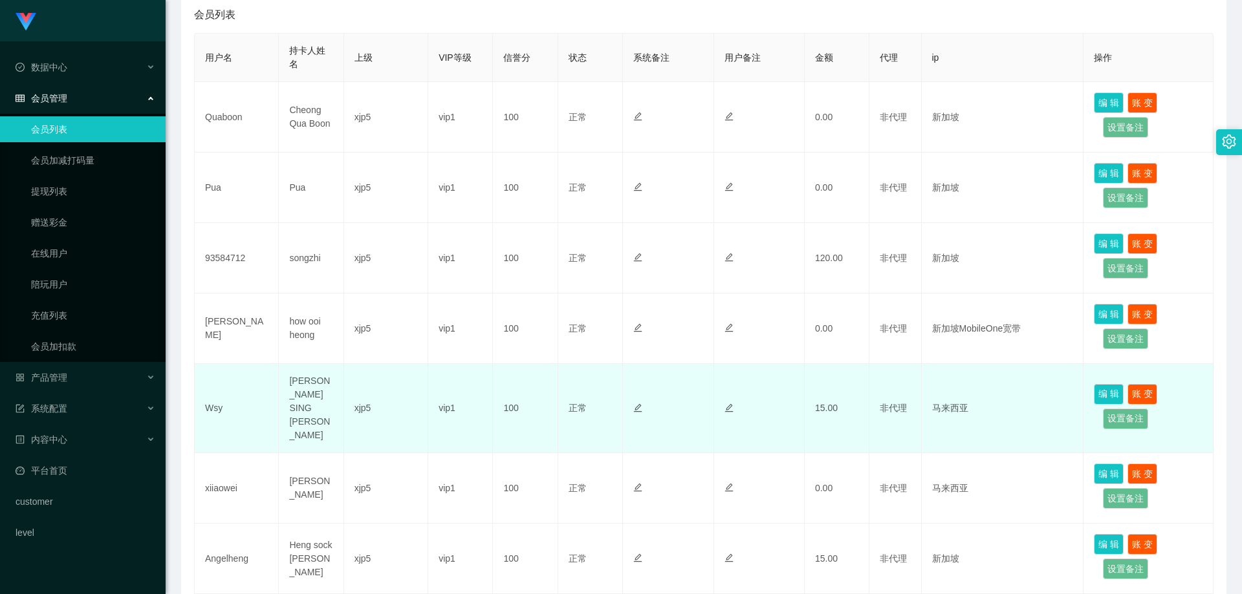
scroll to position [194, 0]
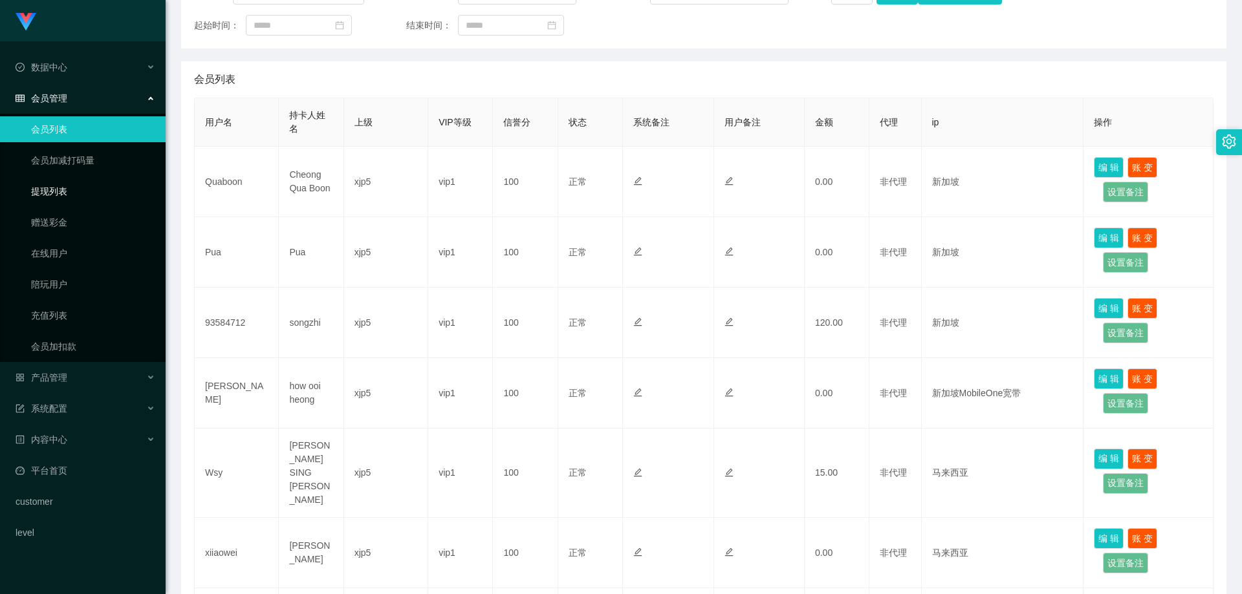
click at [66, 197] on link "提现列表" at bounding box center [93, 191] width 124 height 26
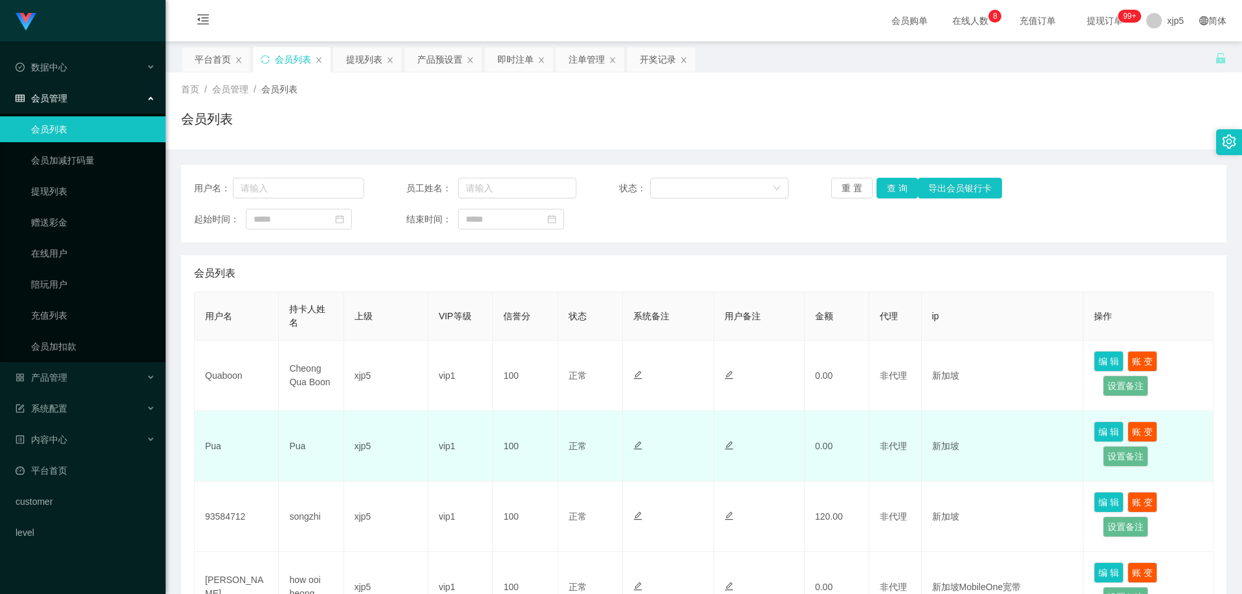
scroll to position [65, 0]
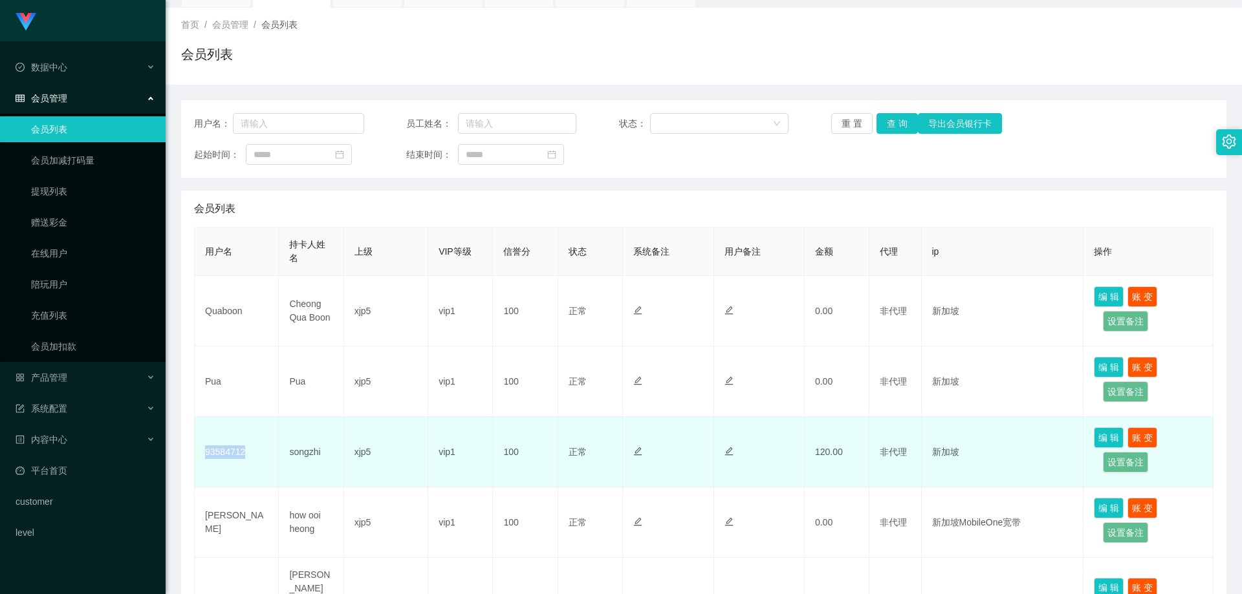
drag, startPoint x: 255, startPoint y: 451, endPoint x: 202, endPoint y: 451, distance: 53.7
click at [202, 451] on td "93584712" at bounding box center [237, 452] width 84 height 70
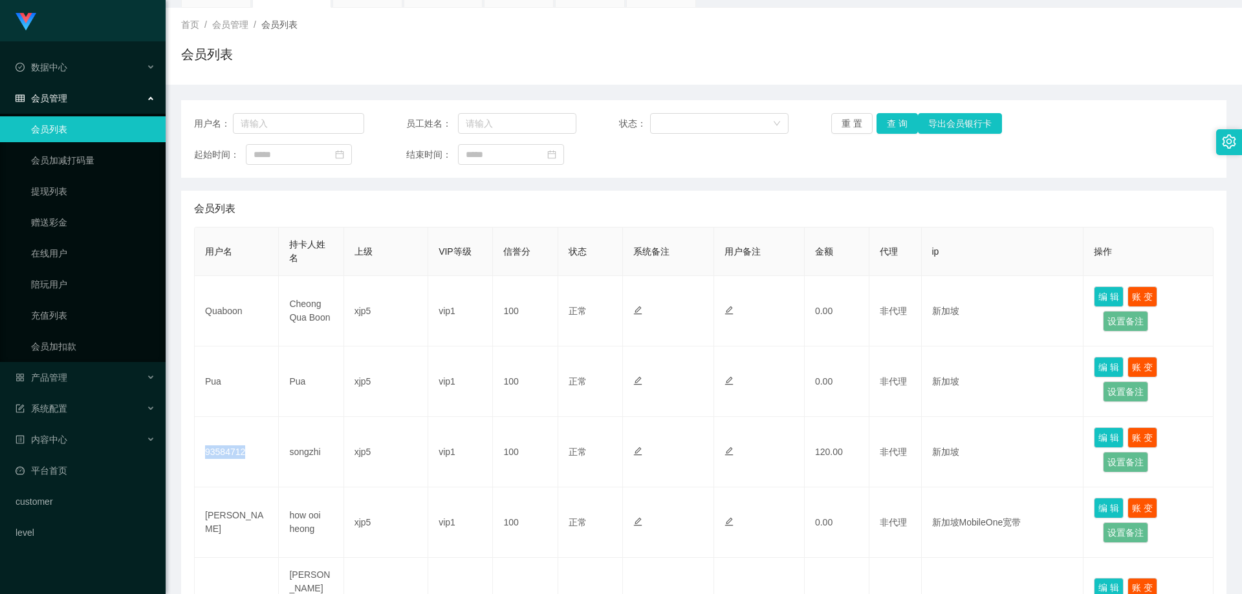
copy td "93584712"
click at [70, 200] on link "提现列表" at bounding box center [93, 191] width 124 height 26
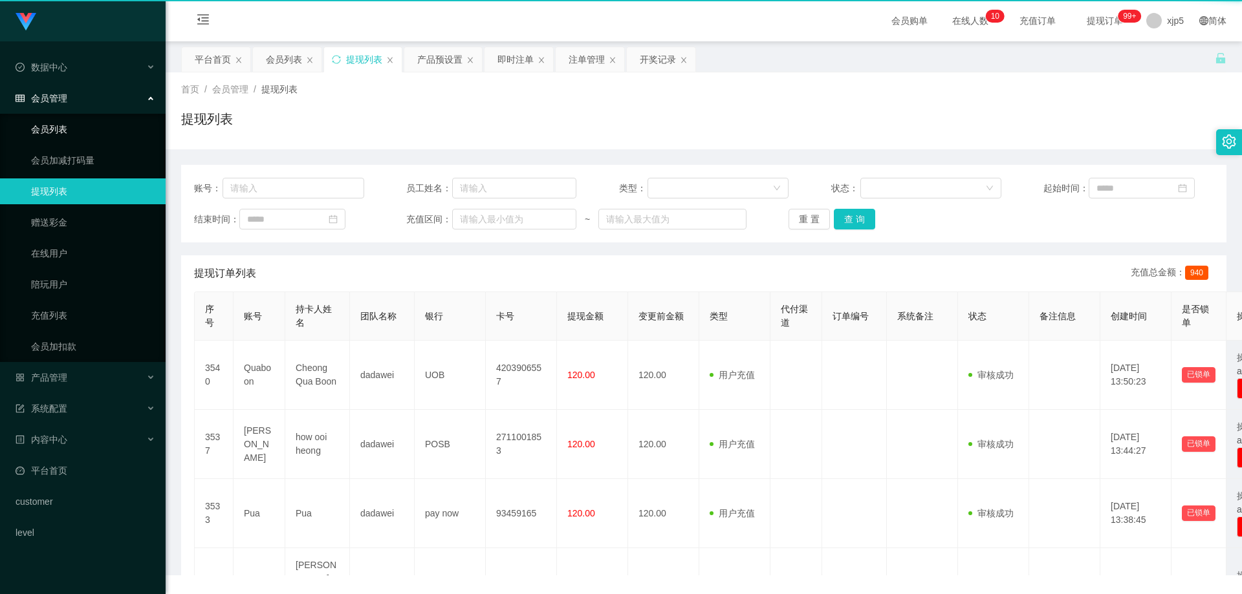
scroll to position [0, 0]
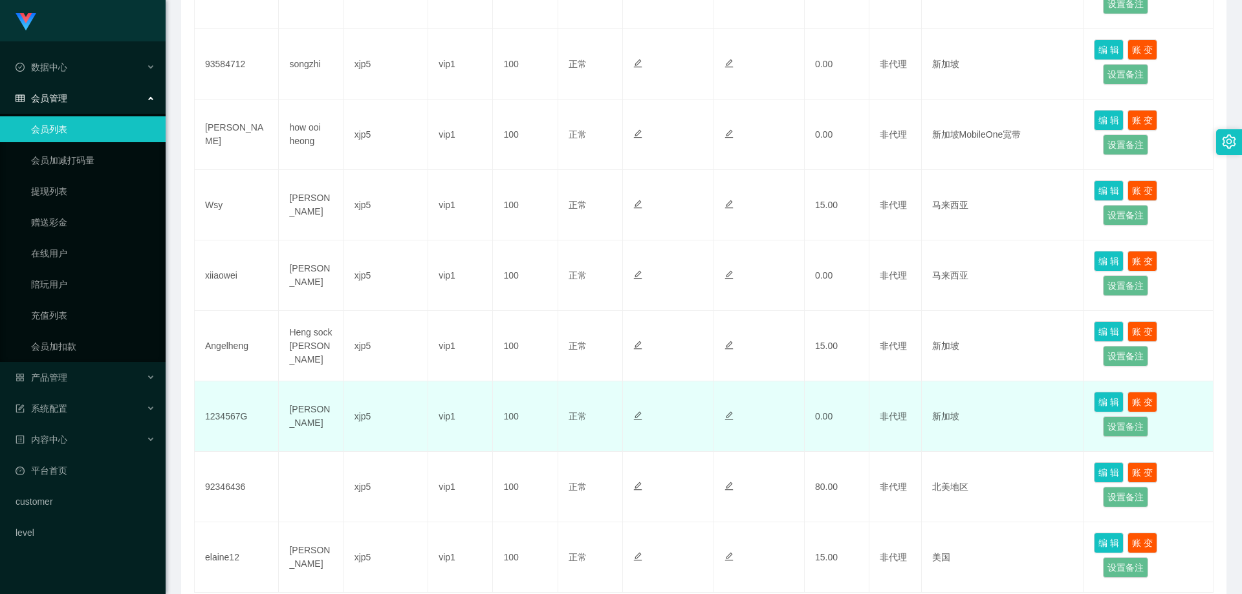
scroll to position [553, 0]
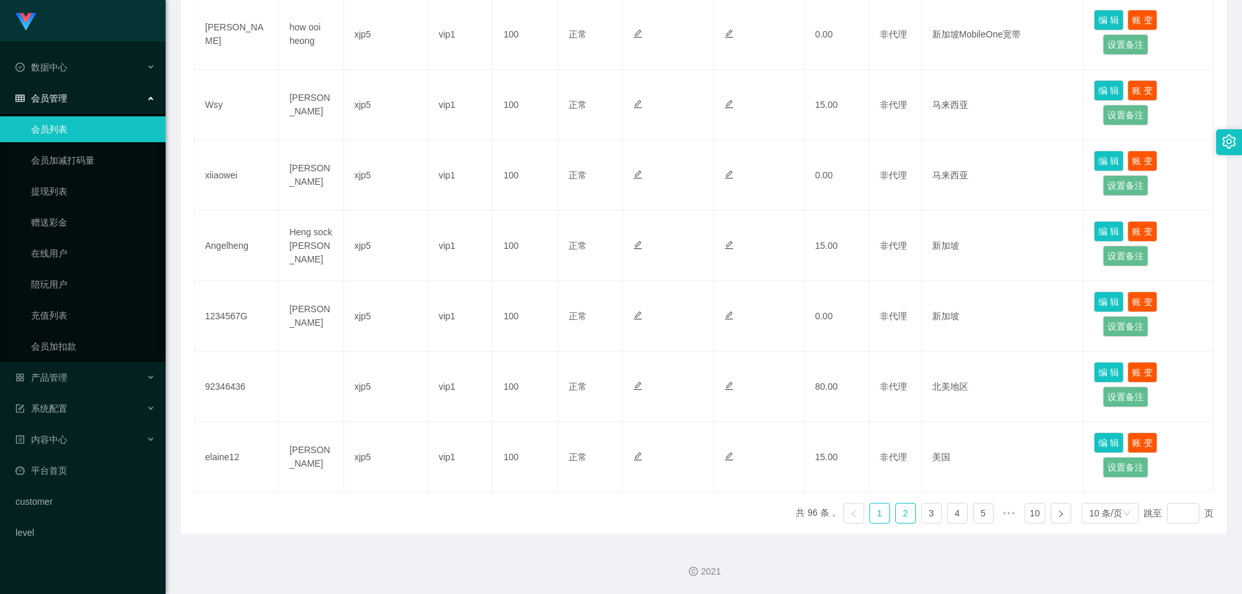
click at [901, 521] on link "2" at bounding box center [905, 513] width 19 height 19
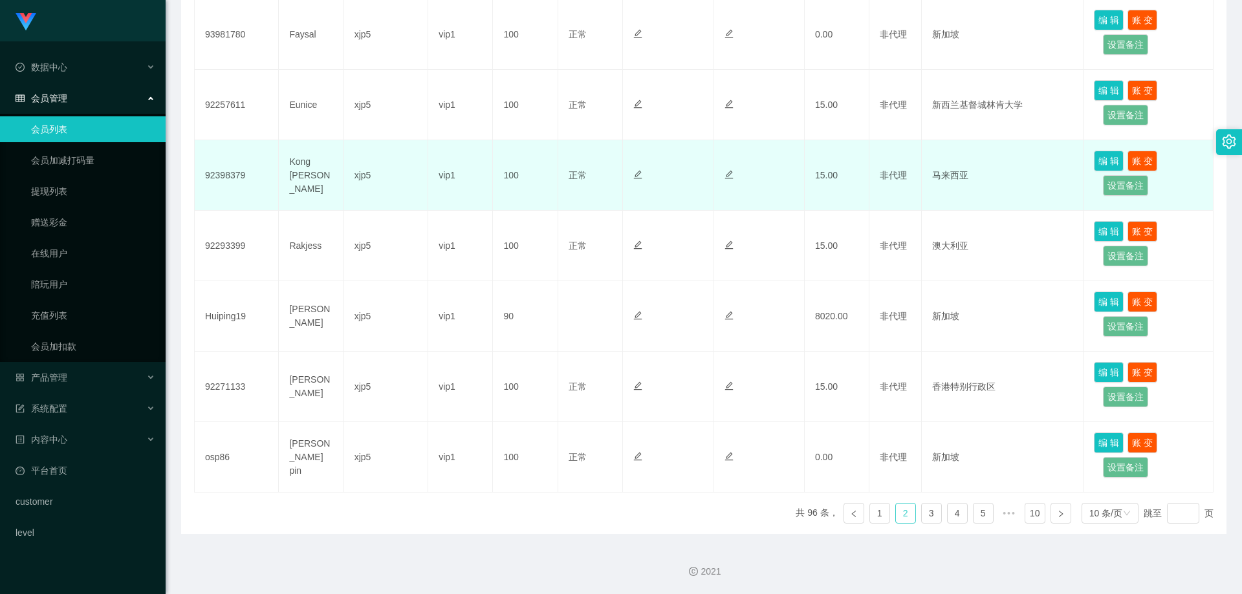
scroll to position [294, 0]
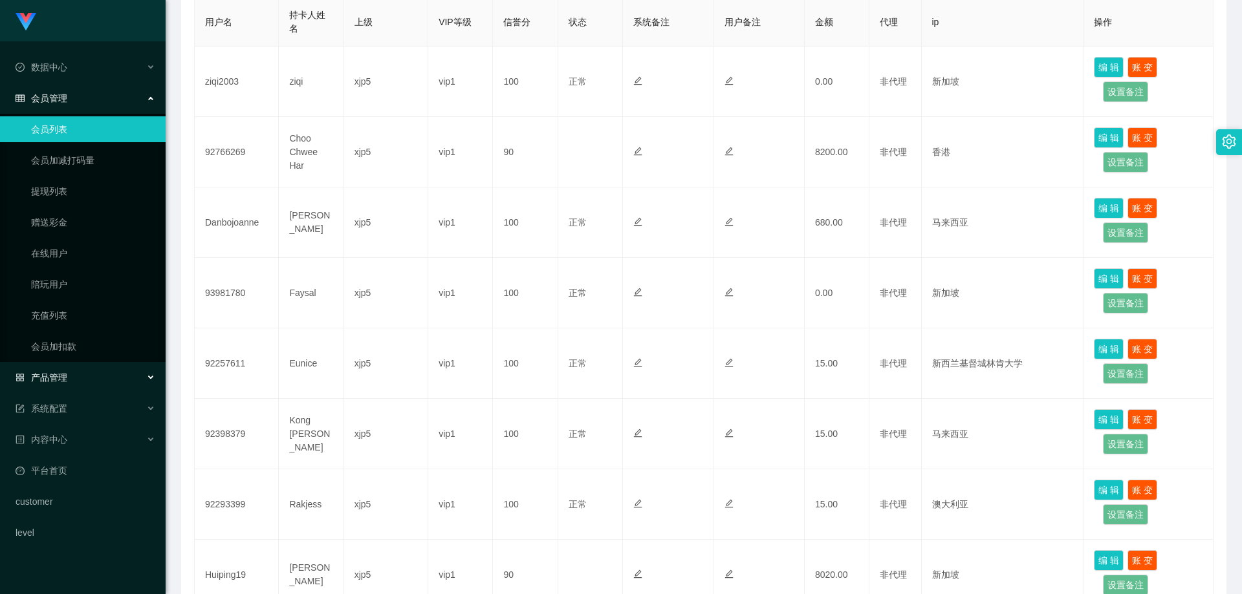
click at [67, 380] on div "产品管理" at bounding box center [83, 378] width 166 height 26
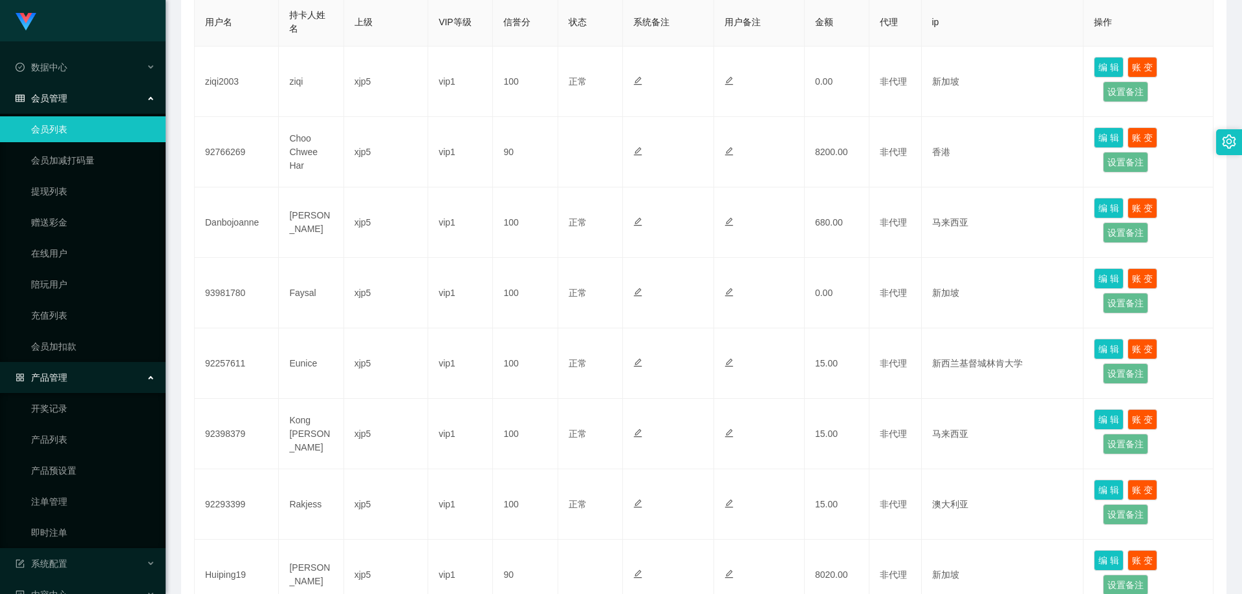
click at [67, 380] on div "产品管理" at bounding box center [83, 378] width 166 height 26
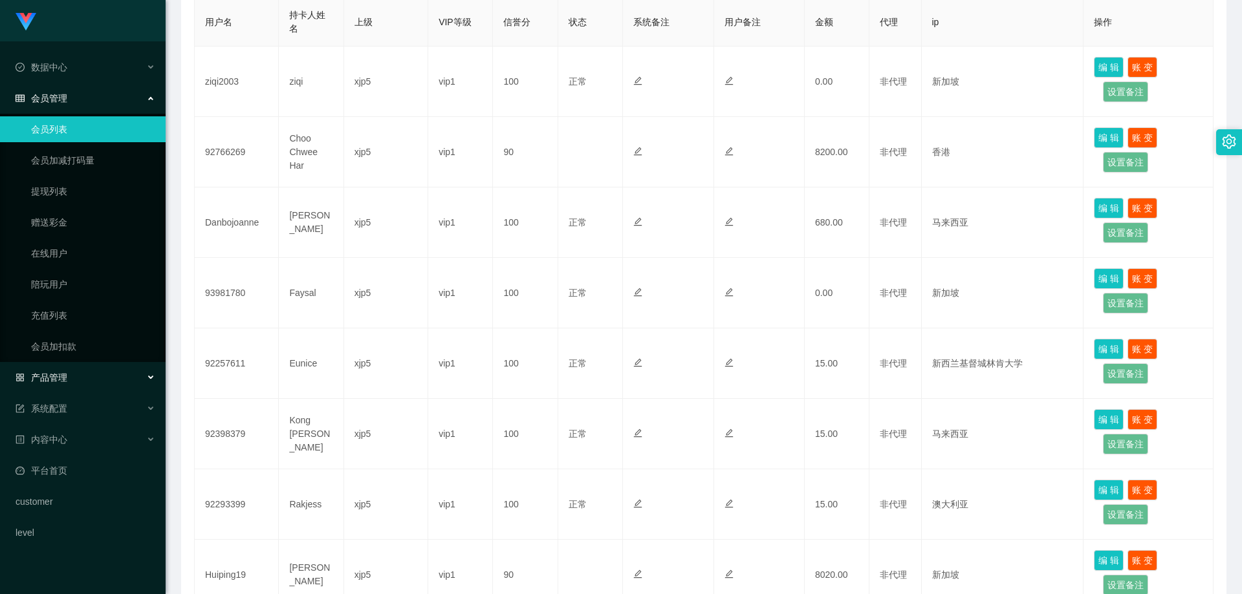
click at [98, 378] on div "产品管理" at bounding box center [83, 378] width 166 height 26
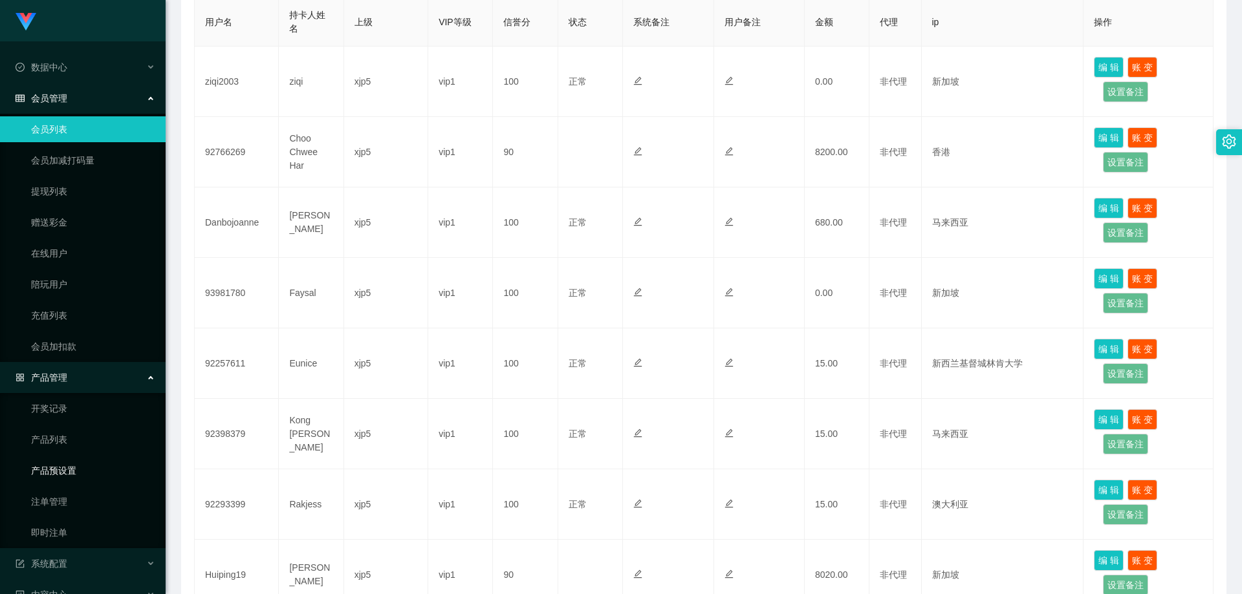
click at [82, 476] on link "产品预设置" at bounding box center [93, 471] width 124 height 26
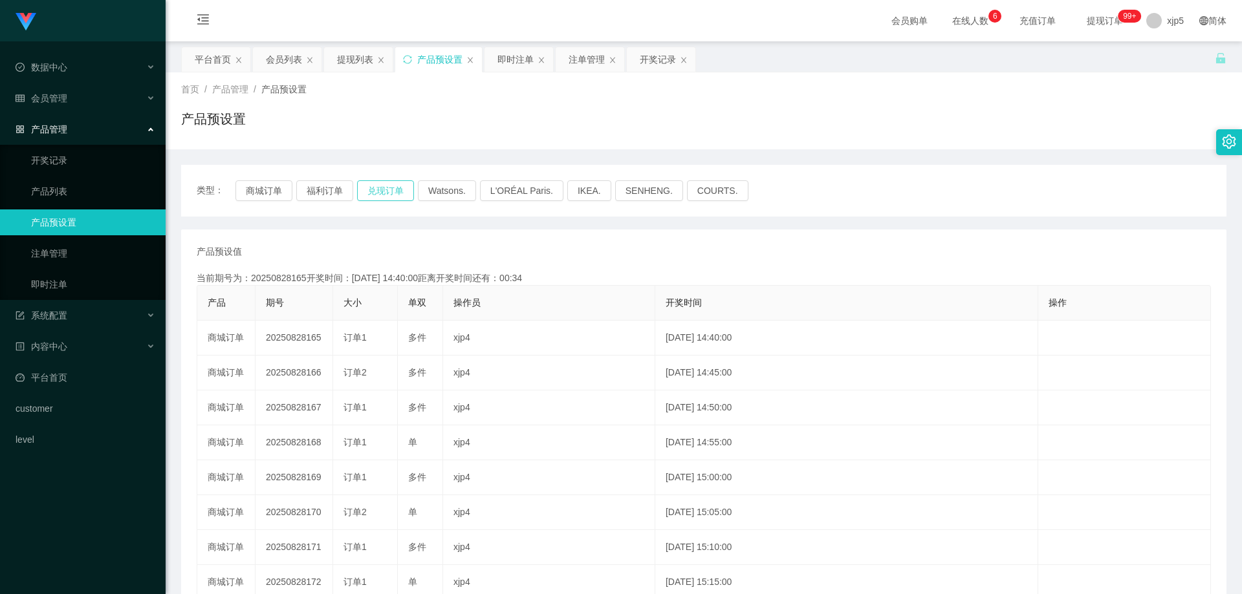
click at [388, 195] on button "兑现订单" at bounding box center [385, 190] width 57 height 21
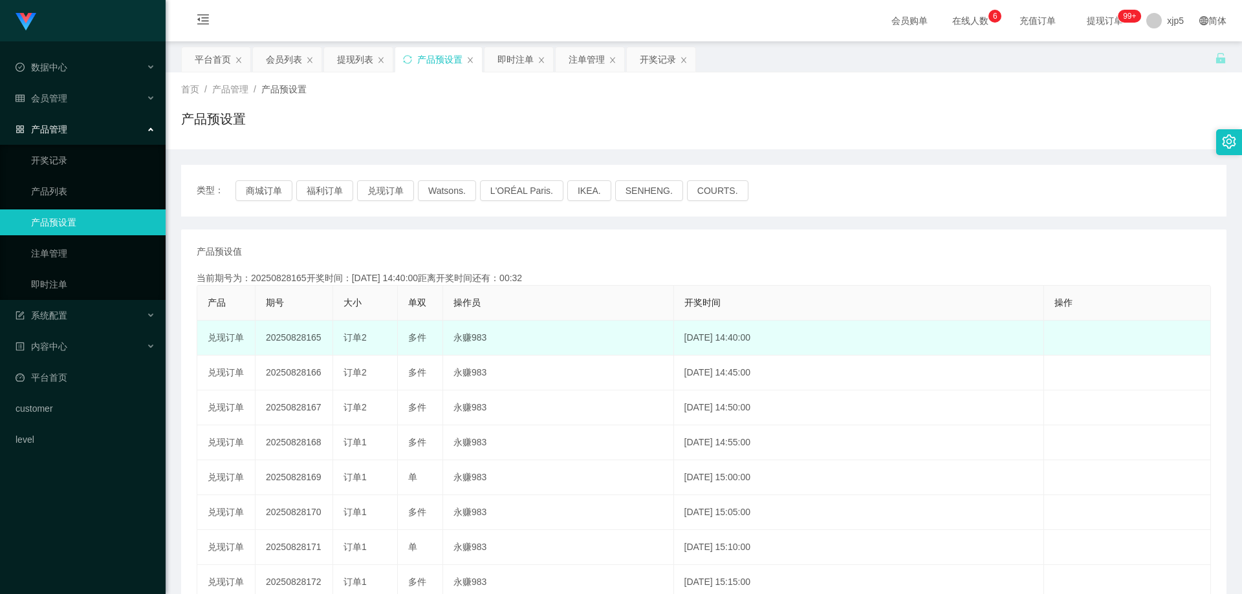
drag, startPoint x: 372, startPoint y: 336, endPoint x: 346, endPoint y: 340, distance: 26.2
click at [346, 340] on div "订单2" at bounding box center [364, 338] width 43 height 14
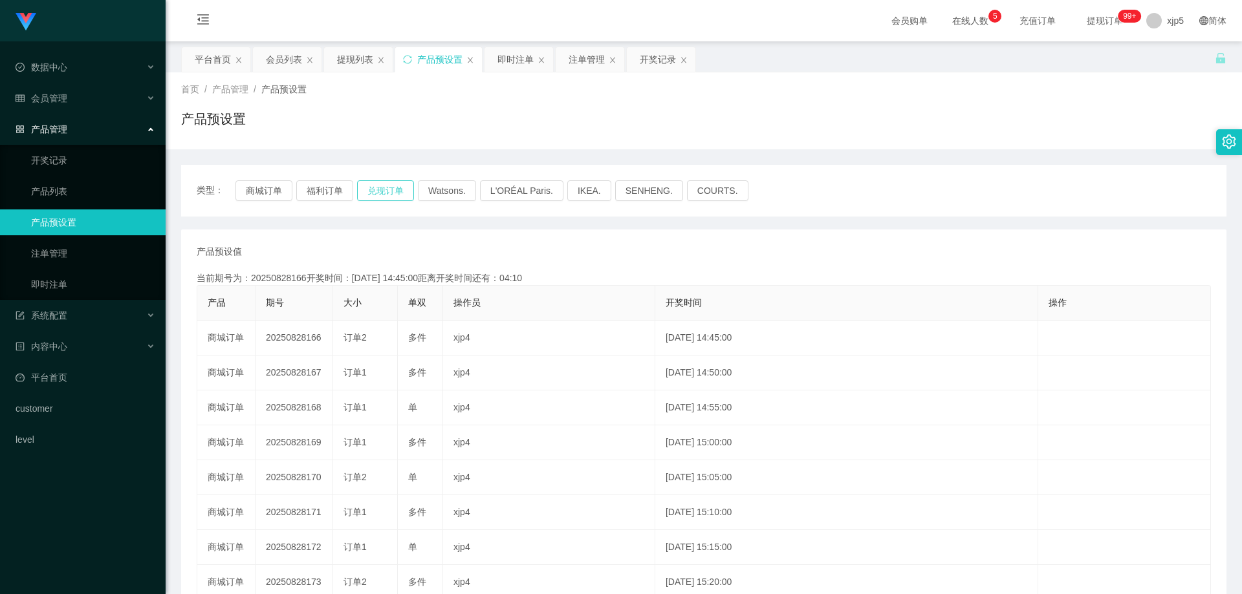
click at [382, 193] on button "兑现订单" at bounding box center [385, 190] width 57 height 21
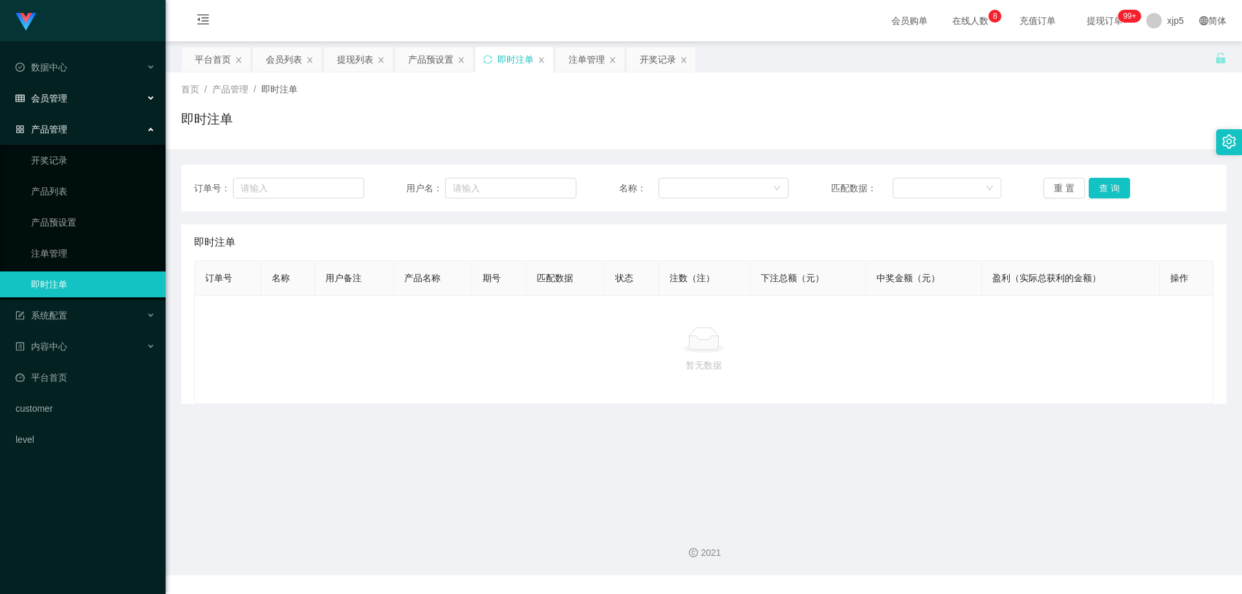
click at [80, 97] on div "会员管理" at bounding box center [83, 98] width 166 height 26
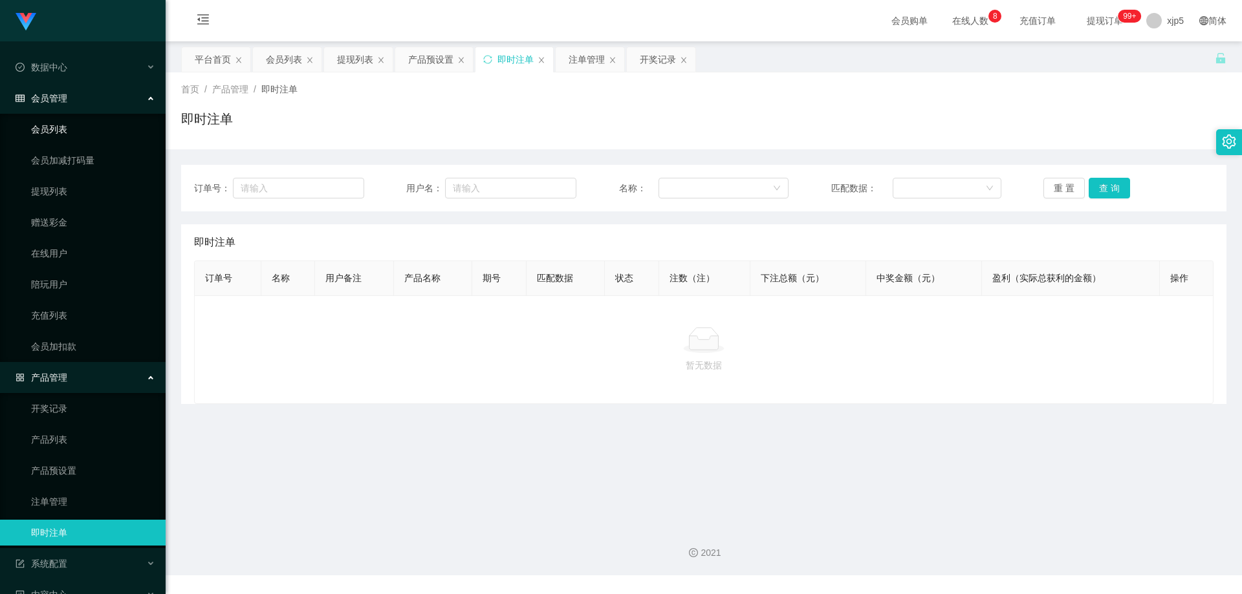
click at [78, 136] on link "会员列表" at bounding box center [93, 129] width 124 height 26
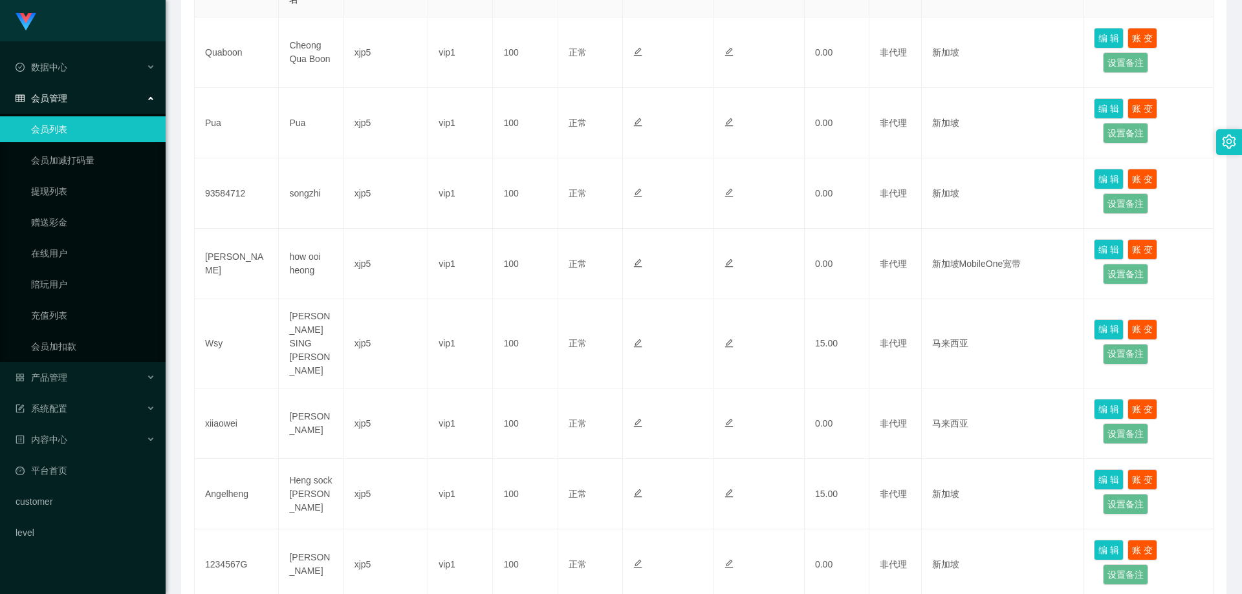
scroll to position [553, 0]
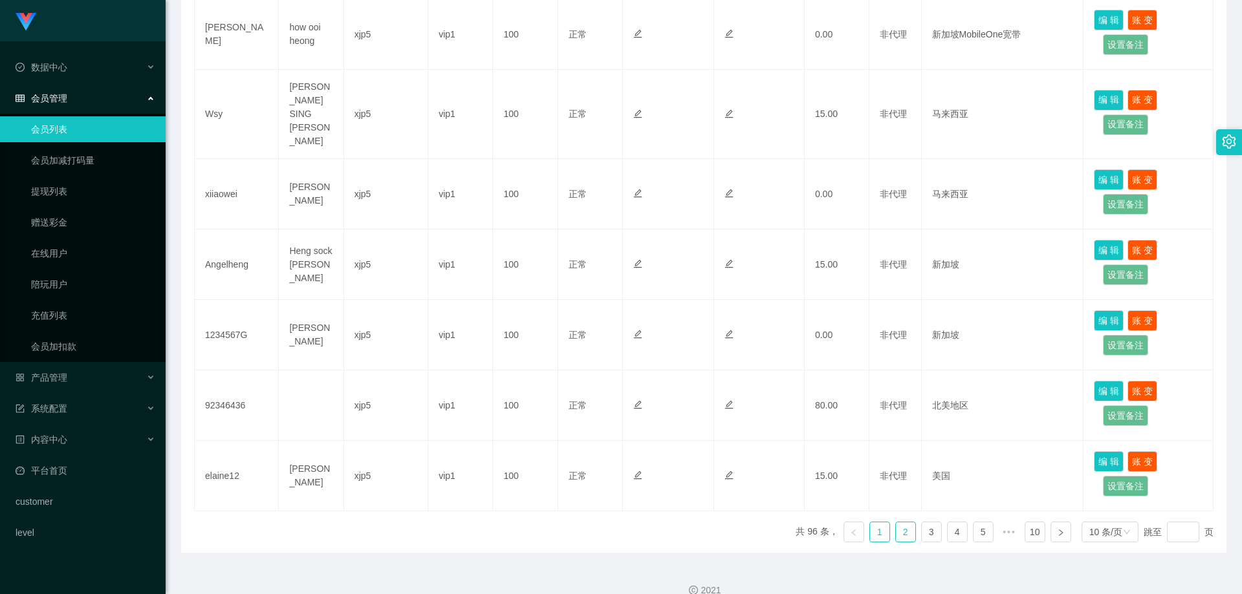
drag, startPoint x: 895, startPoint y: 513, endPoint x: 889, endPoint y: 508, distance: 8.7
click at [896, 523] on link "2" at bounding box center [905, 532] width 19 height 19
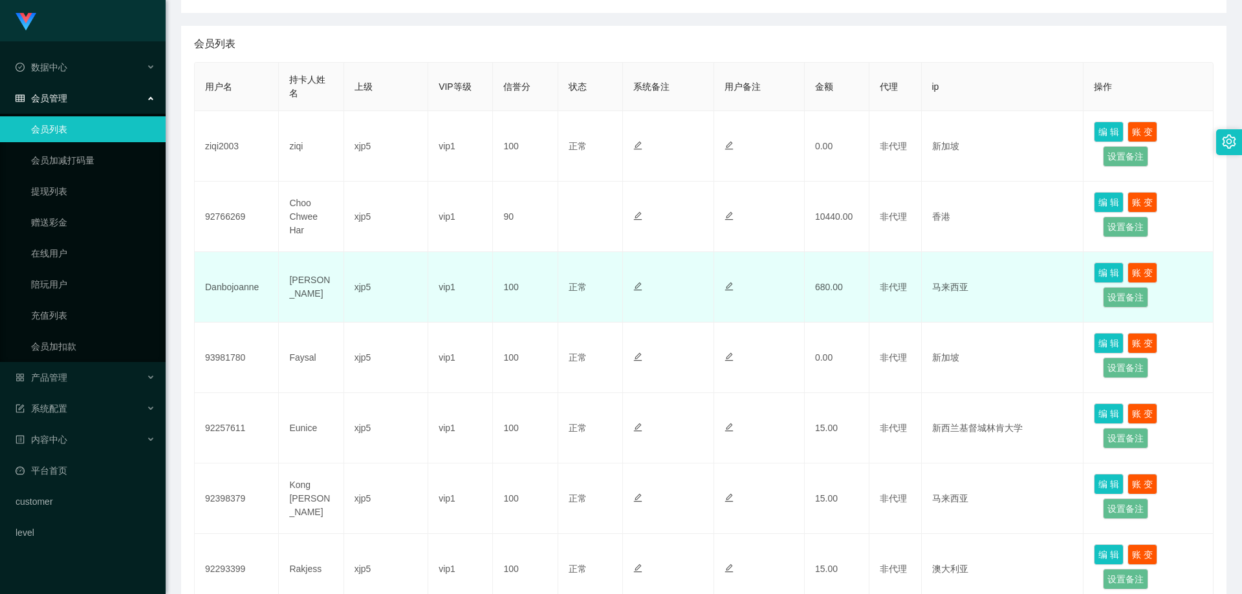
scroll to position [165, 0]
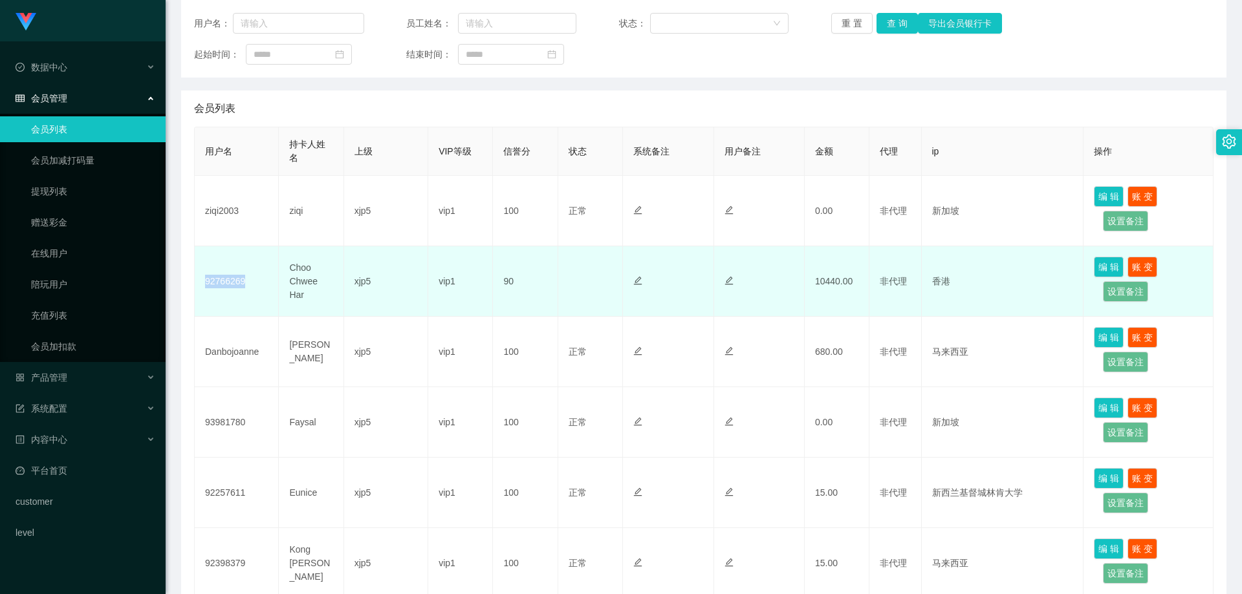
drag, startPoint x: 261, startPoint y: 286, endPoint x: 202, endPoint y: 285, distance: 58.9
click at [202, 285] on td "92766269" at bounding box center [237, 281] width 84 height 70
copy td "92766269"
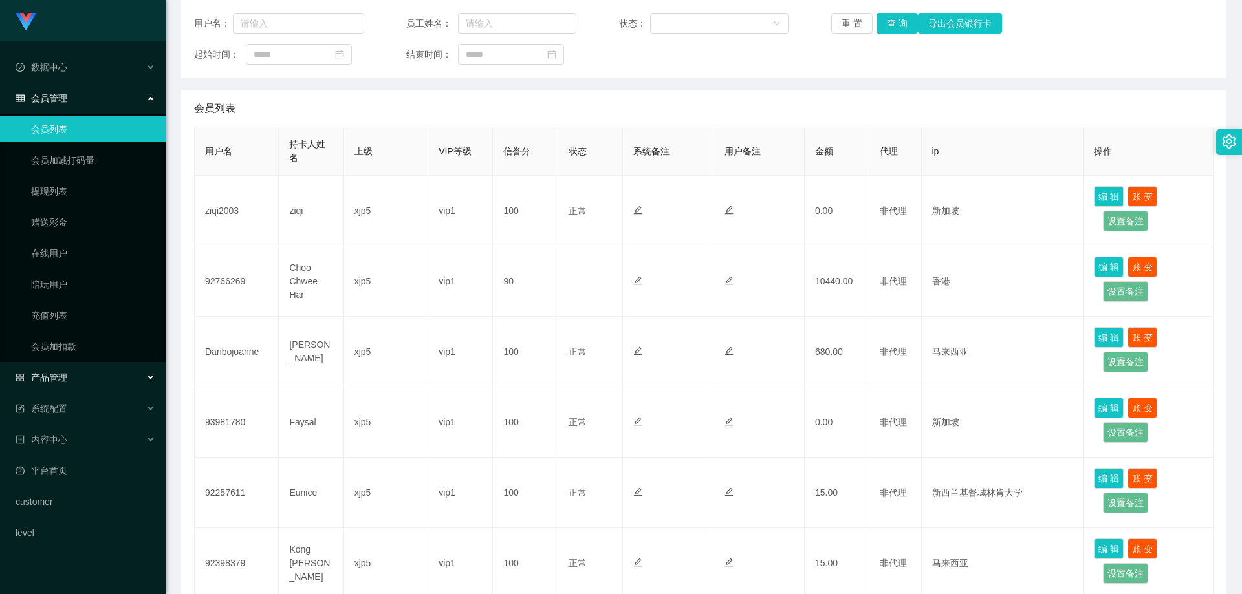
click at [99, 383] on div "产品管理" at bounding box center [83, 378] width 166 height 26
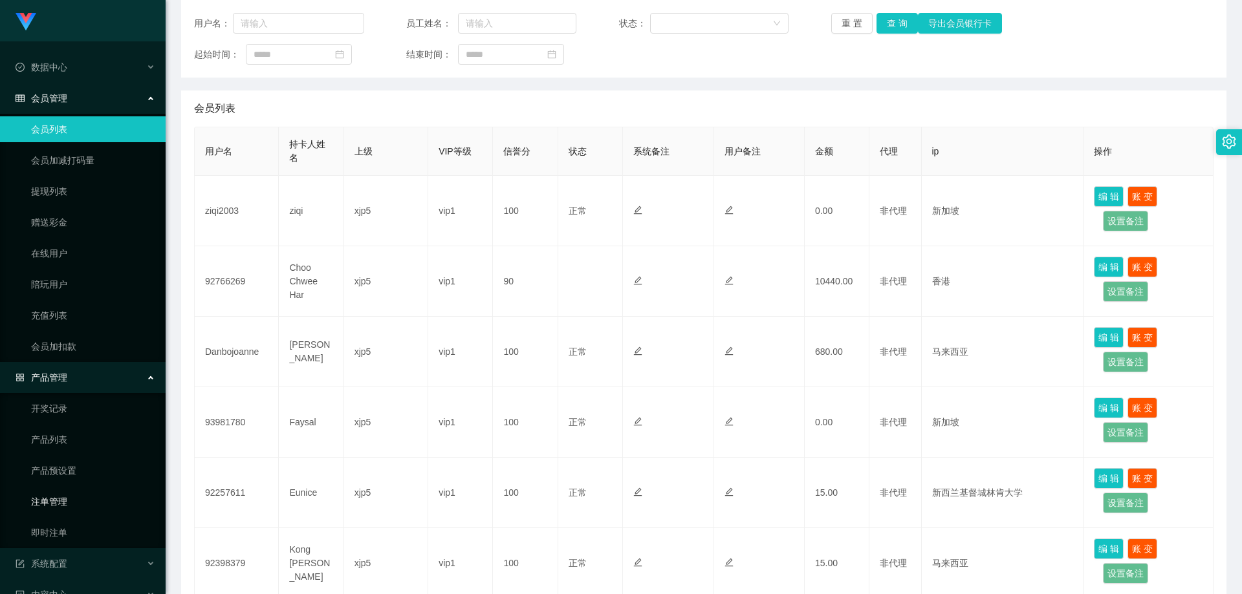
click at [70, 495] on link "注单管理" at bounding box center [93, 502] width 124 height 26
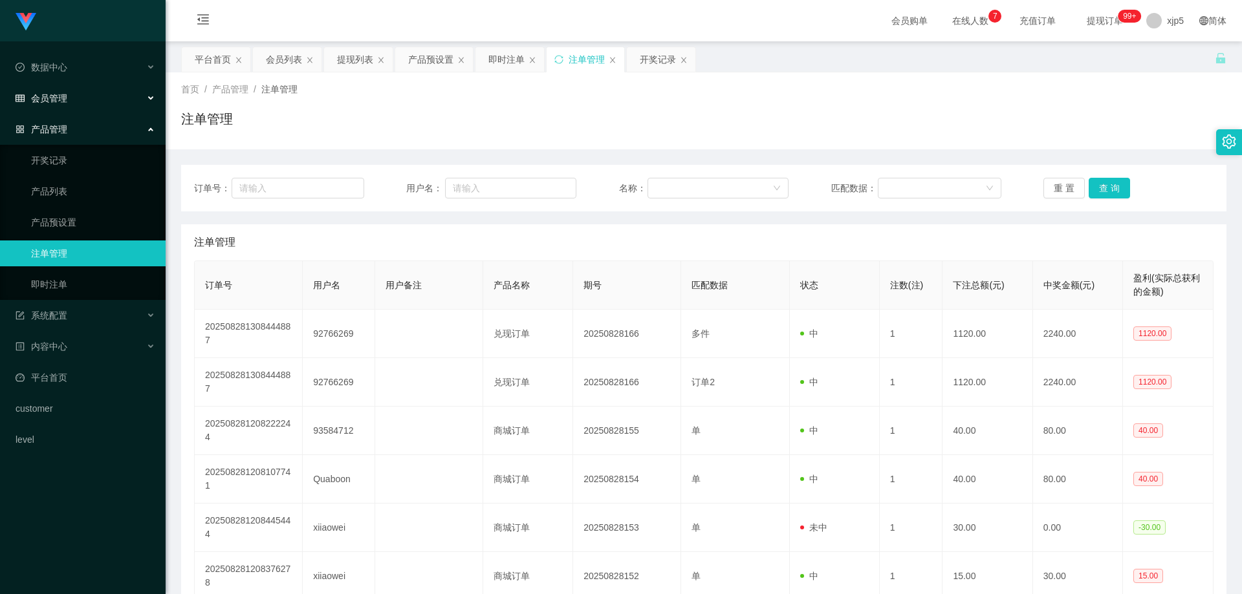
click at [61, 103] on span "会员管理" at bounding box center [42, 98] width 52 height 10
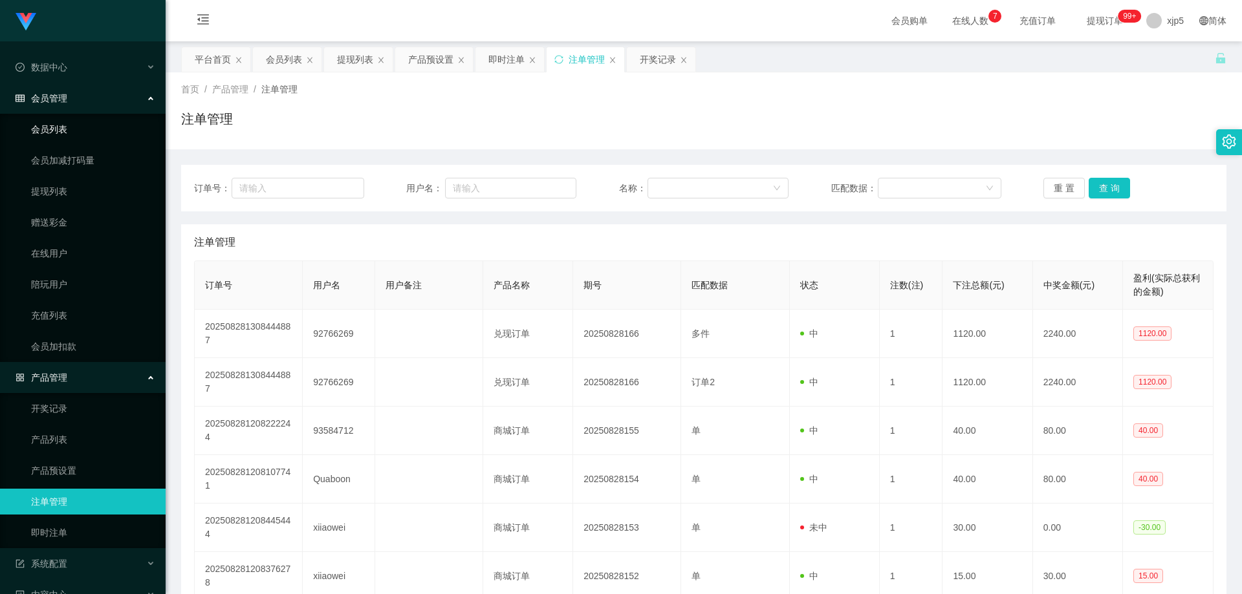
click at [67, 130] on link "会员列表" at bounding box center [93, 129] width 124 height 26
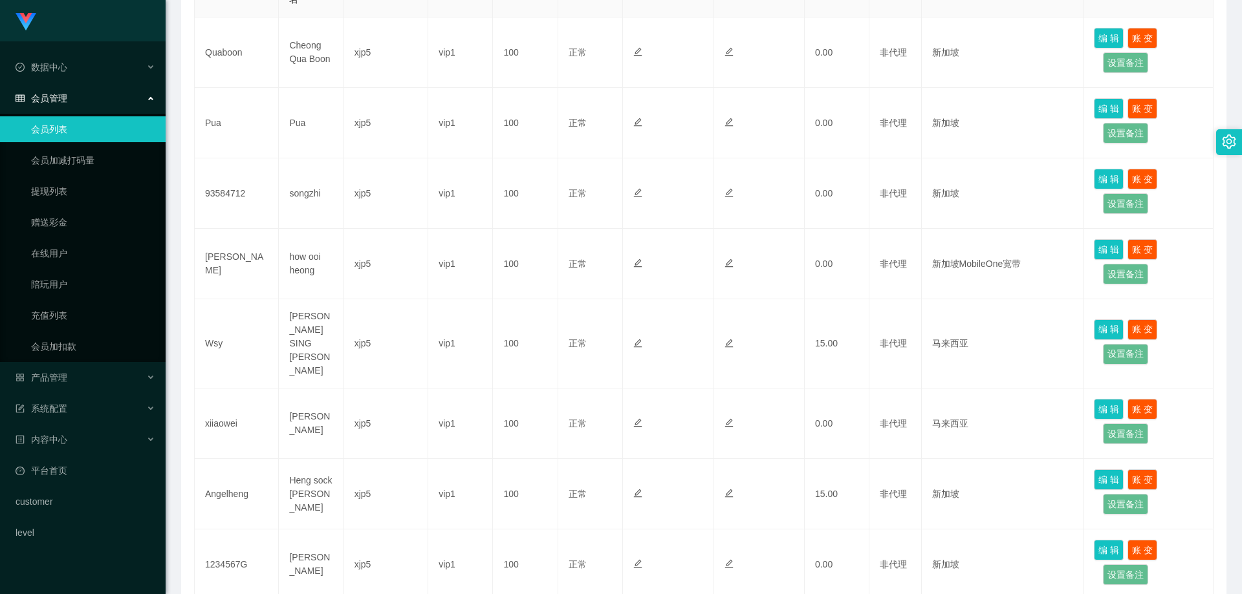
scroll to position [553, 0]
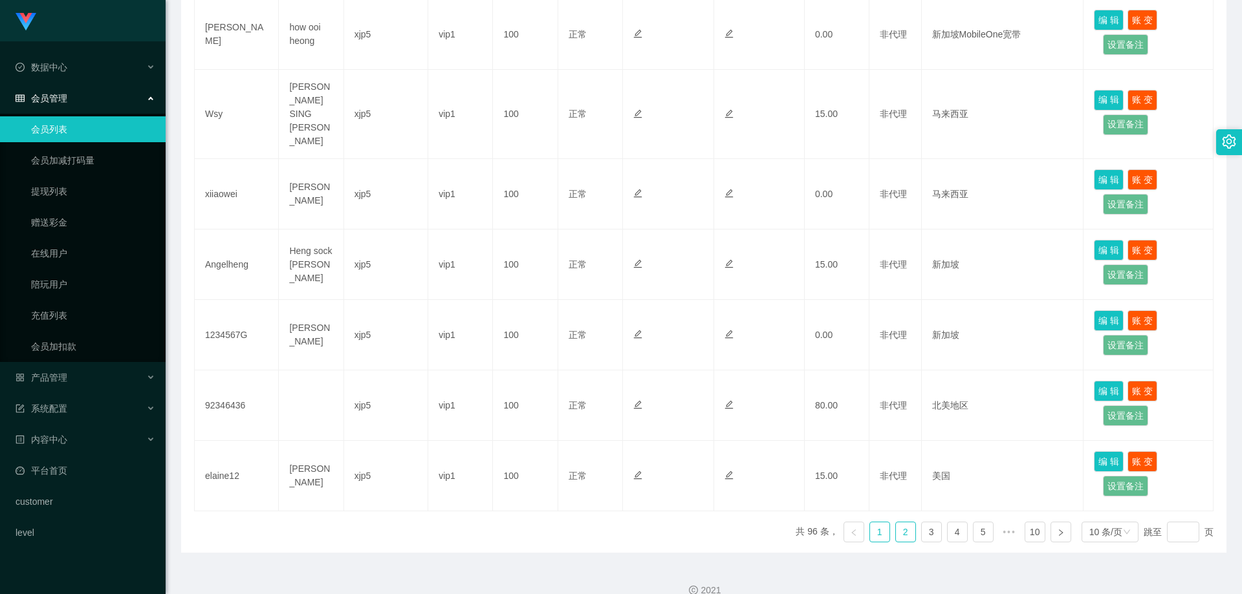
click at [896, 523] on link "2" at bounding box center [905, 532] width 19 height 19
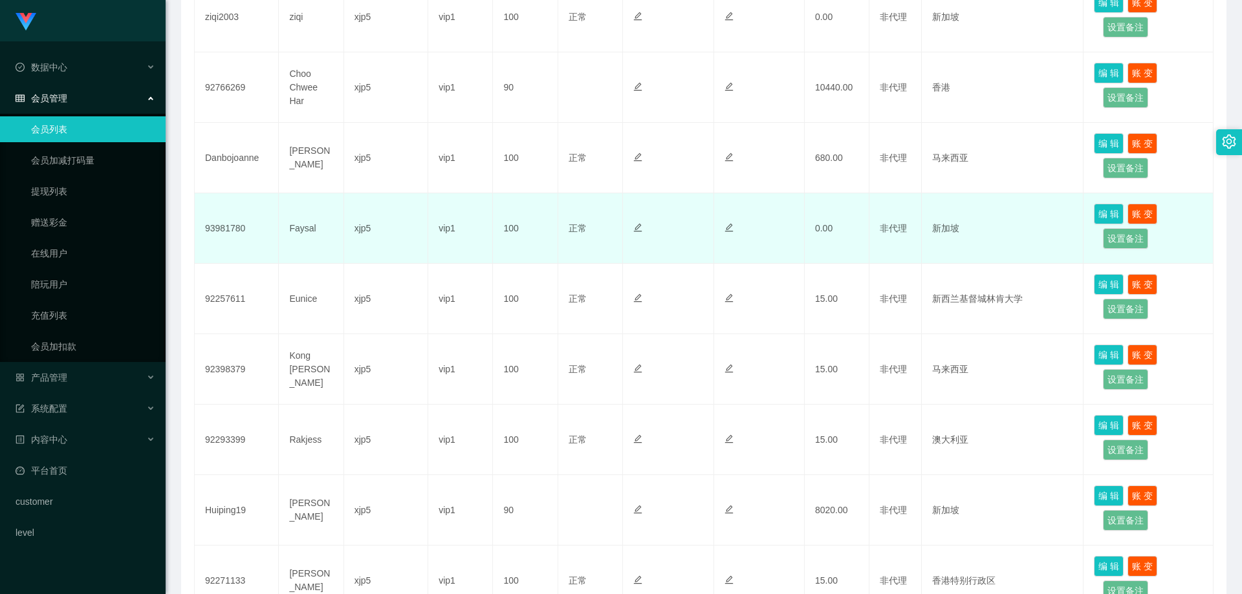
scroll to position [294, 0]
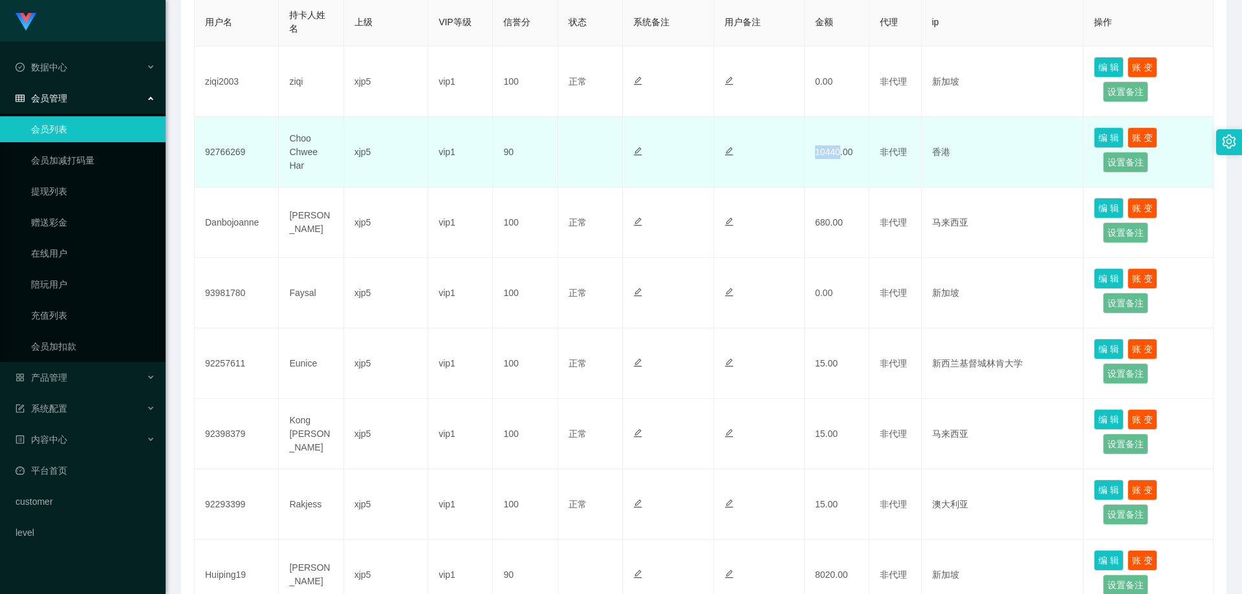
drag, startPoint x: 808, startPoint y: 157, endPoint x: 836, endPoint y: 160, distance: 27.4
click at [836, 160] on td "10440.00" at bounding box center [837, 152] width 65 height 70
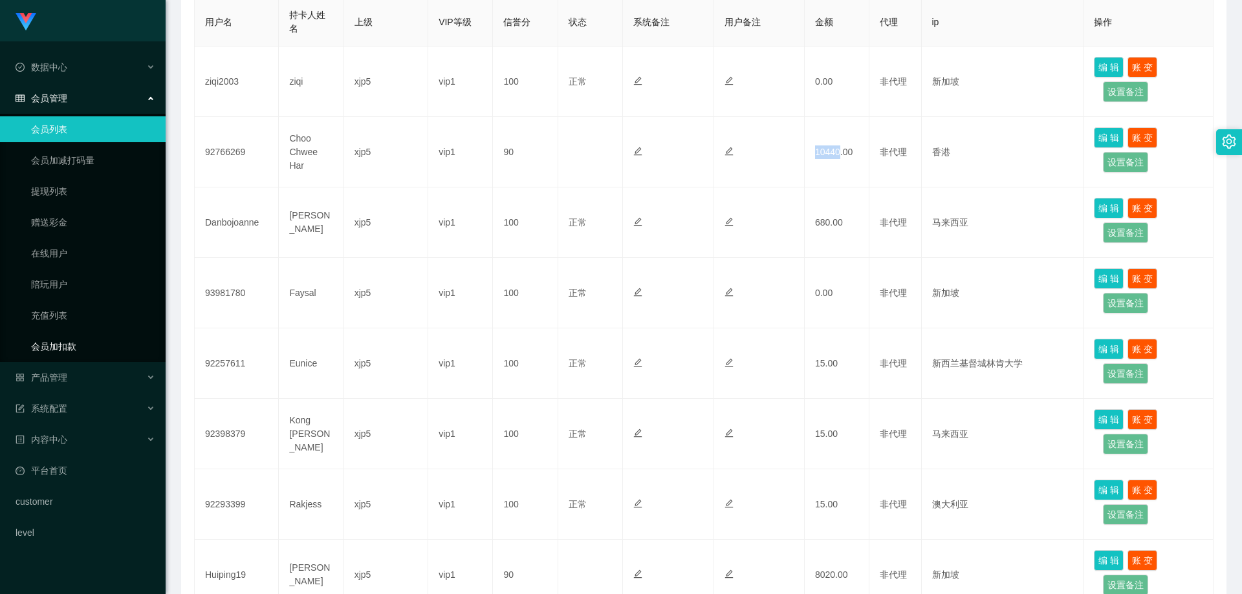
copy td "10440"
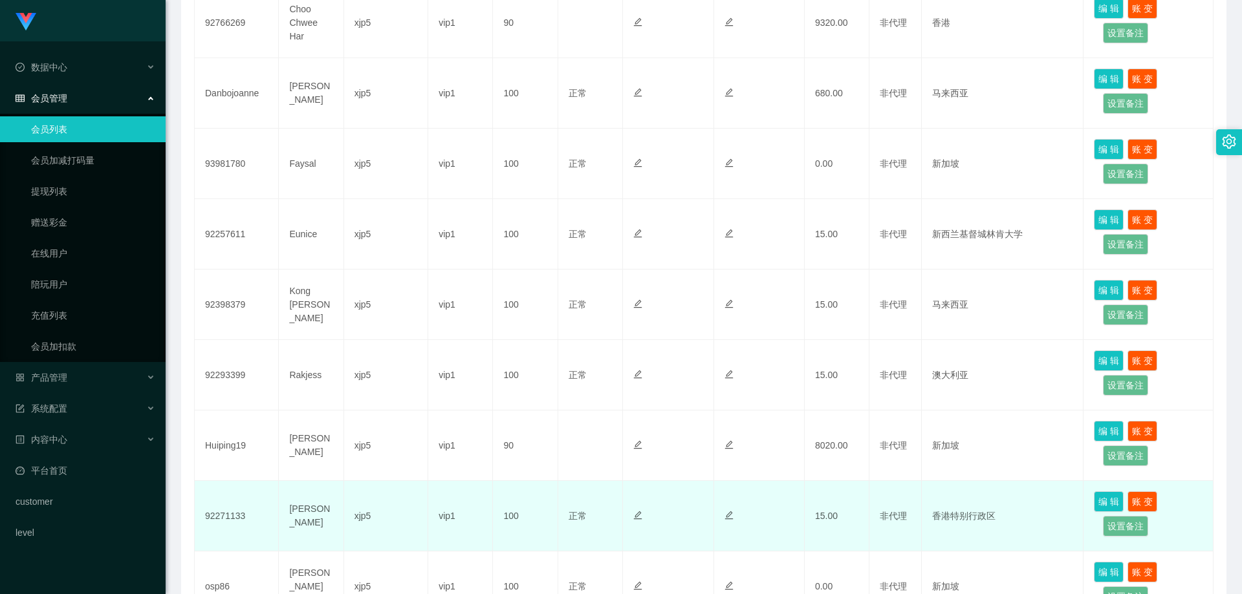
scroll to position [359, 0]
